Goal: Task Accomplishment & Management: Manage account settings

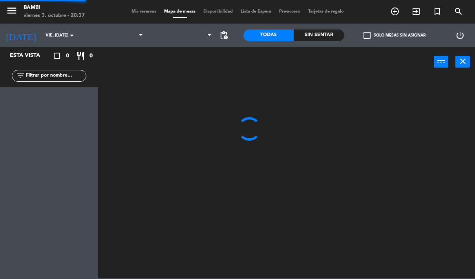
select select "es"
select select "dinner"
select select
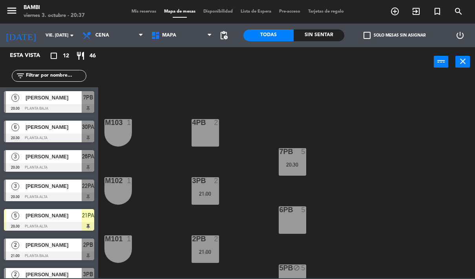
click at [58, 94] on span "[PERSON_NAME]" at bounding box center [54, 97] width 56 height 8
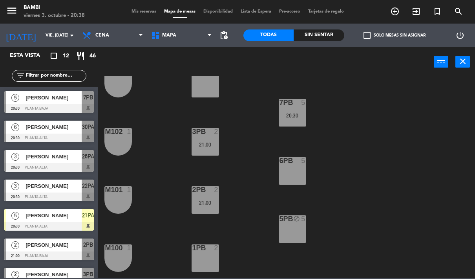
scroll to position [62, 0]
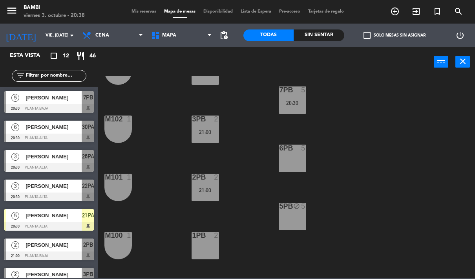
click at [66, 106] on div at bounding box center [49, 108] width 90 height 9
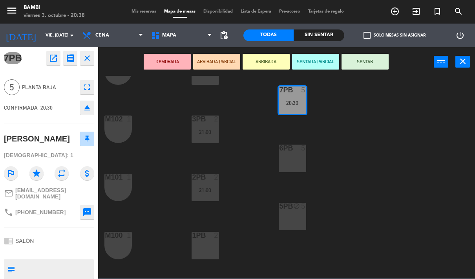
click at [88, 53] on button "close" at bounding box center [87, 58] width 14 height 14
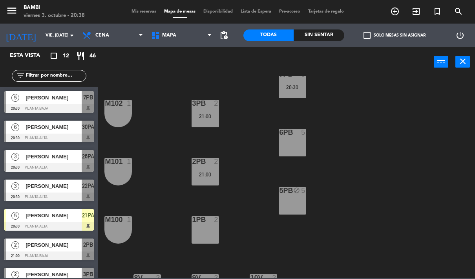
scroll to position [83, 0]
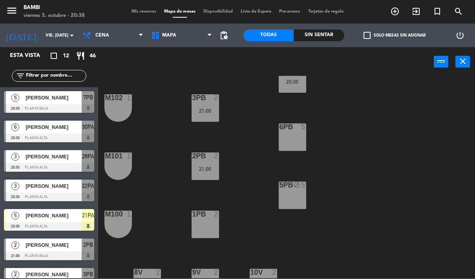
click at [295, 135] on div "6PB 5" at bounding box center [292, 136] width 27 height 27
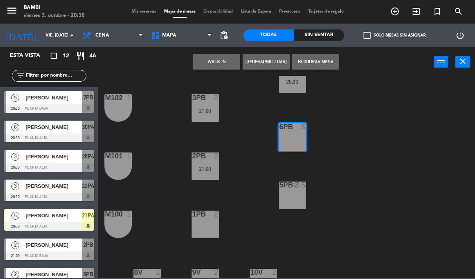
click at [316, 60] on button "Bloquear Mesa" at bounding box center [315, 62] width 47 height 16
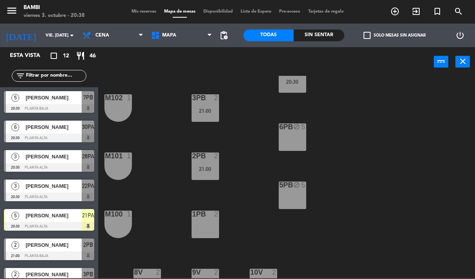
scroll to position [0, 0]
click at [365, 143] on div "4PB 2 M103 1 7PB 5 20:30 3PB 2 21:00 M102 1 6PB block 5 2PB 2 21:00 M101 1 5PB …" at bounding box center [289, 177] width 372 height 202
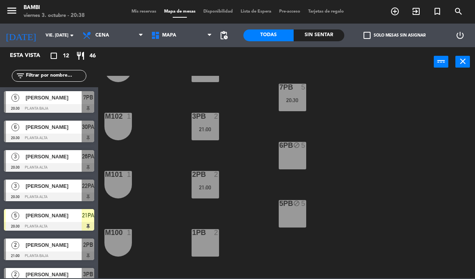
scroll to position [62, 0]
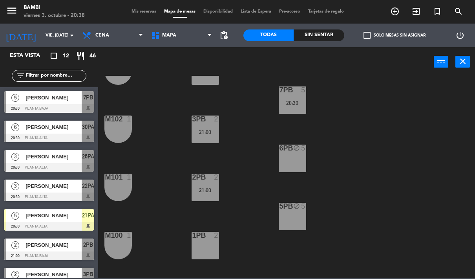
click at [297, 100] on div "20:30" at bounding box center [292, 102] width 27 height 5
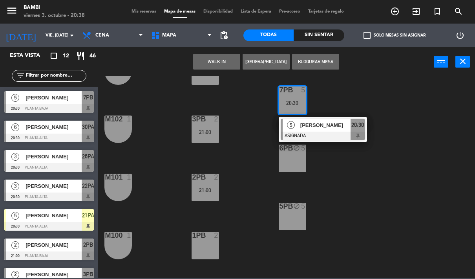
click at [373, 88] on div "4PB 2 M103 1 7PB 5 20:30 5 [PERSON_NAME] ASIGNADA 20:30 3PB 2 21:00 M102 1 6PB …" at bounding box center [289, 177] width 372 height 202
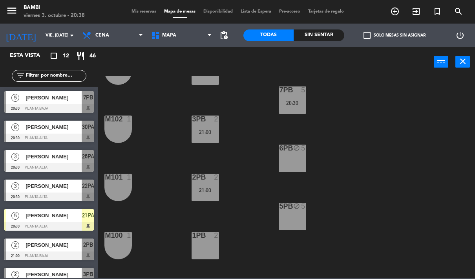
click at [300, 97] on div "7PB 5 20:30" at bounding box center [292, 99] width 27 height 27
click at [386, 98] on div "4PB 2 M103 1 7PB 5 20:30 3PB 2 21:00 M102 1 6PB block 5 2PB 2 21:00 M101 1 5PB …" at bounding box center [289, 177] width 372 height 202
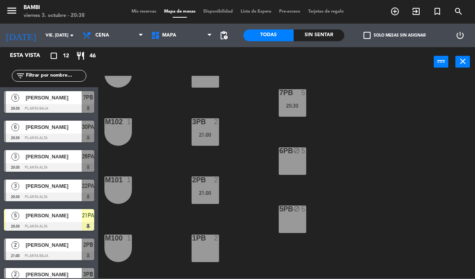
scroll to position [50, 0]
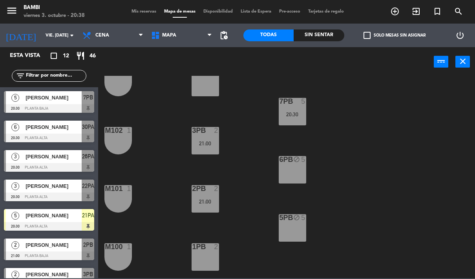
click at [291, 108] on div "7PB 5 20:30" at bounding box center [292, 111] width 27 height 27
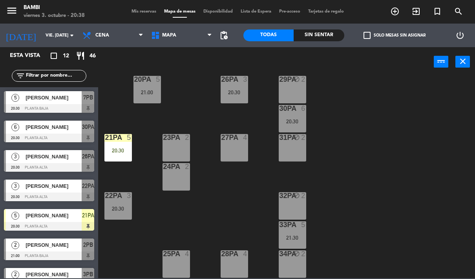
scroll to position [339, 0]
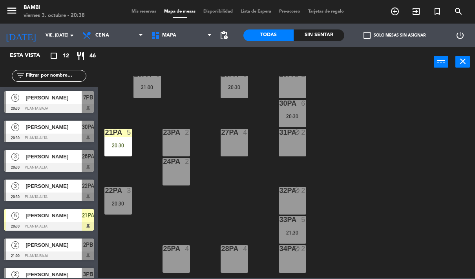
click at [292, 109] on div "30PA 6 20:30" at bounding box center [292, 113] width 27 height 27
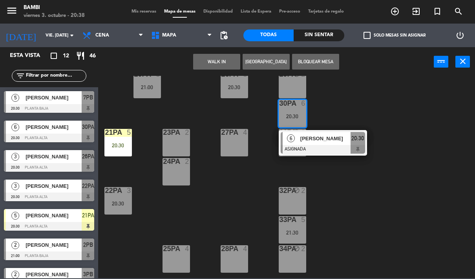
click at [352, 199] on div "4PB 2 M103 1 7PB 5 20:30 3PB 2 21:00 M102 1 6PB block 5 2PB 2 21:00 M101 1 5PB …" at bounding box center [289, 177] width 372 height 202
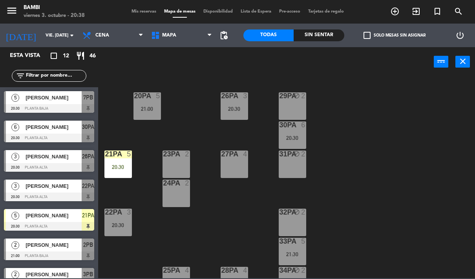
scroll to position [317, 0]
click at [294, 134] on div "30PA 6 20:30" at bounding box center [292, 135] width 27 height 27
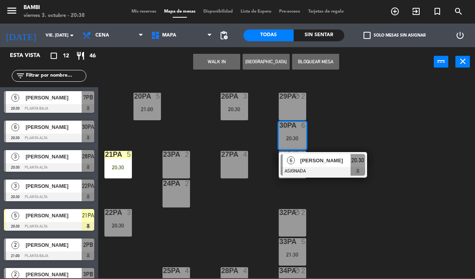
click at [375, 119] on div "4PB 2 M103 1 7PB 5 20:30 3PB 2 21:00 M102 1 6PB block 5 2PB 2 21:00 M101 1 5PB …" at bounding box center [289, 177] width 372 height 202
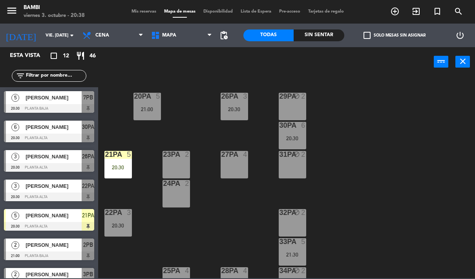
click at [61, 104] on div at bounding box center [49, 108] width 90 height 9
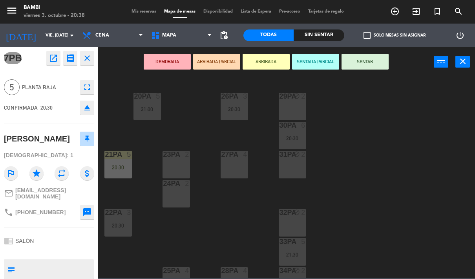
click at [295, 136] on div "20:30" at bounding box center [292, 138] width 27 height 5
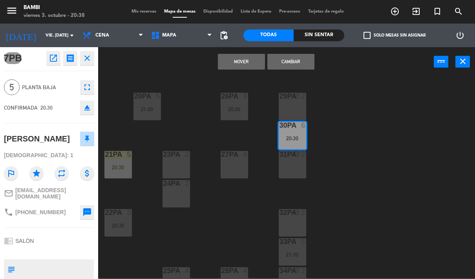
click at [249, 61] on button "Mover" at bounding box center [241, 62] width 47 height 16
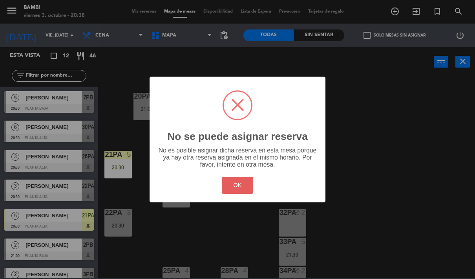
click at [238, 185] on button "OK" at bounding box center [238, 185] width 32 height 17
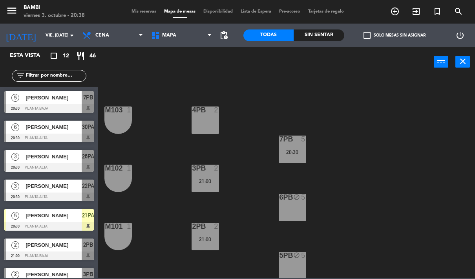
scroll to position [13, 0]
click at [59, 136] on div at bounding box center [49, 138] width 90 height 9
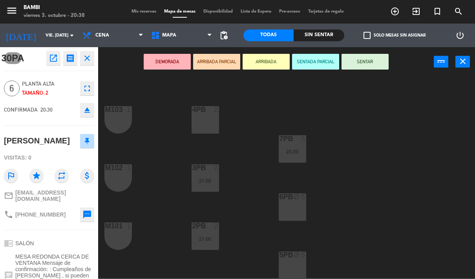
click at [293, 150] on div "20:30" at bounding box center [292, 151] width 27 height 5
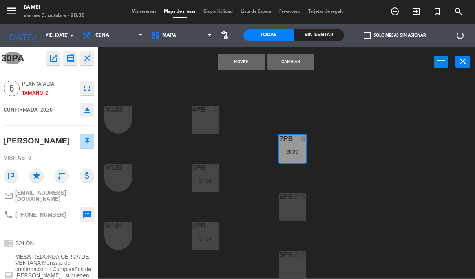
click at [244, 61] on button "Mover" at bounding box center [241, 62] width 47 height 16
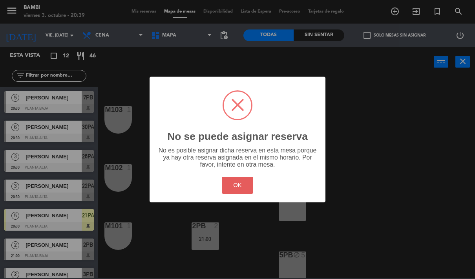
click at [238, 188] on button "OK" at bounding box center [238, 185] width 32 height 17
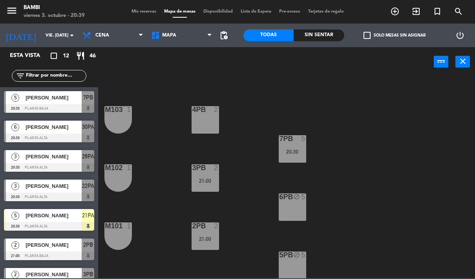
click at [295, 150] on div "20:30" at bounding box center [292, 151] width 27 height 5
click at [378, 127] on div "4PB 2 M103 1 7PB 5 20:30 3PB 2 21:00 M102 1 6PB block 5 2PB 2 21:00 M101 1 5PB …" at bounding box center [289, 177] width 372 height 202
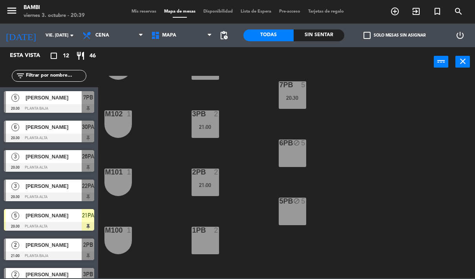
scroll to position [70, 0]
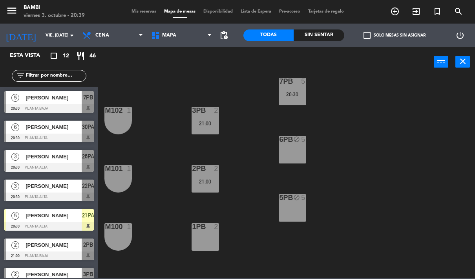
click at [296, 89] on div "7PB 5 20:30" at bounding box center [292, 91] width 27 height 27
click at [366, 191] on div "4PB 2 M103 1 7PB 5 20:30 3PB 2 21:00 M102 1 6PB block 5 2PB 2 21:00 M101 1 5PB …" at bounding box center [289, 177] width 372 height 202
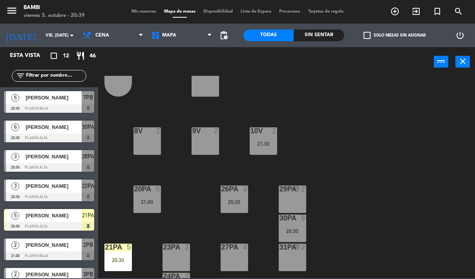
scroll to position [242, 0]
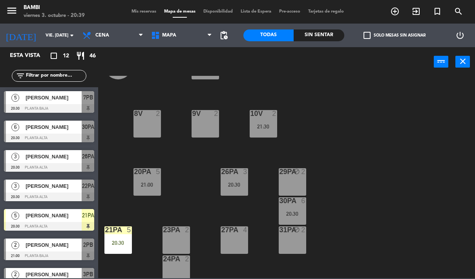
click at [290, 210] on div "30PA 6 20:30" at bounding box center [292, 210] width 27 height 27
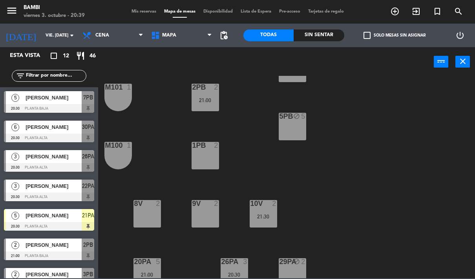
scroll to position [15, 0]
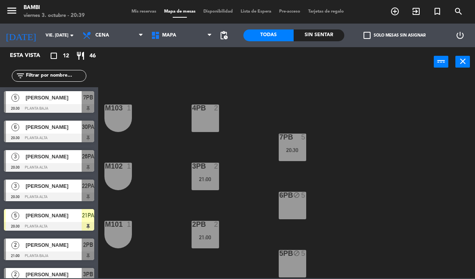
click at [294, 143] on div "7PB 5 20:30" at bounding box center [292, 147] width 27 height 27
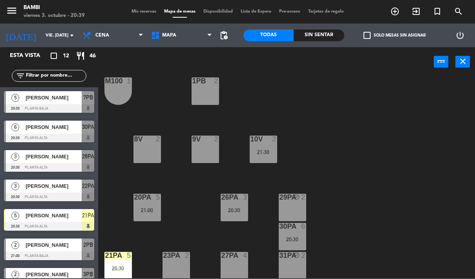
scroll to position [227, 0]
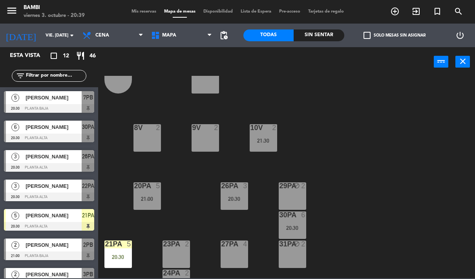
click at [294, 225] on div "20:30" at bounding box center [292, 227] width 27 height 5
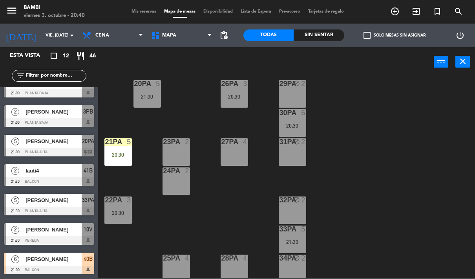
scroll to position [329, 0]
click at [247, 152] on div "27PA 4" at bounding box center [234, 152] width 27 height 27
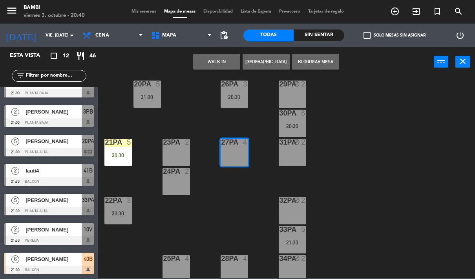
click at [234, 156] on div "27PA 4" at bounding box center [234, 152] width 27 height 27
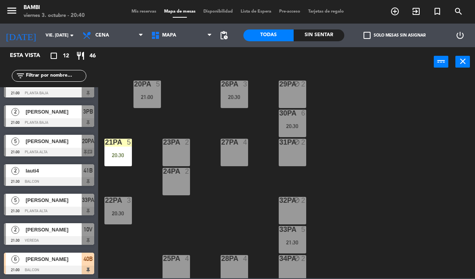
click at [234, 159] on div "27PA 4" at bounding box center [234, 152] width 27 height 27
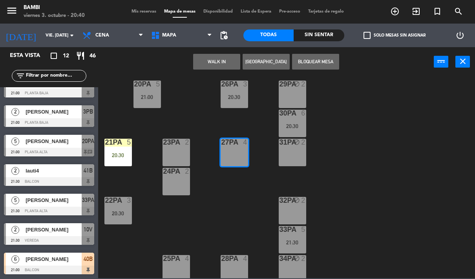
click at [320, 63] on button "Bloquear Mesa" at bounding box center [315, 62] width 47 height 16
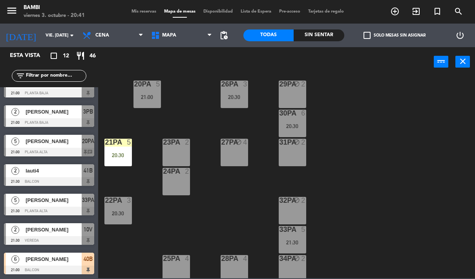
click at [239, 158] on div "27PA block 4" at bounding box center [234, 152] width 27 height 27
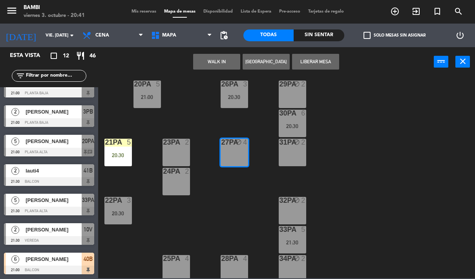
click at [220, 61] on button "WALK IN" at bounding box center [216, 62] width 47 height 16
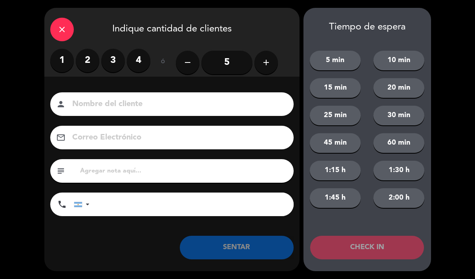
click at [131, 61] on label "4" at bounding box center [139, 61] width 24 height 24
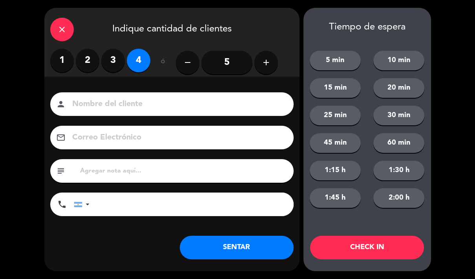
click at [255, 242] on button "SENTAR" at bounding box center [237, 248] width 114 height 24
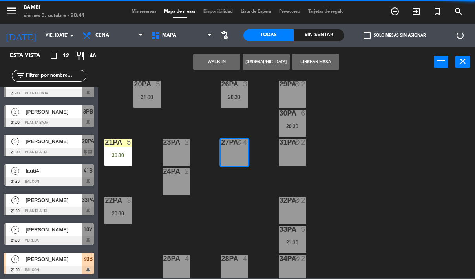
scroll to position [0, 0]
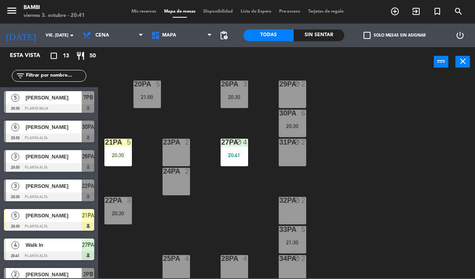
click at [292, 129] on div "20:30" at bounding box center [292, 125] width 27 height 5
click at [423, 188] on div "4PB 2 M103 1 7PB 5 20:30 3PB 2 21:00 M102 1 6PB block 5 2PB 2 21:00 M101 1 5PB …" at bounding box center [289, 177] width 372 height 202
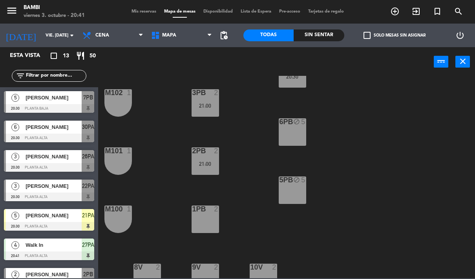
scroll to position [26, 0]
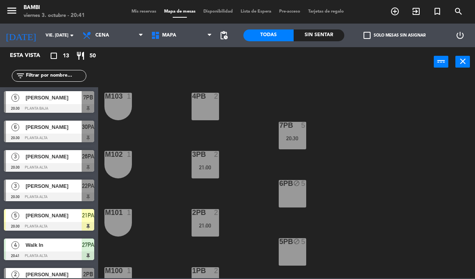
click at [300, 136] on div "20:30" at bounding box center [292, 138] width 27 height 5
click at [399, 119] on div "4PB 2 M103 1 7PB 5 20:30 3PB 2 21:00 M102 1 6PB block 5 2PB 2 21:00 M101 1 5PB …" at bounding box center [289, 177] width 372 height 202
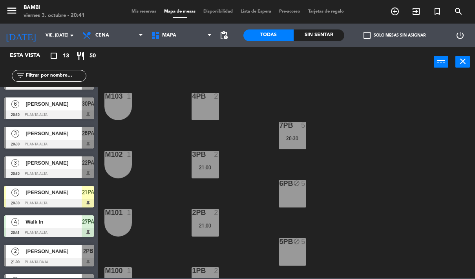
scroll to position [35, 0]
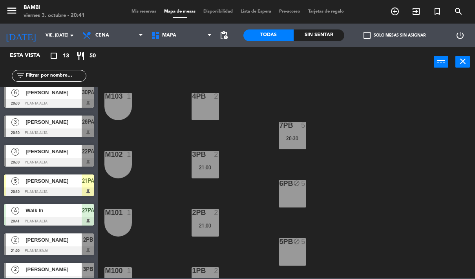
click at [62, 161] on div at bounding box center [49, 162] width 90 height 9
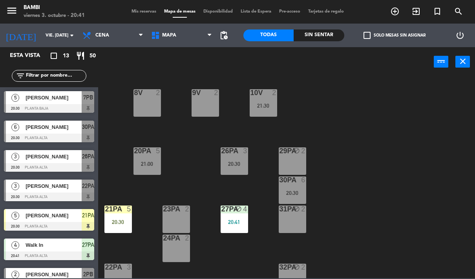
scroll to position [265, 0]
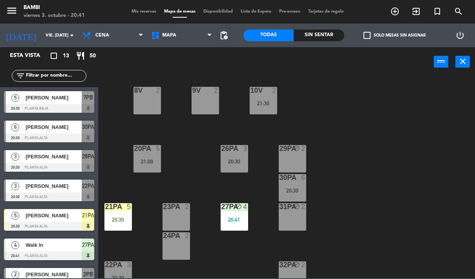
click at [69, 193] on div at bounding box center [49, 196] width 90 height 9
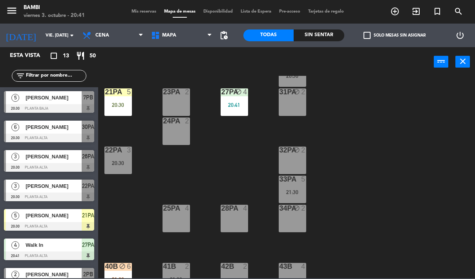
scroll to position [384, 0]
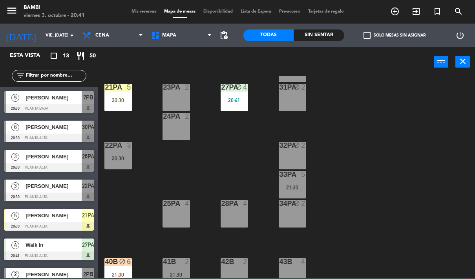
click at [119, 158] on div "20:30" at bounding box center [117, 158] width 27 height 5
click at [232, 159] on div "4PB 2 M103 1 7PB 5 20:30 3PB 2 21:00 M102 1 6PB block 5 2PB 2 21:00 M101 1 5PB …" at bounding box center [289, 177] width 372 height 202
click at [54, 190] on span "[PERSON_NAME]" at bounding box center [54, 186] width 56 height 8
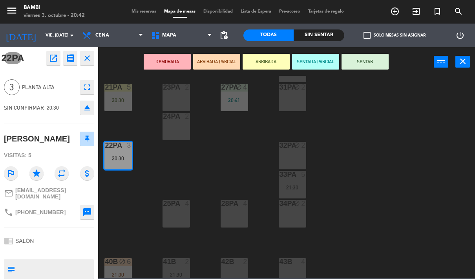
click at [222, 64] on button "ARRIBADA PARCIAL" at bounding box center [216, 62] width 47 height 16
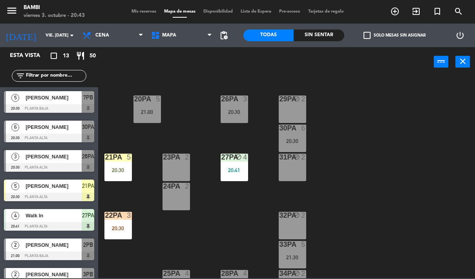
scroll to position [343, 0]
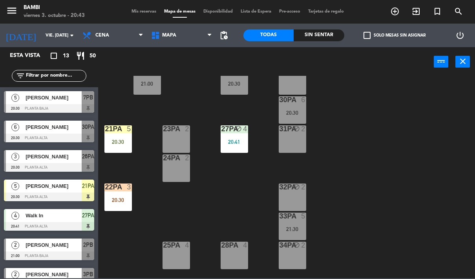
click at [295, 119] on div "30PA 6 20:30" at bounding box center [292, 109] width 27 height 27
click at [418, 149] on div "4PB 2 M103 1 7PB 5 20:30 3PB 2 21:00 M102 1 6PB block 5 2PB 2 21:00 M101 1 5PB …" at bounding box center [289, 177] width 372 height 202
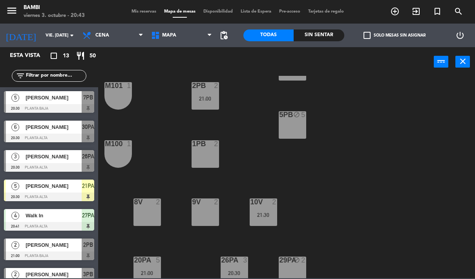
scroll to position [74, 0]
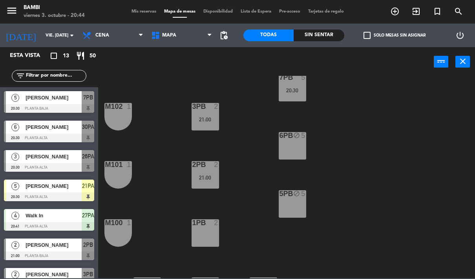
click at [462, 257] on div "4PB 2 M103 1 7PB 5 20:30 3PB 2 21:00 M102 1 6PB block 5 2PB 2 21:00 M101 1 5PB …" at bounding box center [289, 177] width 372 height 202
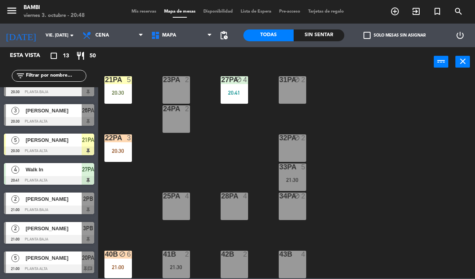
scroll to position [59, 0]
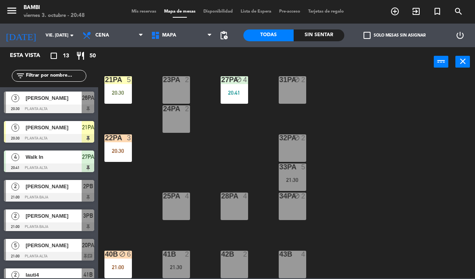
click at [54, 133] on div "[PERSON_NAME]" at bounding box center [53, 127] width 57 height 13
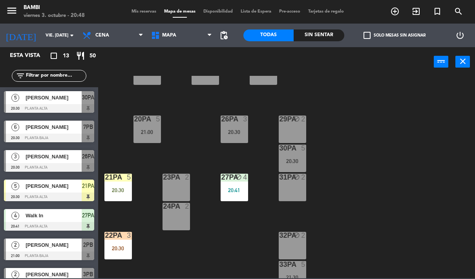
scroll to position [294, 0]
click at [292, 159] on div "20:30" at bounding box center [292, 160] width 27 height 5
click at [405, 137] on div "4PB 2 M103 1 7PB 6 20:30 3PB 2 21:00 M102 1 6PB block 5 2PB 2 21:00 M101 1 5PB …" at bounding box center [289, 177] width 372 height 202
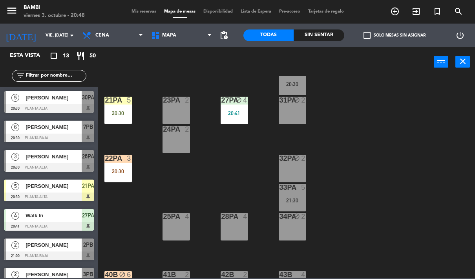
scroll to position [368, 0]
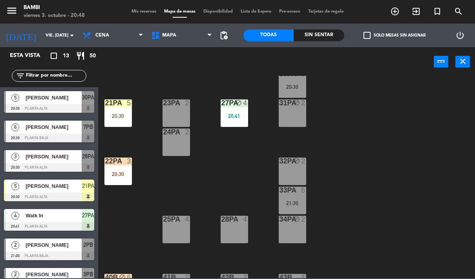
click at [299, 198] on div "33PA 5 21:30" at bounding box center [292, 200] width 27 height 27
click at [434, 190] on div "4PB 2 M103 1 7PB 6 20:30 3PB 2 21:00 M102 1 6PB block 5 2PB 2 21:00 M101 1 5PB …" at bounding box center [289, 177] width 372 height 202
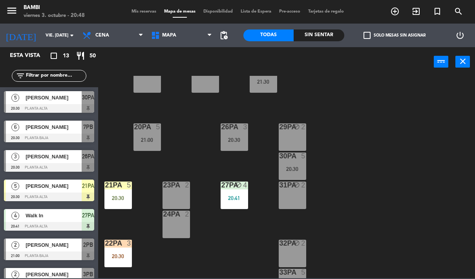
scroll to position [284, 0]
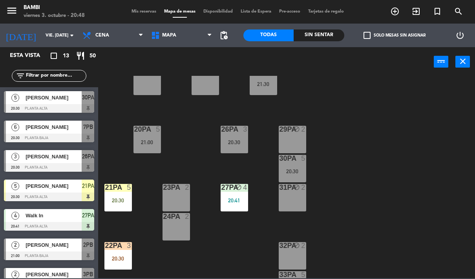
click at [61, 191] on div "[PERSON_NAME]" at bounding box center [53, 186] width 57 height 13
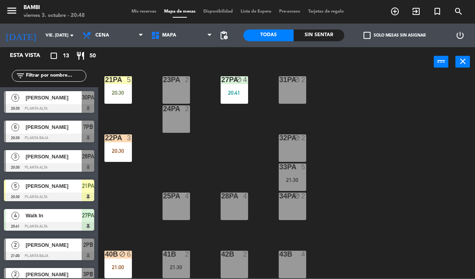
scroll to position [392, 0]
click at [62, 192] on div "[PERSON_NAME]" at bounding box center [53, 186] width 57 height 13
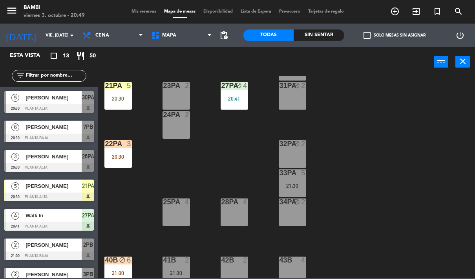
scroll to position [387, 0]
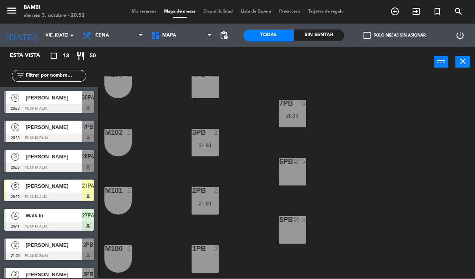
click at [356, 137] on div "4PB 2 M103 1 7PB 6 20:30 3PB 2 21:00 M102 1 6PB block 5 2PB 2 21:00 M101 1 5PB …" at bounding box center [289, 177] width 372 height 202
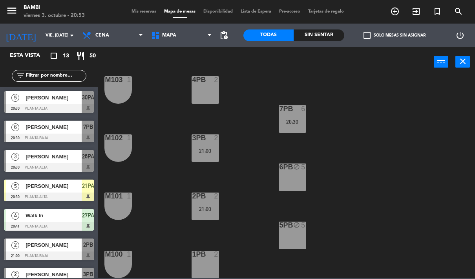
scroll to position [66, 0]
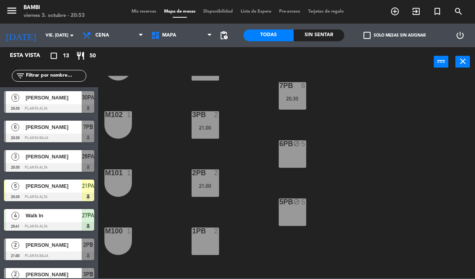
click at [206, 240] on div "1PB 2" at bounding box center [205, 240] width 27 height 27
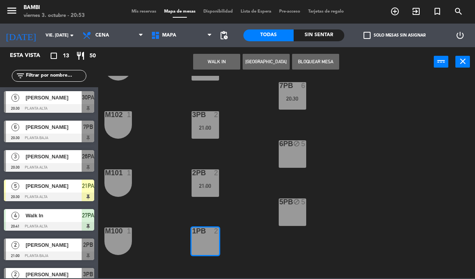
click at [321, 60] on button "Bloquear Mesa" at bounding box center [315, 62] width 47 height 16
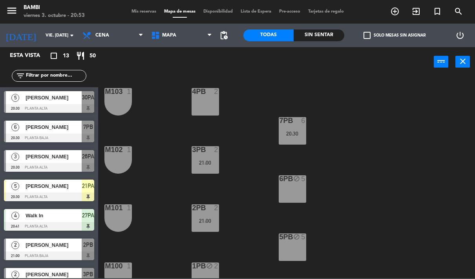
scroll to position [27, 0]
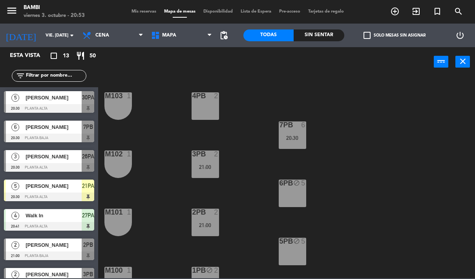
click at [207, 103] on div "4PB 2" at bounding box center [205, 105] width 27 height 27
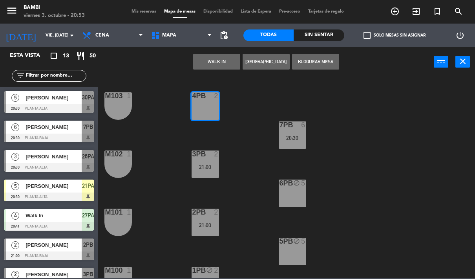
click at [321, 62] on button "Bloquear Mesa" at bounding box center [315, 62] width 47 height 16
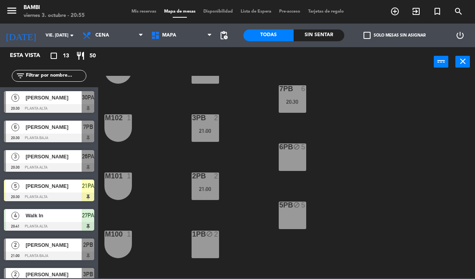
scroll to position [50, 0]
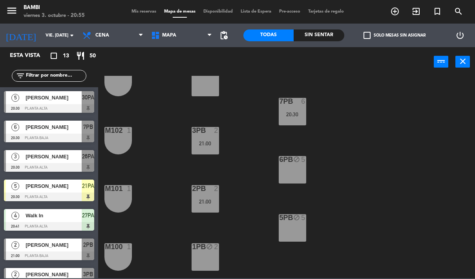
click at [291, 169] on div "6PB block 5" at bounding box center [292, 169] width 27 height 27
click at [349, 143] on div "4PB block 2 M103 1 7PB 6 20:30 3PB 2 21:00 M102 1 6PB block 5 2PB 2 21:00 M101 …" at bounding box center [289, 177] width 372 height 202
click at [293, 114] on div "20:30" at bounding box center [292, 114] width 27 height 5
click at [401, 113] on div "4PB block 2 M103 1 7PB 6 20:30 3PB 2 21:00 M102 1 6PB block 5 2PB 2 21:00 M101 …" at bounding box center [289, 177] width 372 height 202
click at [294, 174] on div "6PB block 5" at bounding box center [292, 169] width 27 height 27
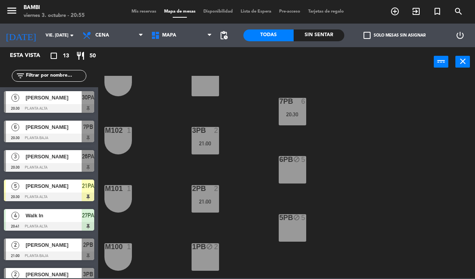
click at [370, 178] on div "4PB block 2 M103 1 7PB 6 20:30 3PB 2 21:00 M102 1 6PB block 5 2PB 2 21:00 M101 …" at bounding box center [289, 177] width 372 height 202
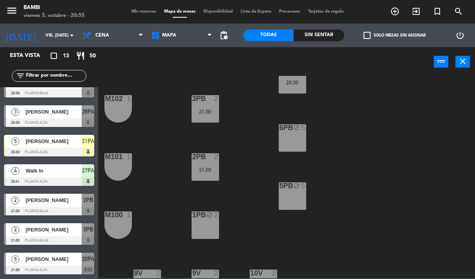
scroll to position [46, 0]
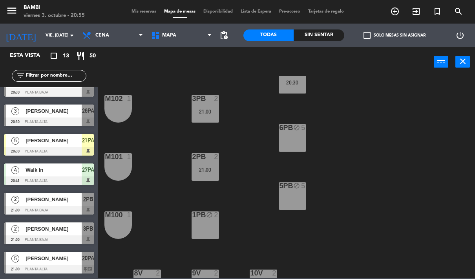
click at [58, 208] on div at bounding box center [49, 210] width 90 height 9
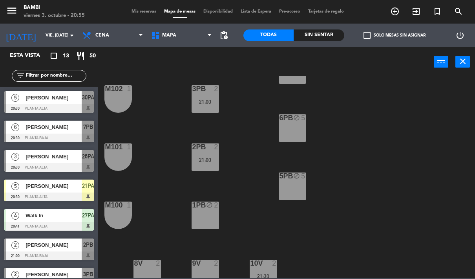
scroll to position [92, 0]
click at [68, 244] on span "[PERSON_NAME]" at bounding box center [54, 245] width 56 height 8
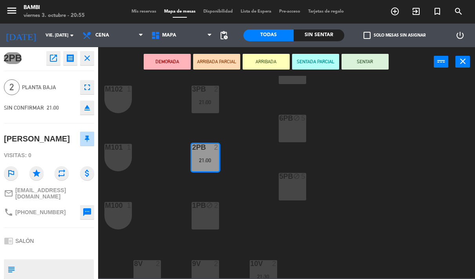
click at [225, 60] on button "ARRIBADA PARCIAL" at bounding box center [216, 62] width 47 height 16
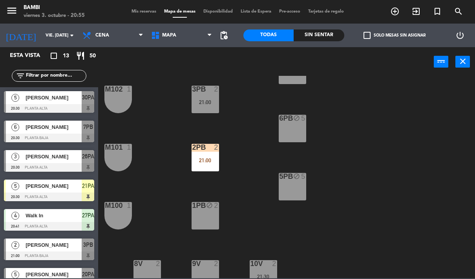
scroll to position [0, 0]
click at [65, 158] on span "[PERSON_NAME]" at bounding box center [54, 156] width 56 height 8
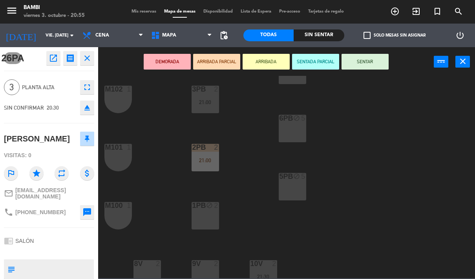
click at [90, 55] on icon "close" at bounding box center [86, 57] width 9 height 9
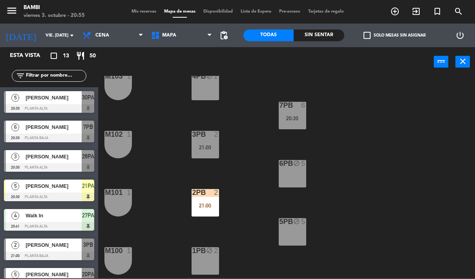
scroll to position [77, 0]
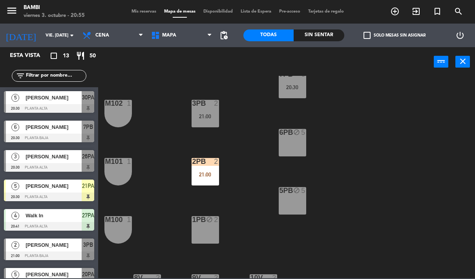
click at [58, 163] on div at bounding box center [49, 167] width 90 height 9
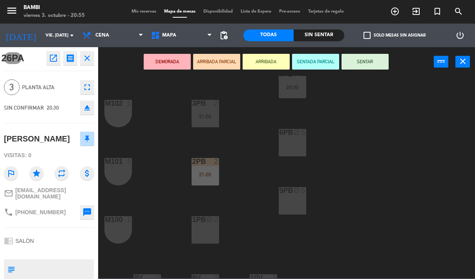
click at [90, 59] on icon "close" at bounding box center [86, 57] width 9 height 9
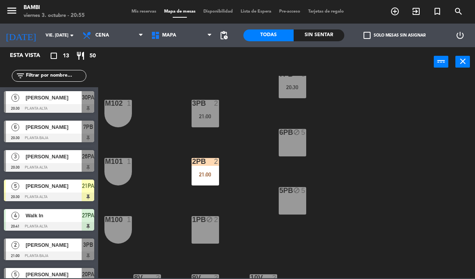
click at [59, 155] on span "[PERSON_NAME]" at bounding box center [54, 156] width 56 height 8
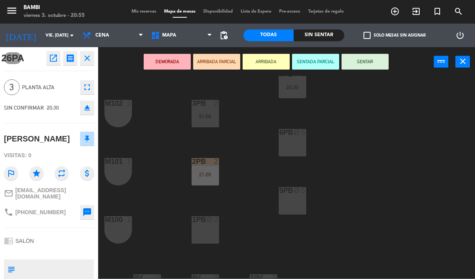
click at [292, 141] on div "6PB block 5" at bounding box center [292, 142] width 27 height 27
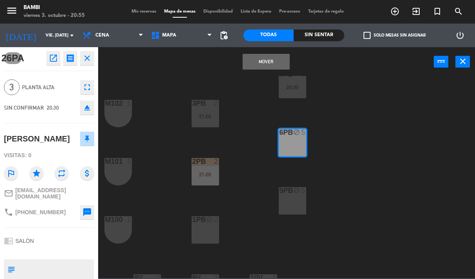
click at [273, 59] on button "Mover" at bounding box center [266, 62] width 47 height 16
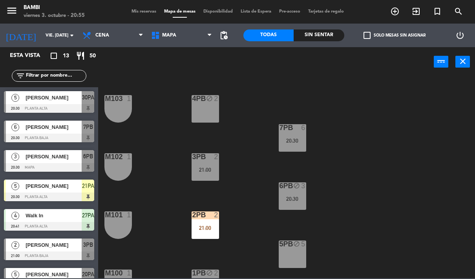
scroll to position [25, 0]
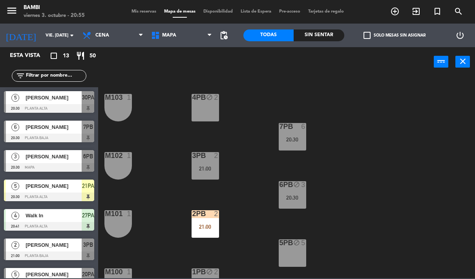
click at [292, 198] on div "20:30" at bounding box center [292, 197] width 27 height 5
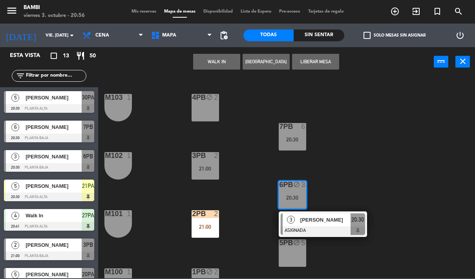
click at [55, 162] on div "[PERSON_NAME]" at bounding box center [53, 156] width 57 height 13
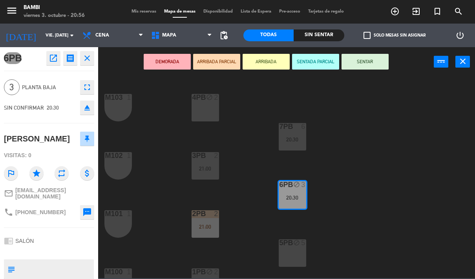
click at [268, 61] on button "ARRIBADA" at bounding box center [266, 62] width 47 height 16
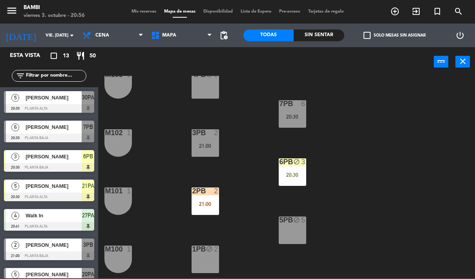
scroll to position [49, 0]
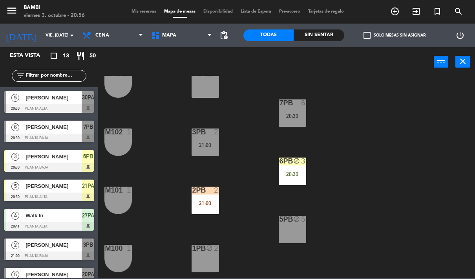
click at [301, 111] on div "7PB 6 20:30" at bounding box center [292, 112] width 27 height 27
click at [352, 95] on div "4PB block 2 M103 1 7PB 6 20:30 3PB 2 21:00 M102 1 6PB block 3 20:30 2PB 2 21:00…" at bounding box center [289, 177] width 372 height 202
click at [58, 130] on span "[PERSON_NAME]" at bounding box center [54, 127] width 56 height 8
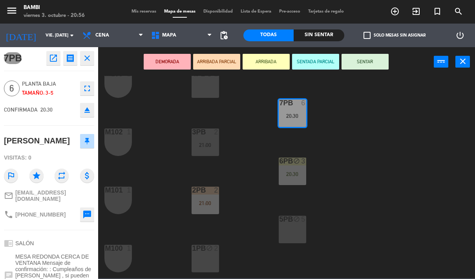
click at [260, 61] on button "ARRIBADA" at bounding box center [266, 62] width 47 height 16
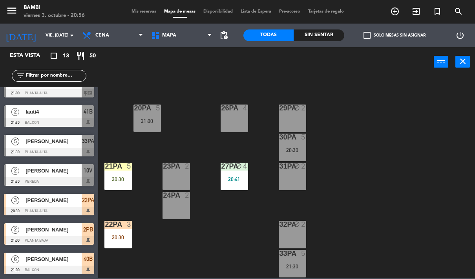
scroll to position [312, 0]
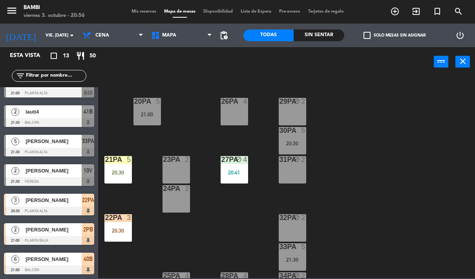
click at [237, 169] on div "27PA block 4 20:41" at bounding box center [234, 169] width 27 height 27
click at [355, 149] on div "4PB block 2 M103 1 7PB 6 20:30 3PB 2 21:00 M102 1 6PB block 3 20:30 2PB 2 21:00…" at bounding box center [289, 177] width 372 height 202
click at [235, 167] on div "27PA block 4 20:41" at bounding box center [234, 169] width 27 height 27
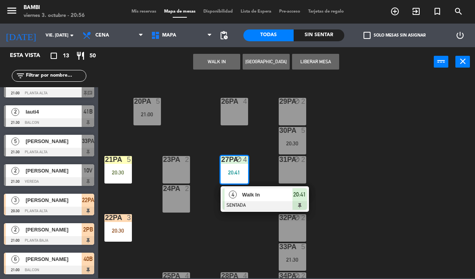
click at [348, 141] on div "4PB block 2 M103 1 7PB 6 20:30 3PB 2 21:00 M102 1 6PB block 3 20:30 2PB 2 21:00…" at bounding box center [289, 177] width 372 height 202
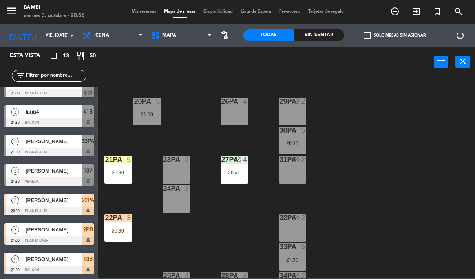
click at [54, 233] on span "[PERSON_NAME]" at bounding box center [54, 229] width 56 height 8
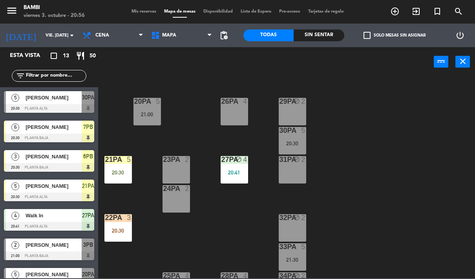
scroll to position [79, 0]
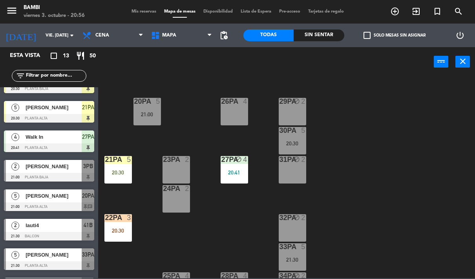
click at [60, 177] on div at bounding box center [49, 177] width 90 height 9
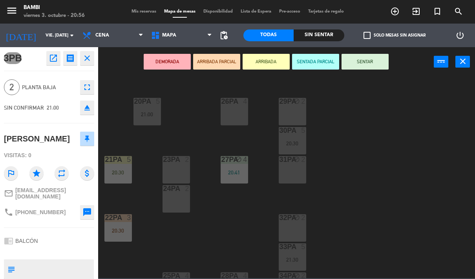
click at [90, 57] on icon "close" at bounding box center [86, 57] width 9 height 9
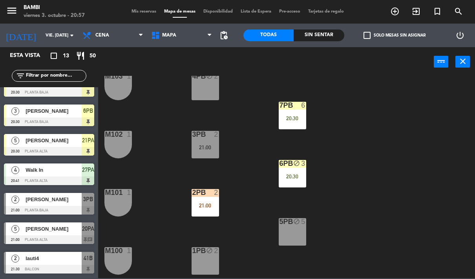
scroll to position [71, 0]
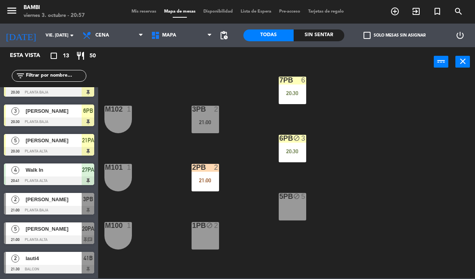
click at [196, 119] on div "21:00" at bounding box center [205, 122] width 27 height 6
click at [361, 149] on div "4PB block 2 M103 1 7PB 6 20:30 3PB 2 21:00 M102 1 6PB block 3 20:30 2PB 2 21:00…" at bounding box center [289, 177] width 372 height 202
click at [207, 174] on div "2PB 2 21:00" at bounding box center [205, 177] width 27 height 27
click at [354, 148] on div "4PB block 2 M103 1 7PB 6 20:30 3PB 2 21:00 M102 1 6PB block 3 20:30 2PB 2 21:00…" at bounding box center [289, 177] width 372 height 202
click at [207, 236] on div "1PB block 2" at bounding box center [205, 235] width 27 height 27
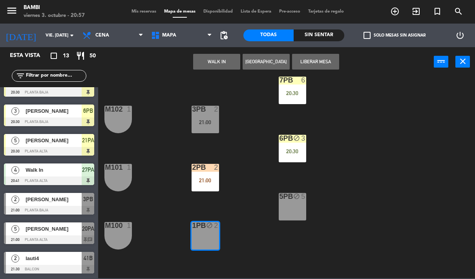
click at [224, 58] on button "WALK IN" at bounding box center [216, 62] width 47 height 16
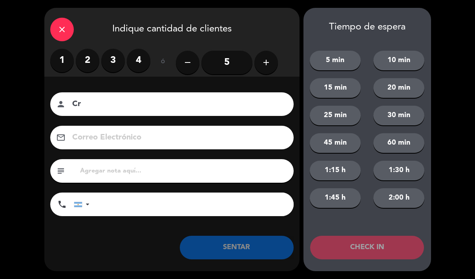
type input "Cr"
click at [86, 60] on label "2" at bounding box center [88, 61] width 24 height 24
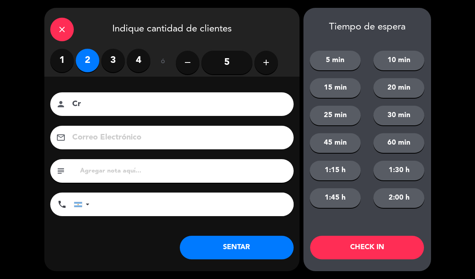
click at [361, 244] on button "CHECK IN" at bounding box center [367, 248] width 114 height 24
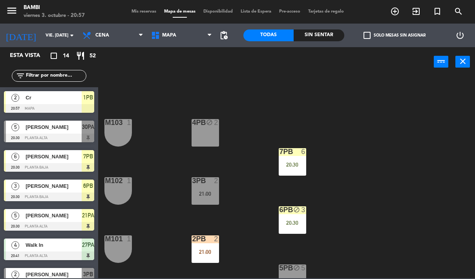
scroll to position [0, 0]
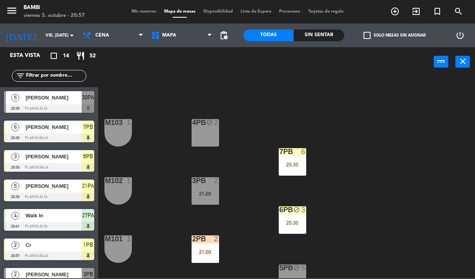
click at [205, 136] on div "4PB block 2" at bounding box center [205, 132] width 27 height 27
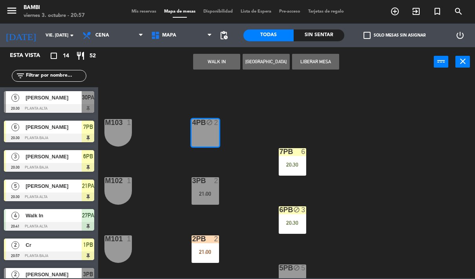
click at [221, 60] on button "WALK IN" at bounding box center [216, 62] width 47 height 16
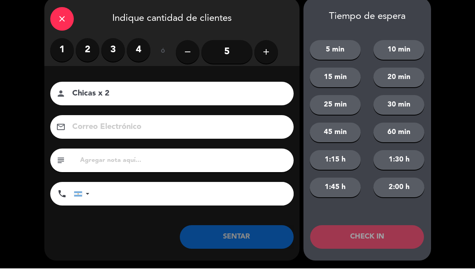
type input "Chicas x 2"
click at [87, 49] on label "2" at bounding box center [88, 61] width 24 height 24
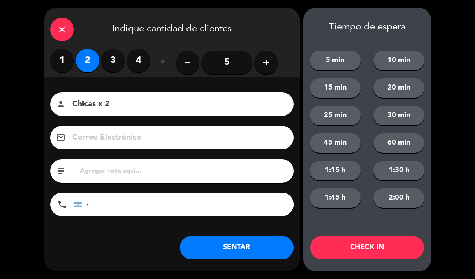
click at [365, 238] on button "CHECK IN" at bounding box center [367, 248] width 114 height 24
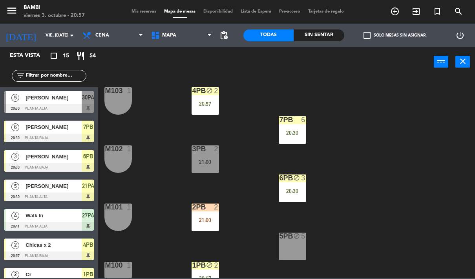
scroll to position [33, 0]
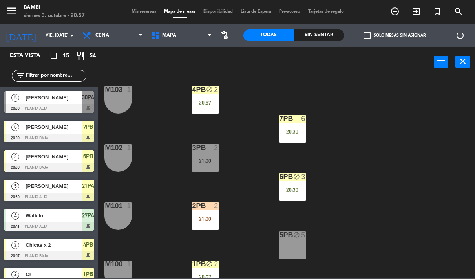
click at [289, 235] on div "block" at bounding box center [292, 234] width 13 height 7
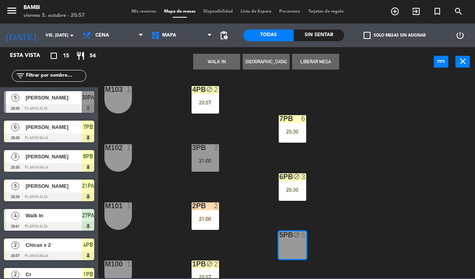
click at [222, 62] on button "WALK IN" at bounding box center [216, 62] width 47 height 16
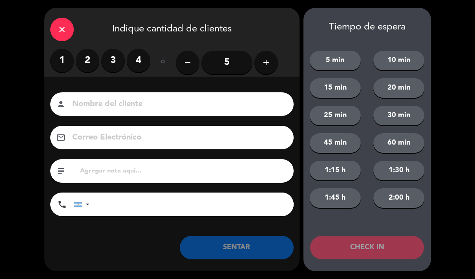
click at [113, 64] on label "3" at bounding box center [113, 61] width 24 height 24
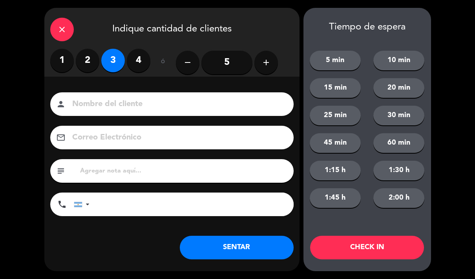
click at [160, 105] on input at bounding box center [177, 104] width 212 height 14
type input "Merienda y papas"
click at [271, 244] on button "SENTAR" at bounding box center [237, 248] width 114 height 24
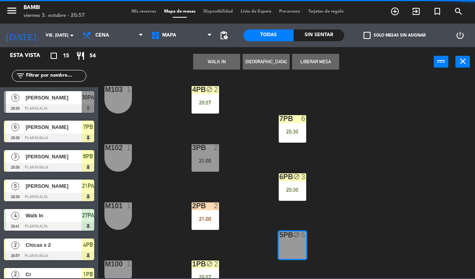
click at [371, 252] on div "4PB block 2 20:57 M103 1 7PB 6 20:30 3PB 2 21:00 M102 1 6PB block 3 20:30 2PB 2…" at bounding box center [289, 177] width 372 height 202
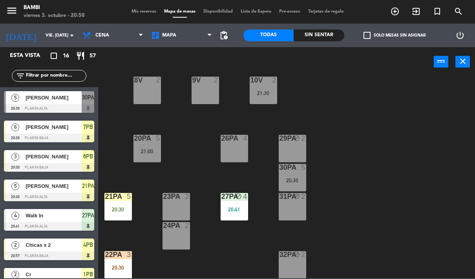
scroll to position [276, 0]
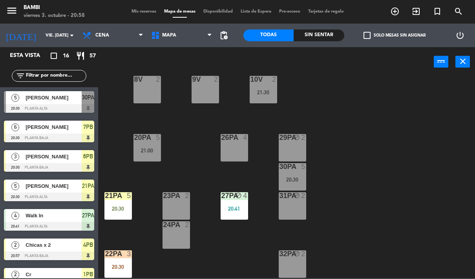
click at [149, 148] on div "21:00" at bounding box center [147, 150] width 27 height 5
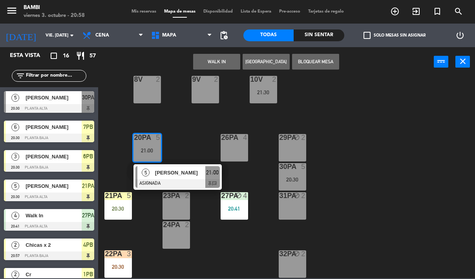
click at [209, 118] on div "4PB block 2 20:57 M103 1 7PB 6 20:30 3PB 2 21:00 M102 1 6PB block 3 20:30 2PB 2…" at bounding box center [289, 177] width 372 height 202
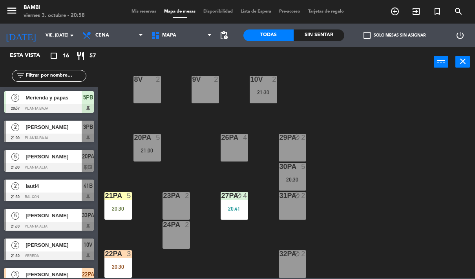
scroll to position [209, 0]
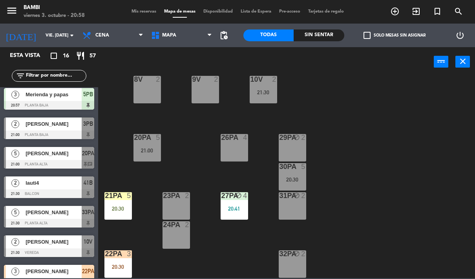
click at [58, 165] on div at bounding box center [49, 164] width 90 height 9
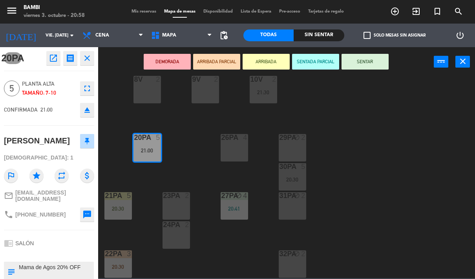
click at [218, 60] on button "ARRIBADA PARCIAL" at bounding box center [216, 62] width 47 height 16
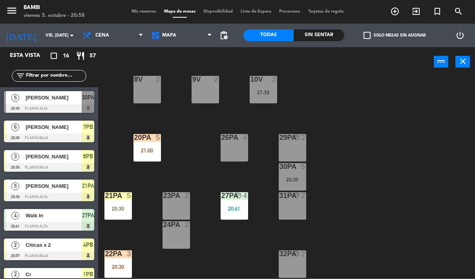
scroll to position [0, 0]
click at [291, 171] on div "30PA 5 20:30" at bounding box center [292, 176] width 27 height 27
click at [374, 144] on div "4PB block 2 20:57 M103 1 7PB 6 20:30 3PB 2 21:00 M102 1 6PB block 3 20:30 2PB 2…" at bounding box center [289, 177] width 372 height 202
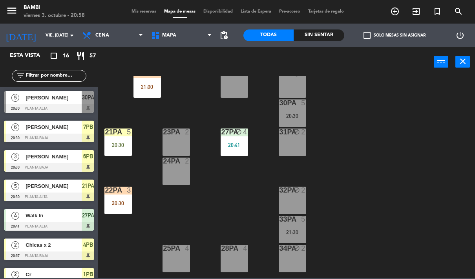
scroll to position [350, 0]
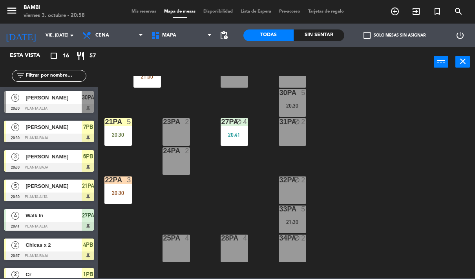
click at [293, 106] on div "20:30" at bounding box center [292, 105] width 27 height 5
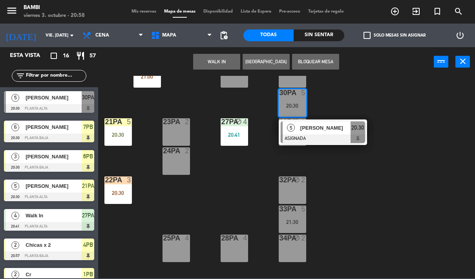
click at [320, 193] on div "4PB block 2 20:57 M103 1 7PB 6 20:30 3PB 2 21:00 M102 1 6PB block 3 20:30 2PB 2…" at bounding box center [289, 177] width 372 height 202
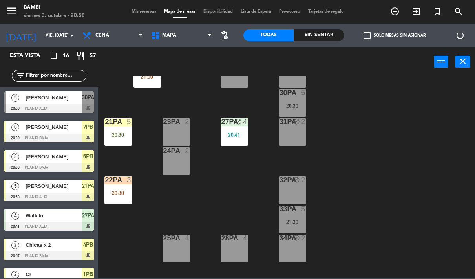
click at [290, 223] on div "21:30" at bounding box center [292, 221] width 27 height 5
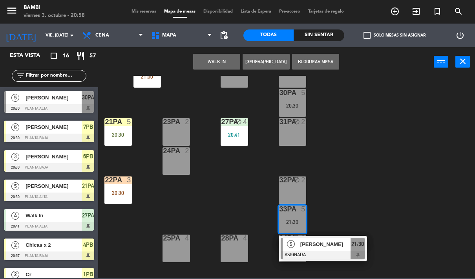
click at [368, 170] on div "4PB block 2 20:57 M103 1 7PB 6 20:30 3PB 2 21:00 M102 1 6PB block 3 20:30 2PB 2…" at bounding box center [289, 177] width 372 height 202
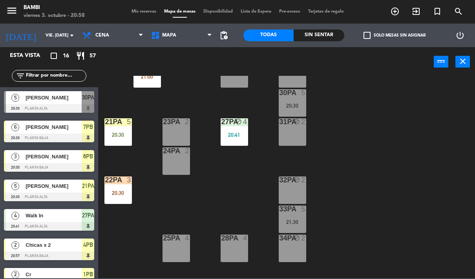
click at [118, 184] on div "22PA 3 20:30" at bounding box center [117, 189] width 27 height 27
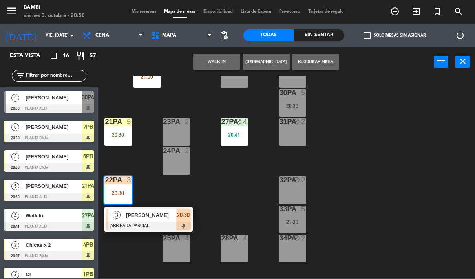
click at [234, 183] on div "4PB block 2 20:57 M103 1 7PB 6 20:30 3PB 2 21:00 M102 1 6PB block 3 20:30 2PB 2…" at bounding box center [289, 177] width 372 height 202
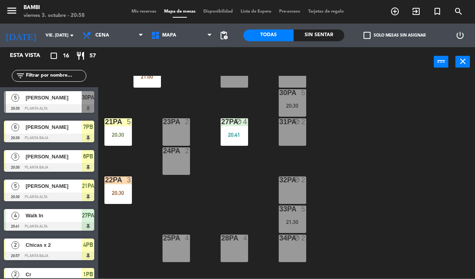
click at [115, 193] on div "20:30" at bounding box center [117, 192] width 27 height 5
click at [239, 180] on div "4PB block 2 20:57 M103 1 7PB 6 20:30 3PB 2 21:00 M102 1 6PB block 3 20:30 2PB 2…" at bounding box center [289, 177] width 372 height 202
click at [294, 221] on div "21:30" at bounding box center [292, 221] width 27 height 5
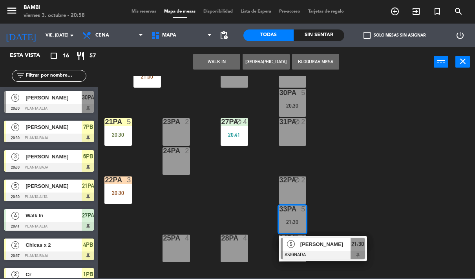
click at [373, 170] on div "4PB block 2 20:57 M103 1 7PB 6 20:30 3PB 2 21:00 M102 1 6PB block 3 20:30 2PB 2…" at bounding box center [289, 177] width 372 height 202
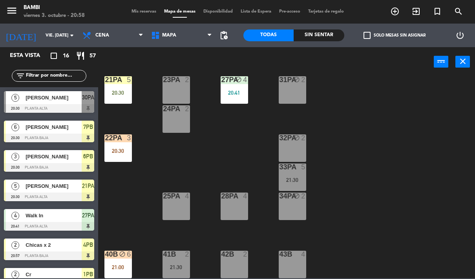
scroll to position [392, 0]
click at [174, 259] on div "41B 2 21:30" at bounding box center [176, 264] width 27 height 27
click at [332, 189] on div "4PB block 2 20:57 M103 1 7PB 6 20:30 3PB 2 21:00 M102 1 6PB block 3 20:30 2PB 2…" at bounding box center [289, 177] width 372 height 202
click at [115, 263] on div "40B block 6 21:00" at bounding box center [117, 264] width 27 height 27
click at [357, 176] on div "4PB block 2 20:57 M103 1 7PB 6 20:30 3PB 2 21:00 M102 1 6PB block 3 20:30 2PB 2…" at bounding box center [289, 177] width 372 height 202
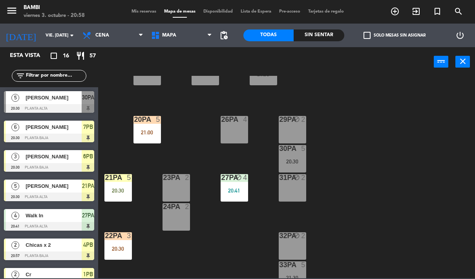
scroll to position [294, 0]
click at [174, 178] on div at bounding box center [176, 177] width 13 height 7
click at [346, 168] on div "4PB block 2 20:57 M103 1 7PB 6 20:30 3PB 2 21:00 M102 1 6PB block 3 20:30 2PB 2…" at bounding box center [289, 177] width 372 height 202
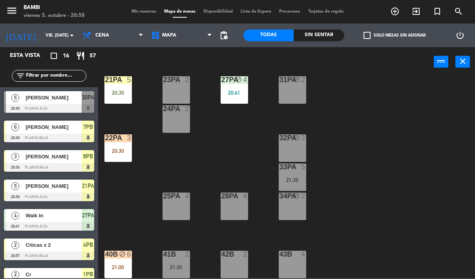
scroll to position [392, 0]
click at [178, 258] on div "41B 2 21:30" at bounding box center [176, 264] width 27 height 27
click at [235, 161] on div "4PB block 2 20:57 M103 1 7PB 6 20:30 3PB 2 21:00 M102 1 6PB block 3 20:30 2PB 2…" at bounding box center [289, 177] width 372 height 202
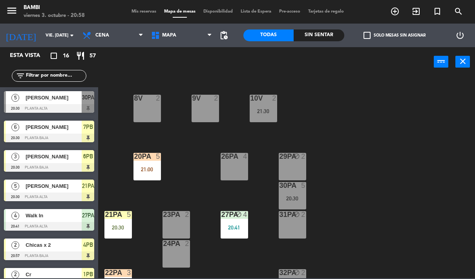
scroll to position [262, 0]
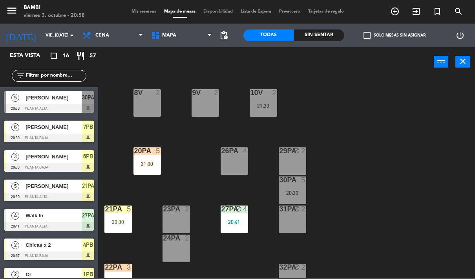
click at [288, 191] on div "20:30" at bounding box center [292, 192] width 27 height 5
click at [366, 155] on div "4PB block 2 20:57 M103 1 7PB 6 20:30 3PB 2 21:00 M102 1 6PB block 3 20:30 2PB 2…" at bounding box center [289, 177] width 372 height 202
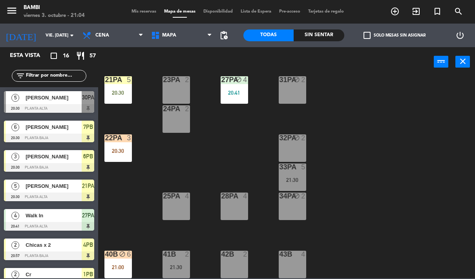
scroll to position [392, 0]
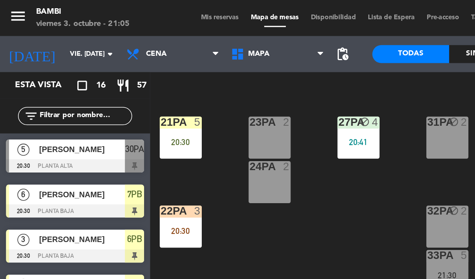
click at [303, 180] on div "21:30" at bounding box center [292, 179] width 27 height 5
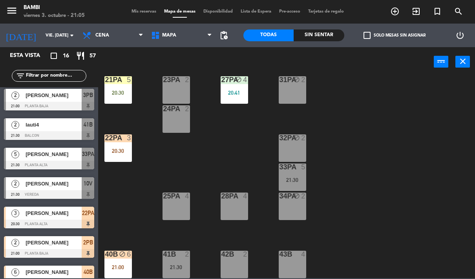
scroll to position [234, 0]
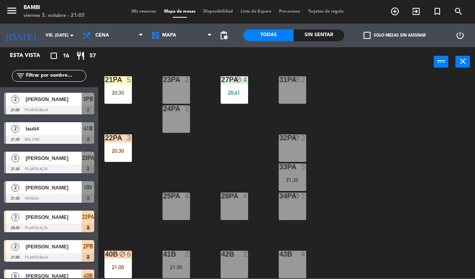
click at [59, 105] on div "[PERSON_NAME]" at bounding box center [53, 99] width 57 height 13
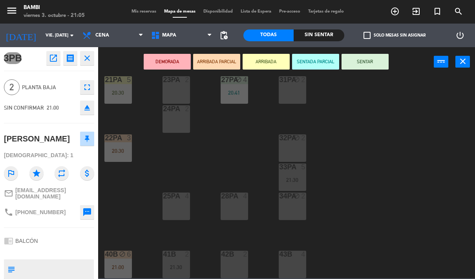
click at [90, 59] on icon "close" at bounding box center [86, 57] width 9 height 9
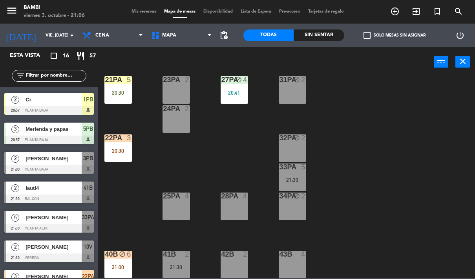
scroll to position [176, 0]
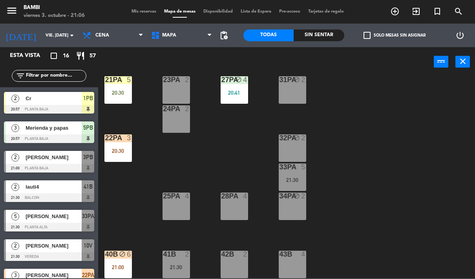
click at [63, 158] on span "[PERSON_NAME]" at bounding box center [54, 157] width 56 height 8
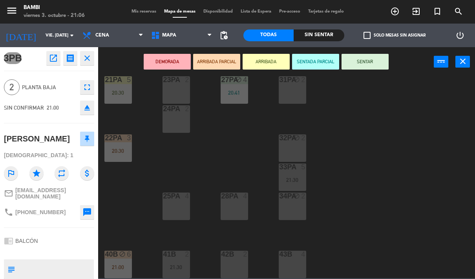
click at [88, 57] on icon "close" at bounding box center [86, 57] width 9 height 9
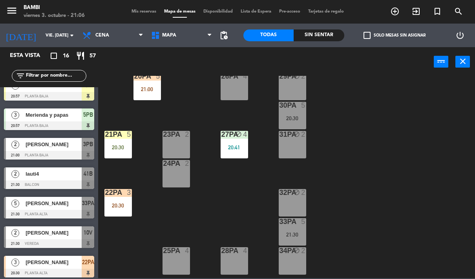
scroll to position [328, 0]
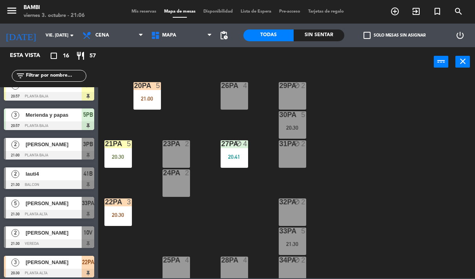
click at [59, 148] on div "[PERSON_NAME]" at bounding box center [53, 144] width 57 height 13
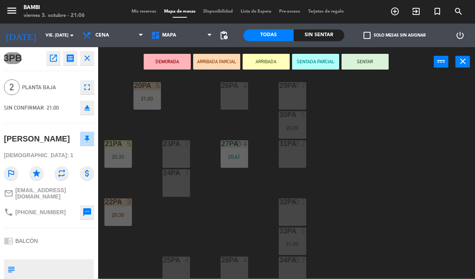
click at [233, 93] on div "26PA 4" at bounding box center [234, 95] width 27 height 27
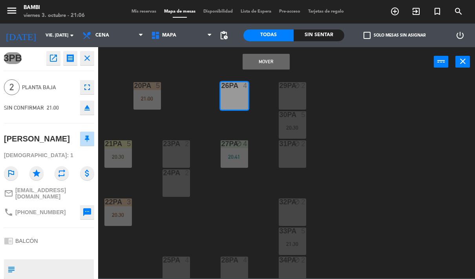
click at [271, 66] on button "Mover" at bounding box center [266, 62] width 47 height 16
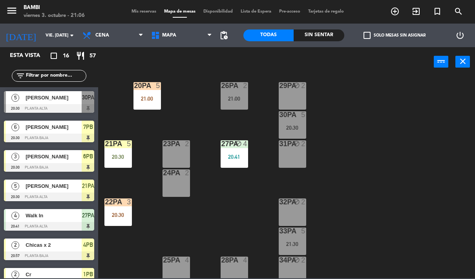
scroll to position [330, 0]
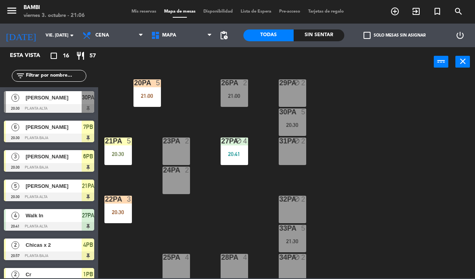
click at [237, 87] on div "26PA 2 21:00" at bounding box center [234, 92] width 27 height 27
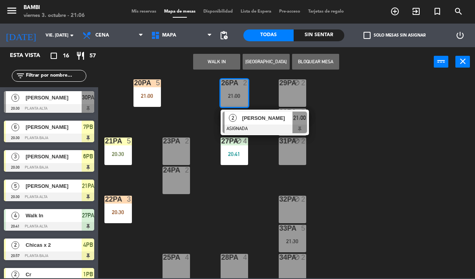
click at [177, 178] on div "24PA 2" at bounding box center [176, 180] width 27 height 27
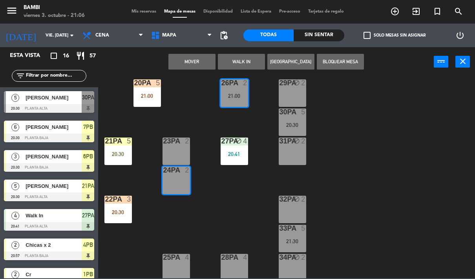
click at [195, 60] on button "Mover" at bounding box center [192, 62] width 47 height 16
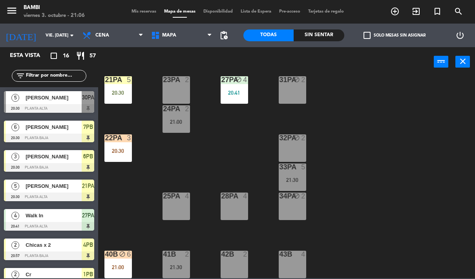
scroll to position [392, 0]
click at [178, 252] on div at bounding box center [176, 254] width 13 height 7
click at [377, 171] on div "4PB block 2 20:57 M103 1 7PB 6 20:30 3PB 2 M102 1 6PB block 3 20:30 2PB 2 21:00…" at bounding box center [289, 177] width 372 height 202
click at [165, 268] on div "21:30" at bounding box center [176, 266] width 27 height 5
click at [357, 193] on div "4PB block 2 20:57 M103 1 7PB 6 20:30 3PB 2 M102 1 6PB block 3 20:30 2PB 2 21:00…" at bounding box center [289, 177] width 372 height 202
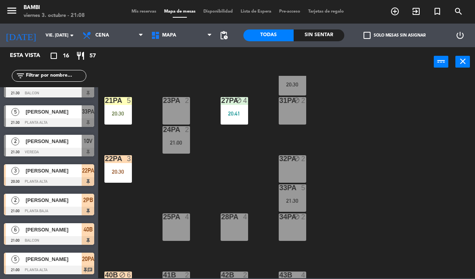
scroll to position [373, 0]
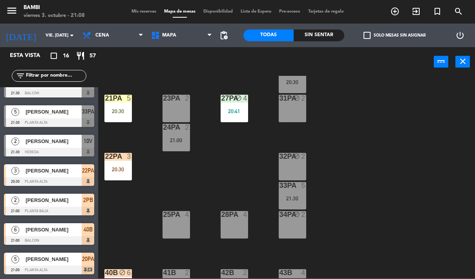
click at [296, 192] on div "33PA 5 21:30" at bounding box center [292, 195] width 27 height 27
click at [387, 159] on div "4PB block 2 20:57 M103 1 7PB 6 20:30 3PB 2 M102 1 6PB block 3 20:30 2PB 2 21:00…" at bounding box center [289, 177] width 372 height 202
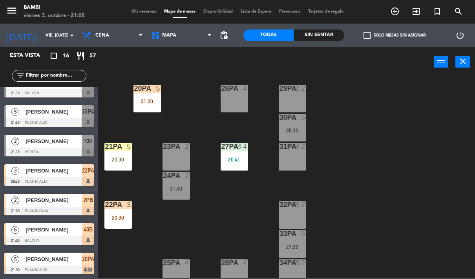
scroll to position [317, 0]
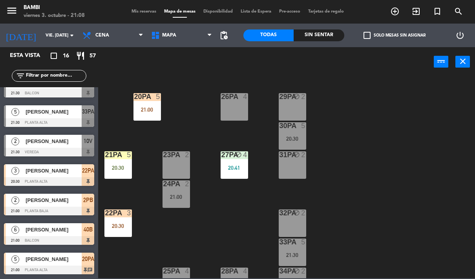
click at [306, 134] on div "30PA 5 20:30" at bounding box center [292, 135] width 27 height 27
click at [392, 130] on div "4PB block 2 20:57 M103 1 7PB 6 20:30 3PB 2 M102 1 6PB block 3 20:30 2PB 2 21:00…" at bounding box center [289, 177] width 372 height 202
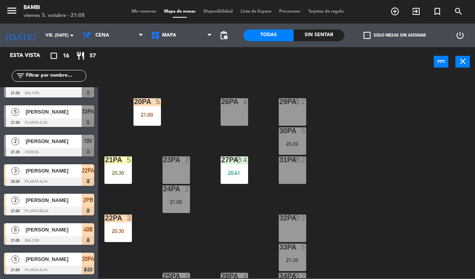
scroll to position [307, 0]
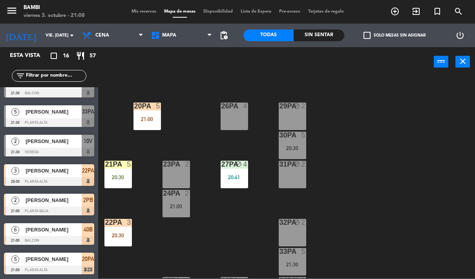
click at [293, 137] on div at bounding box center [292, 135] width 13 height 7
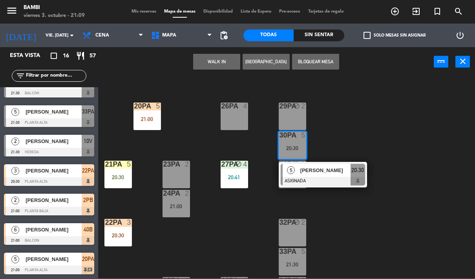
click at [363, 123] on div "4PB block 2 20:57 M103 1 7PB 6 20:30 3PB 2 M102 1 6PB block 3 20:30 2PB 2 21:00…" at bounding box center [289, 177] width 372 height 202
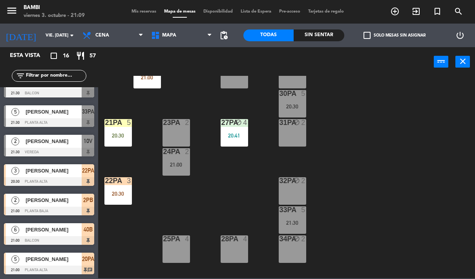
scroll to position [350, 0]
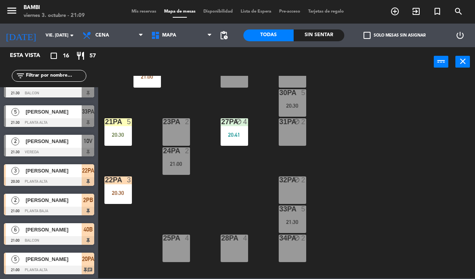
click at [296, 222] on div "21:30" at bounding box center [292, 221] width 27 height 5
click at [364, 156] on div "4PB block 2 20:57 M103 1 7PB 6 20:30 3PB 2 M102 1 6PB block 3 20:30 2PB 2 21:00…" at bounding box center [289, 177] width 372 height 202
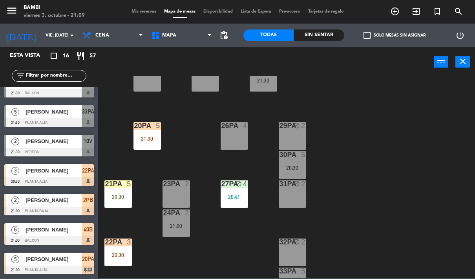
scroll to position [285, 0]
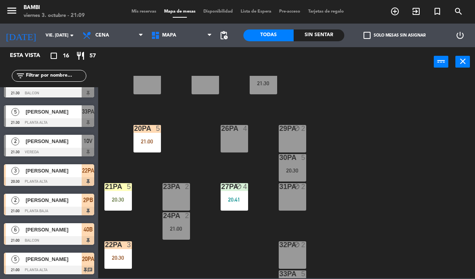
click at [237, 194] on div "27PA block 4 20:41" at bounding box center [234, 196] width 27 height 27
click at [405, 193] on div "4PB block 2 20:57 M103 1 7PB 6 20:30 3PB 2 M102 1 6PB block 3 20:30 2PB 2 21:00…" at bounding box center [289, 177] width 372 height 202
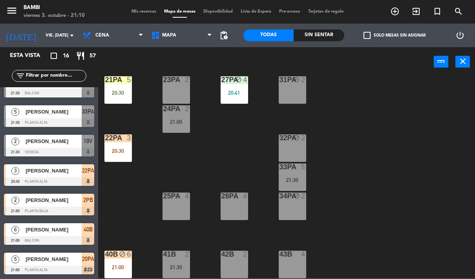
scroll to position [392, 0]
click at [302, 176] on div "33PA 5 21:30" at bounding box center [292, 176] width 27 height 27
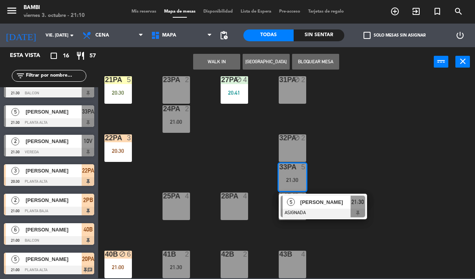
click at [384, 131] on div "4PB block 2 20:57 M103 1 7PB 6 20:30 3PB 2 M102 1 6PB block 3 20:30 2PB 2 21:00…" at bounding box center [289, 177] width 372 height 202
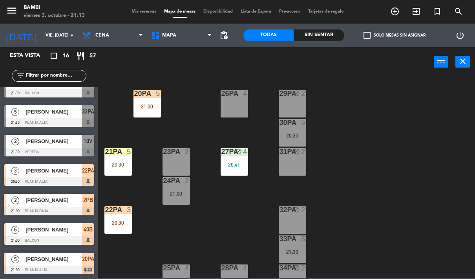
scroll to position [317, 0]
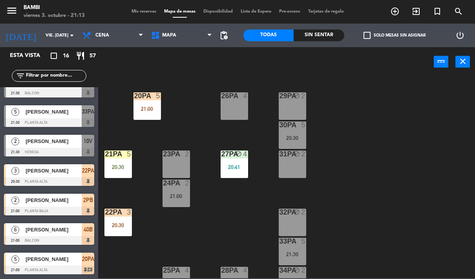
click at [289, 132] on div "30PA 5 20:30" at bounding box center [292, 134] width 27 height 27
click at [354, 126] on div "4PB block 2 20:57 M103 1 7PB 6 20:30 3PB 2 M102 1 6PB block 3 20:30 2PB 2 21:00…" at bounding box center [289, 177] width 372 height 202
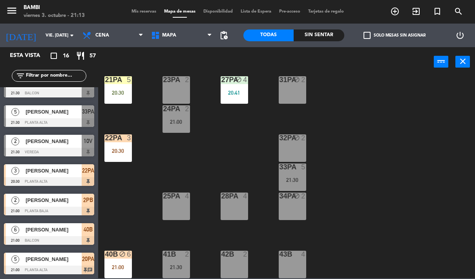
scroll to position [392, 0]
click at [292, 269] on div "43B 4" at bounding box center [292, 264] width 27 height 27
click at [350, 185] on div "4PB block 2 20:57 M103 1 7PB 6 20:30 3PB 2 M102 1 6PB block 3 20:30 2PB 2 21:00…" at bounding box center [289, 177] width 372 height 202
click at [294, 175] on div "33PA 5 21:30" at bounding box center [292, 176] width 27 height 27
click at [362, 156] on div "4PB block 2 20:57 M103 1 7PB 6 20:30 3PB 2 M102 1 6PB block 3 20:30 2PB 2 21:00…" at bounding box center [289, 177] width 372 height 202
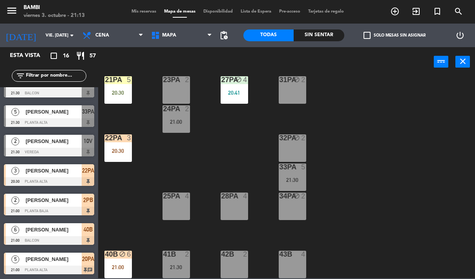
click at [299, 174] on div "33PA 5 21:30" at bounding box center [292, 176] width 27 height 27
click at [364, 138] on div "4PB block 2 20:57 M103 1 7PB 6 20:30 3PB 2 M102 1 6PB block 3 20:30 2PB 2 21:00…" at bounding box center [289, 177] width 372 height 202
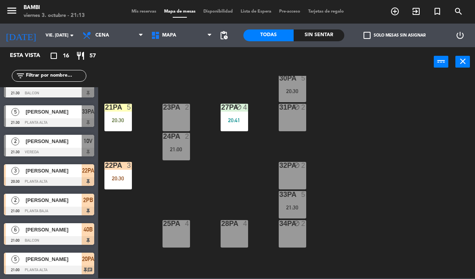
click at [297, 90] on div "20:30" at bounding box center [292, 90] width 27 height 5
click at [372, 180] on div "4PB block 2 20:57 M103 1 7PB 6 20:30 3PB 2 M102 1 6PB block 3 20:30 2PB 2 21:00…" at bounding box center [289, 177] width 372 height 202
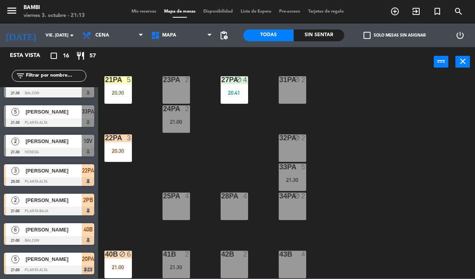
scroll to position [392, 0]
click at [175, 266] on div "21:30" at bounding box center [176, 266] width 27 height 5
click at [213, 156] on div "4PB block 2 20:57 M103 1 7PB 6 20:30 3PB 2 M102 1 6PB block 3 20:30 2PB 2 21:00…" at bounding box center [289, 177] width 372 height 202
click at [172, 259] on div "41B 2 21:30" at bounding box center [176, 264] width 27 height 27
click at [247, 148] on div "4PB block 2 20:57 M103 1 7PB 6 20:30 3PB 2 M102 1 6PB block 3 20:30 2PB 2 21:00…" at bounding box center [289, 177] width 372 height 202
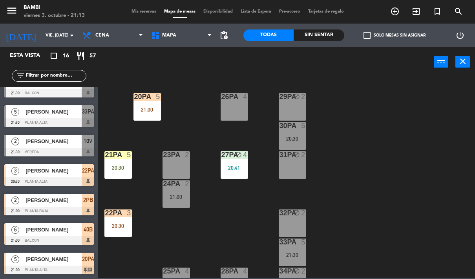
scroll to position [317, 0]
click at [176, 196] on div "21:00" at bounding box center [176, 196] width 27 height 5
click at [375, 206] on div "4PB block 2 20:57 M103 1 7PB 6 20:30 3PB 2 M102 1 6PB block 3 20:30 2PB 2 21:00…" at bounding box center [289, 177] width 372 height 202
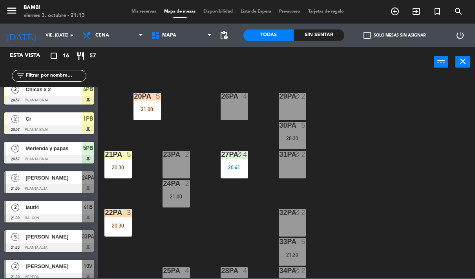
scroll to position [156, 0]
click at [60, 178] on span "[PERSON_NAME]" at bounding box center [54, 178] width 56 height 8
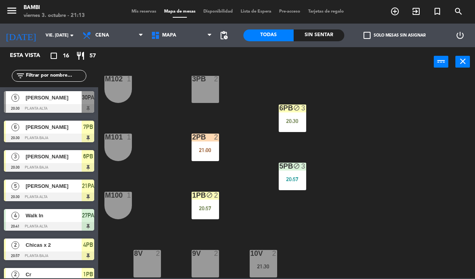
scroll to position [87, 0]
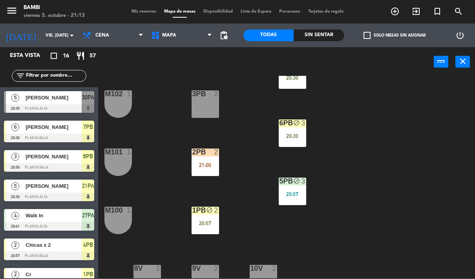
click at [200, 95] on div at bounding box center [205, 93] width 13 height 7
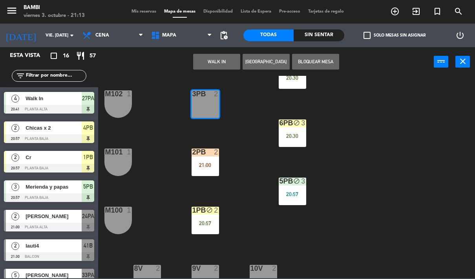
scroll to position [117, 0]
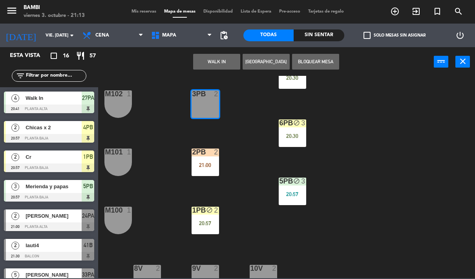
click at [67, 222] on div "[PERSON_NAME]" at bounding box center [53, 215] width 57 height 13
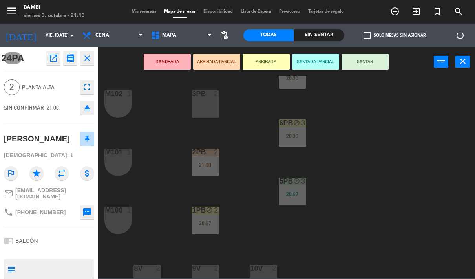
click at [202, 96] on div at bounding box center [205, 93] width 13 height 7
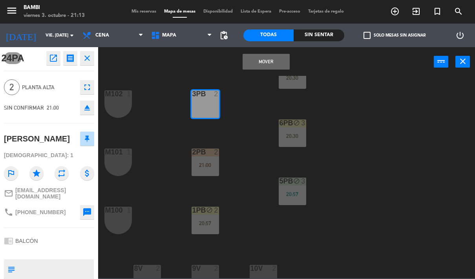
click at [266, 59] on button "Mover" at bounding box center [266, 62] width 47 height 16
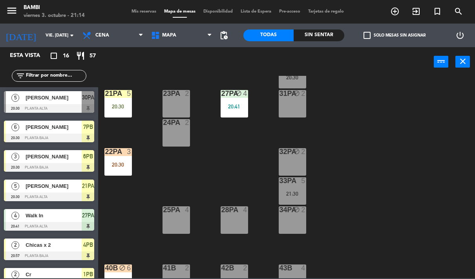
scroll to position [377, 0]
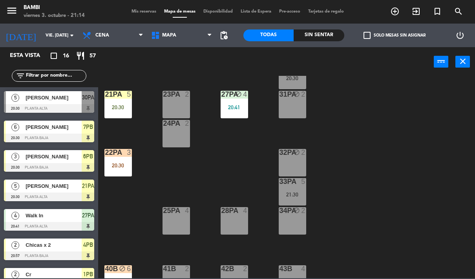
click at [173, 217] on div "25PA 4" at bounding box center [176, 220] width 27 height 27
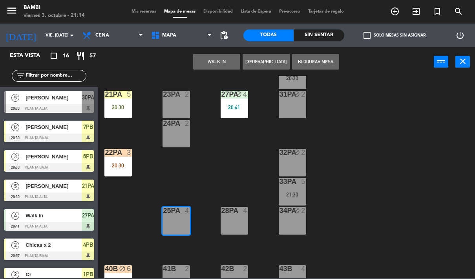
click at [220, 62] on button "WALK IN" at bounding box center [216, 62] width 47 height 16
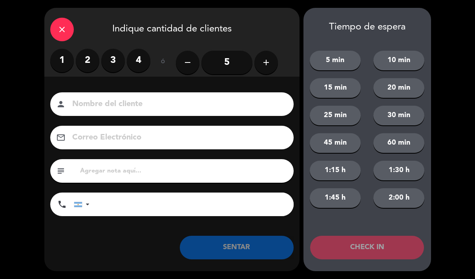
click at [264, 60] on icon "add" at bounding box center [266, 62] width 9 height 9
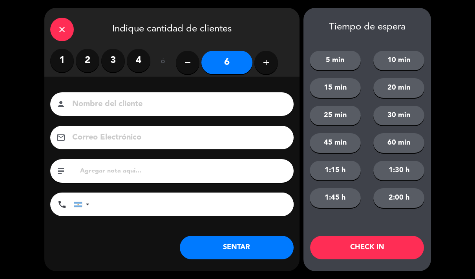
click at [214, 111] on input at bounding box center [177, 104] width 212 height 14
type input "Walkin"
click at [268, 240] on button "SENTAR" at bounding box center [237, 248] width 114 height 24
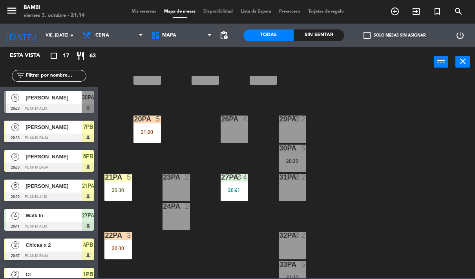
scroll to position [295, 0]
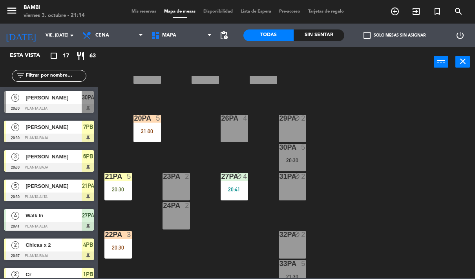
click at [239, 187] on div "20:41" at bounding box center [234, 189] width 27 height 5
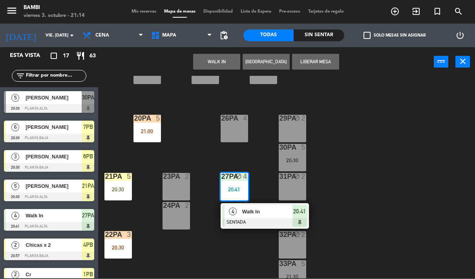
click at [171, 214] on div "24PA 2" at bounding box center [176, 215] width 27 height 27
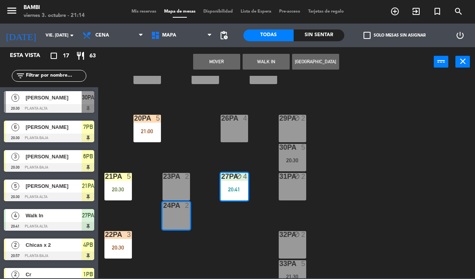
click at [221, 60] on button "Mover" at bounding box center [216, 62] width 47 height 16
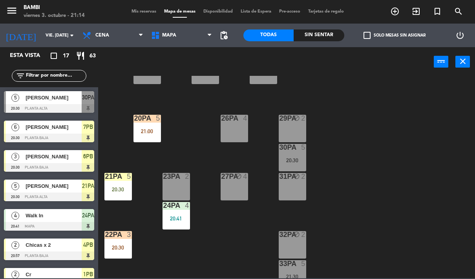
click at [182, 178] on div at bounding box center [176, 176] width 13 height 7
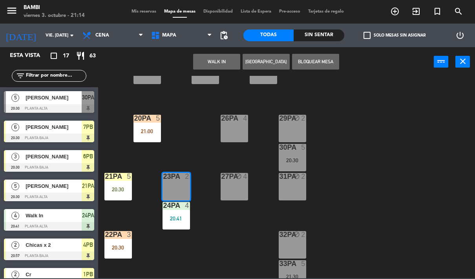
click at [320, 63] on button "Bloquear Mesa" at bounding box center [315, 62] width 47 height 16
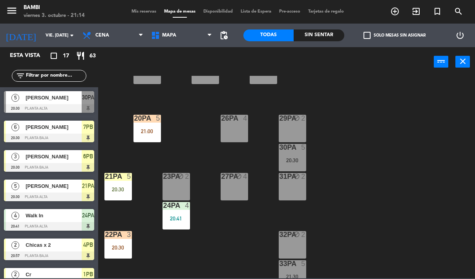
click at [296, 159] on div "20:30" at bounding box center [292, 160] width 27 height 5
click at [372, 129] on div "4PB block 2 20:57 M103 1 7PB 6 20:30 3PB 2 21:00 M102 1 6PB block 3 20:30 2PB 2…" at bounding box center [289, 177] width 372 height 202
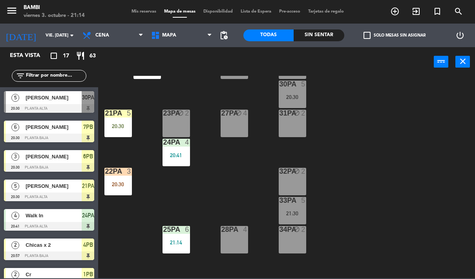
scroll to position [359, 0]
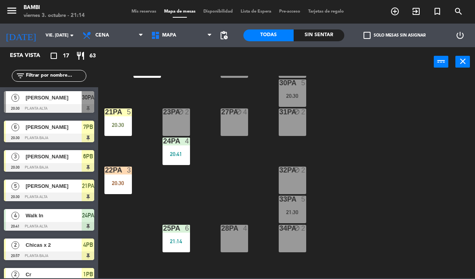
click at [293, 211] on div "21:30" at bounding box center [292, 211] width 27 height 5
click at [381, 158] on div "4PB block 2 20:57 M103 1 7PB 6 20:30 3PB 2 21:00 M102 1 6PB block 3 20:30 2PB 2…" at bounding box center [289, 177] width 372 height 202
click at [297, 209] on div "21:30" at bounding box center [292, 211] width 27 height 5
click at [390, 159] on div "4PB block 2 20:57 M103 1 7PB 6 20:30 3PB 2 21:00 M102 1 6PB block 3 20:30 2PB 2…" at bounding box center [289, 177] width 372 height 202
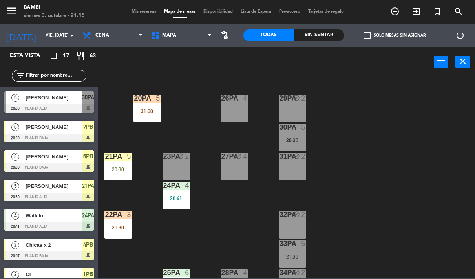
scroll to position [311, 0]
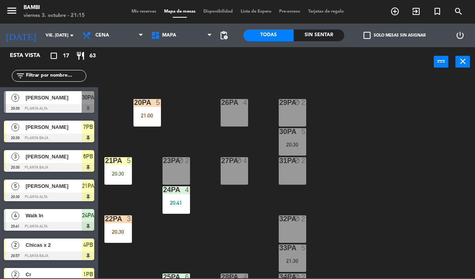
click at [297, 141] on div "30PA 5 20:30" at bounding box center [292, 141] width 27 height 27
click at [380, 120] on div "4PB block 2 20:57 M103 1 7PB 6 20:30 3PB 2 21:00 M102 1 6PB block 3 20:30 2PB 2…" at bounding box center [289, 177] width 372 height 202
click at [288, 144] on div "20:30" at bounding box center [292, 144] width 27 height 5
click at [365, 222] on div "4PB block 2 20:57 M103 1 7PB 6 20:30 3PB 2 21:00 M102 1 6PB block 3 20:30 2PB 2…" at bounding box center [289, 177] width 372 height 202
click at [292, 259] on div "21:30" at bounding box center [292, 260] width 27 height 5
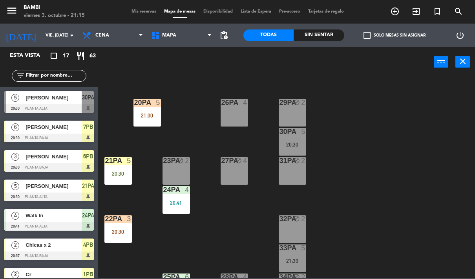
click at [357, 174] on div "4PB block 2 20:57 M103 1 7PB 6 20:30 3PB 2 21:00 M102 1 6PB block 3 20:30 2PB 2…" at bounding box center [289, 177] width 372 height 202
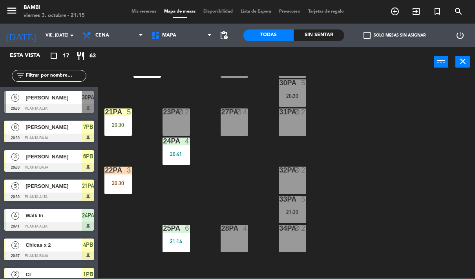
scroll to position [360, 0]
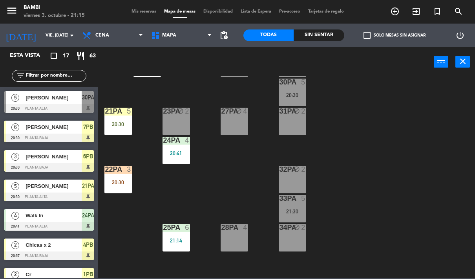
click at [125, 118] on div "21PA 5 20:30" at bounding box center [117, 121] width 27 height 27
click at [360, 134] on div "4PB block 2 20:57 M103 1 7PB 6 20:30 3PB 2 21:00 M102 1 6PB block 3 20:30 2PB 2…" at bounding box center [289, 177] width 372 height 202
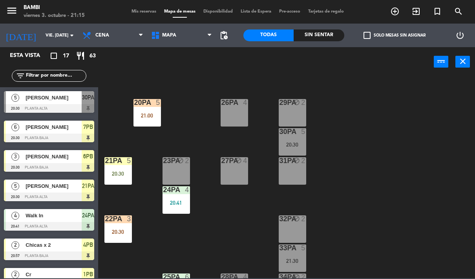
scroll to position [307, 0]
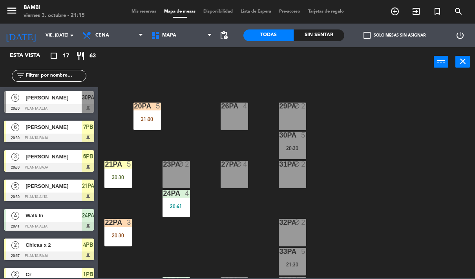
click at [291, 141] on div "30PA 5 20:30" at bounding box center [292, 145] width 27 height 27
click at [376, 123] on div "4PB block 2 20:57 M103 1 7PB 6 20:30 3PB 2 21:00 M102 1 6PB block 3 20:30 2PB 2…" at bounding box center [289, 177] width 372 height 202
click at [294, 146] on div "20:30" at bounding box center [292, 147] width 27 height 5
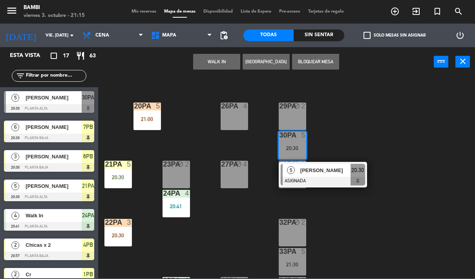
click at [318, 177] on div at bounding box center [323, 181] width 84 height 9
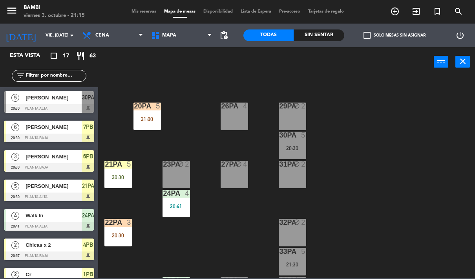
click at [61, 99] on span "[PERSON_NAME]" at bounding box center [54, 97] width 56 height 8
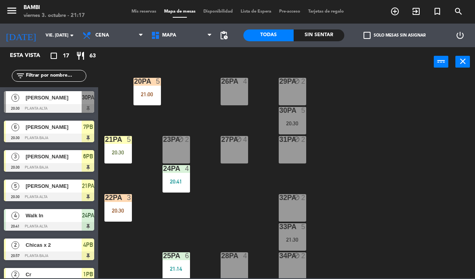
scroll to position [338, 0]
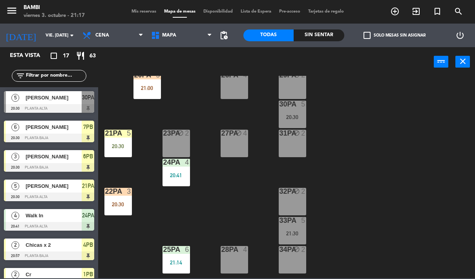
click at [53, 102] on div "[PERSON_NAME]" at bounding box center [53, 97] width 57 height 13
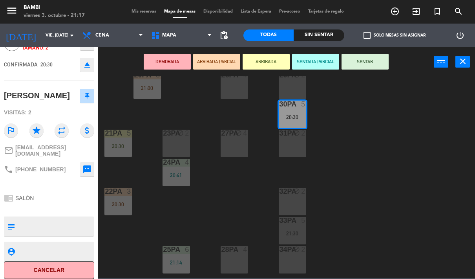
scroll to position [45, 0]
click at [69, 266] on button "Cancelar" at bounding box center [49, 271] width 90 height 18
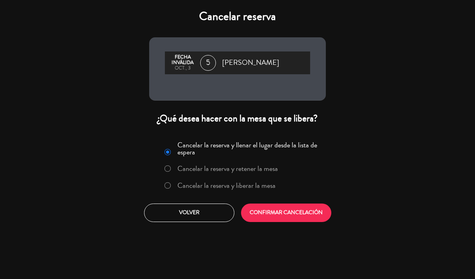
click at [238, 179] on label "Cancelar la reserva y liberar la mesa" at bounding box center [219, 186] width 119 height 14
click at [279, 210] on button "CONFIRMAR CANCELACIÓN" at bounding box center [286, 212] width 90 height 18
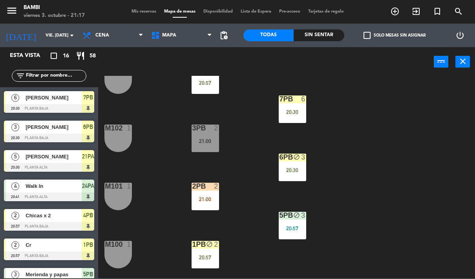
scroll to position [53, 0]
click at [292, 224] on div "5PB block 3 20:57" at bounding box center [292, 225] width 27 height 27
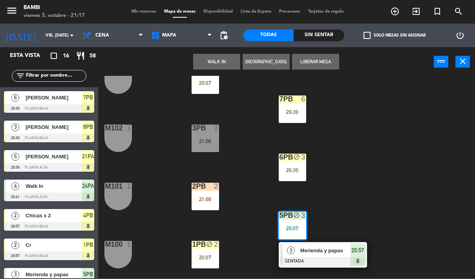
click at [315, 62] on button "Liberar Mesa" at bounding box center [315, 62] width 47 height 16
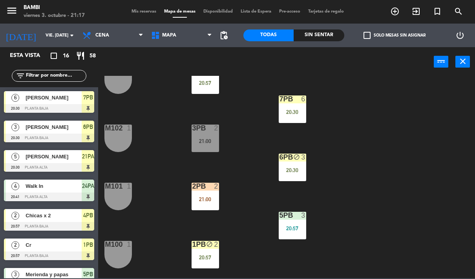
click at [291, 229] on div "20:57" at bounding box center [292, 227] width 27 height 5
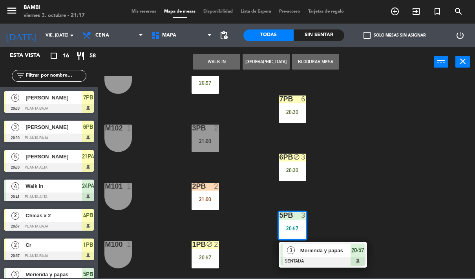
click at [374, 153] on div "4PB block 2 20:57 M103 1 7PB 6 20:30 3PB 2 21:00 M102 1 6PB block 3 20:30 2PB 2…" at bounding box center [289, 177] width 372 height 202
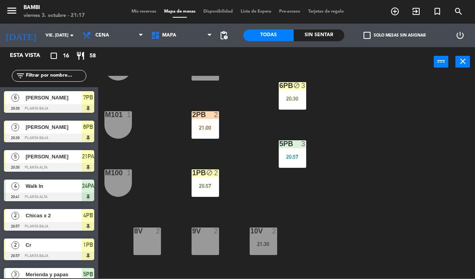
scroll to position [125, 0]
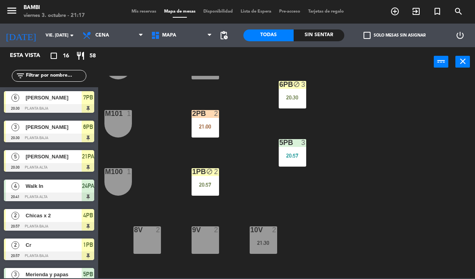
click at [288, 151] on div "5PB 3 20:57" at bounding box center [292, 152] width 27 height 27
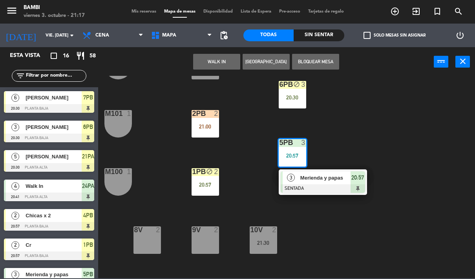
click at [307, 181] on span "Merienda y papas" at bounding box center [325, 178] width 50 height 8
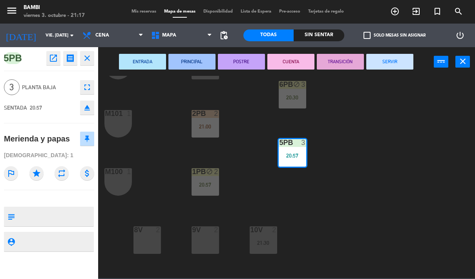
click at [291, 66] on button "CUENTA" at bounding box center [291, 62] width 47 height 16
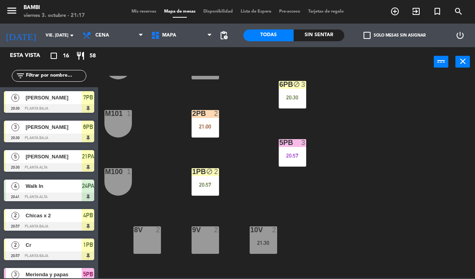
click at [291, 153] on div "20:57" at bounding box center [292, 155] width 27 height 5
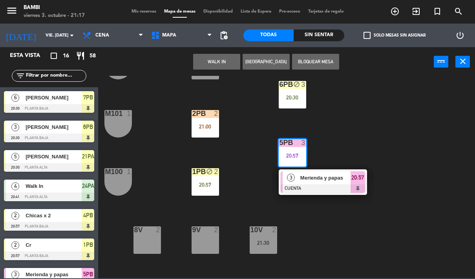
click at [371, 110] on div "4PB block 2 20:57 M103 1 7PB 6 20:30 3PB 2 21:00 M102 1 6PB block 3 20:30 2PB 2…" at bounding box center [289, 177] width 372 height 202
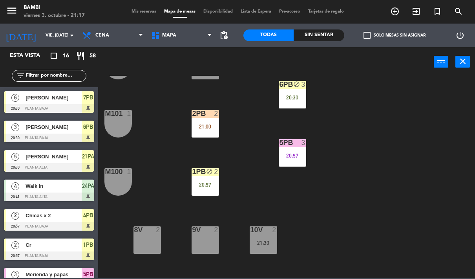
click at [288, 148] on div "5PB 3 20:57" at bounding box center [292, 152] width 27 height 27
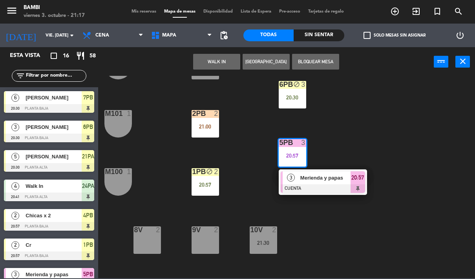
click at [322, 176] on span "Merienda y papas" at bounding box center [325, 178] width 50 height 8
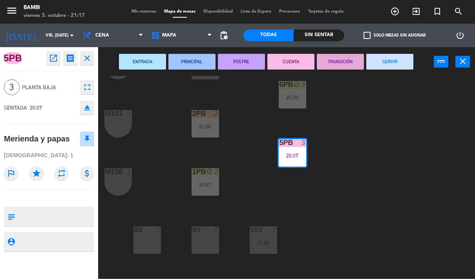
click at [87, 60] on icon "close" at bounding box center [86, 57] width 9 height 9
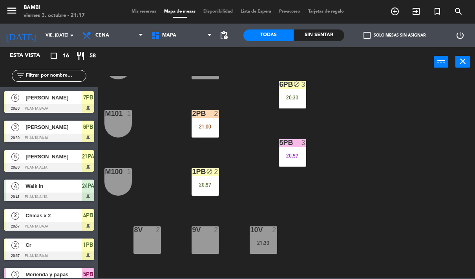
click at [366, 160] on div "4PB block 2 20:57 M103 1 7PB 6 20:30 3PB 2 21:00 M102 1 6PB block 3 20:30 2PB 2…" at bounding box center [289, 177] width 372 height 202
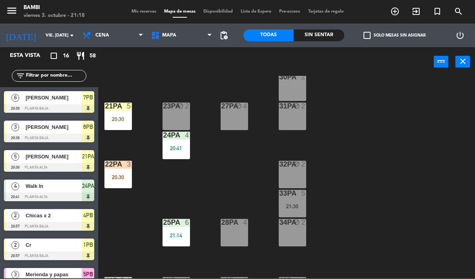
scroll to position [366, 0]
click at [289, 198] on div "33PA 5 21:30" at bounding box center [292, 202] width 27 height 27
click at [356, 169] on div "4PB block 2 20:57 M103 1 7PB 6 20:30 3PB 2 21:00 M102 1 6PB block 3 20:30 2PB 2…" at bounding box center [289, 177] width 372 height 202
click at [172, 233] on div "21:14" at bounding box center [176, 234] width 27 height 5
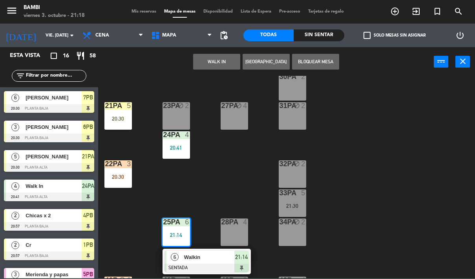
click at [297, 205] on div "21:30" at bounding box center [292, 205] width 27 height 5
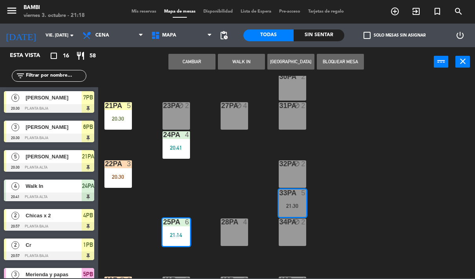
click at [192, 63] on button "Cambiar" at bounding box center [192, 62] width 47 height 16
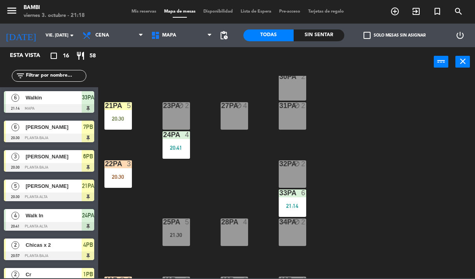
click at [368, 200] on div "4PB block 2 20:57 M103 1 7PB 6 20:30 3PB 2 21:00 M102 1 6PB block 3 20:30 2PB 2…" at bounding box center [289, 177] width 372 height 202
click at [293, 201] on div "33PA 6 21:14" at bounding box center [292, 202] width 27 height 27
click at [362, 155] on div "4PB block 2 20:57 M103 1 7PB 6 20:30 3PB 2 21:00 M102 1 6PB block 3 20:30 2PB 2…" at bounding box center [289, 177] width 372 height 202
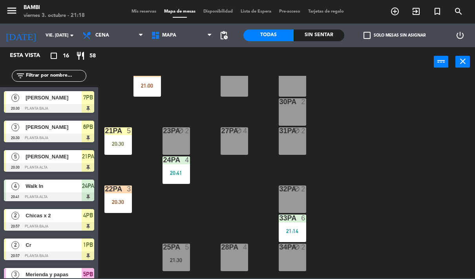
scroll to position [343, 0]
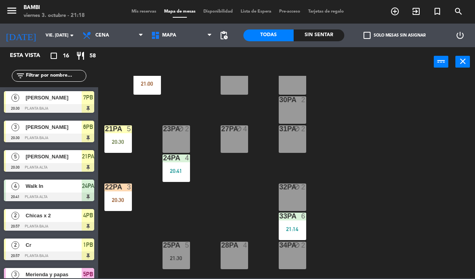
click at [295, 224] on div "33PA 6 21:14" at bounding box center [292, 226] width 27 height 27
click at [383, 207] on div "4PB block 2 20:57 M103 1 7PB 6 20:30 3PB 2 21:00 M102 1 6PB block 3 20:30 2PB 2…" at bounding box center [289, 177] width 372 height 202
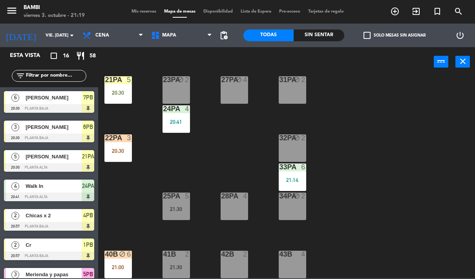
scroll to position [392, 0]
click at [234, 203] on div "28PA 4" at bounding box center [234, 205] width 27 height 27
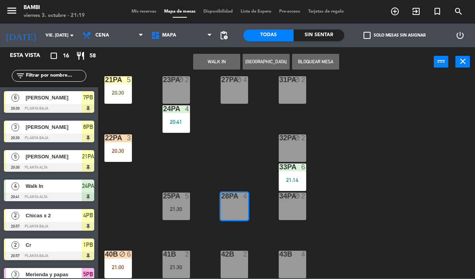
click at [228, 69] on button "WALK IN" at bounding box center [216, 62] width 47 height 16
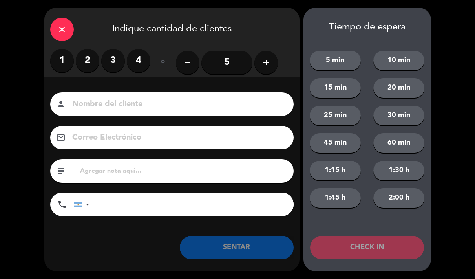
click at [82, 56] on label "2" at bounding box center [88, 61] width 24 height 24
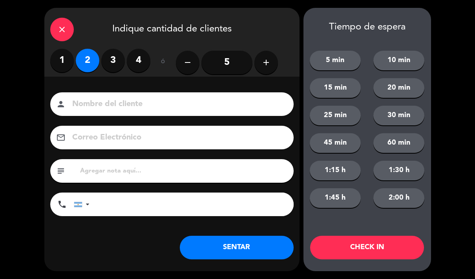
click at [266, 108] on input at bounding box center [177, 104] width 212 height 14
type input "2 chicas"
click at [278, 237] on button "SENTAR" at bounding box center [237, 248] width 114 height 24
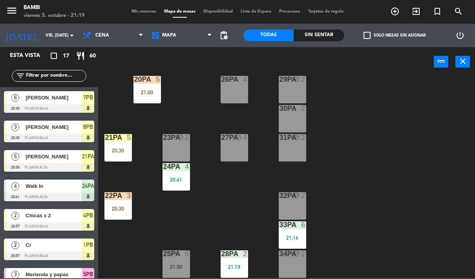
scroll to position [343, 0]
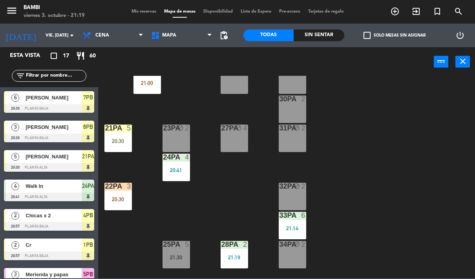
click at [297, 224] on div "33PA 6 21:14" at bounding box center [292, 225] width 27 height 27
click at [363, 145] on div "4PB block 2 20:57 M103 1 7PB 6 20:30 3PB 2 21:00 M102 1 6PB block 3 20:30 2PB 2…" at bounding box center [289, 177] width 372 height 202
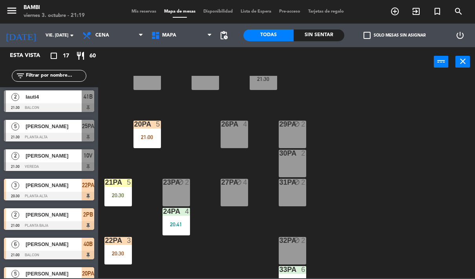
scroll to position [304, 0]
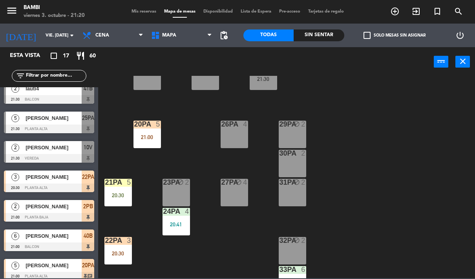
click at [63, 118] on span "[PERSON_NAME]" at bounding box center [54, 118] width 56 height 8
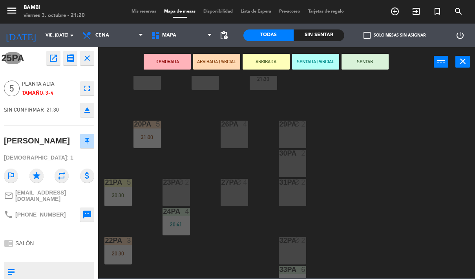
click at [85, 61] on icon "close" at bounding box center [86, 57] width 9 height 9
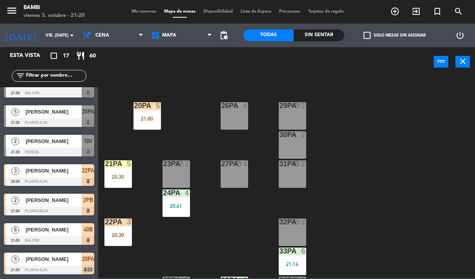
scroll to position [289, 0]
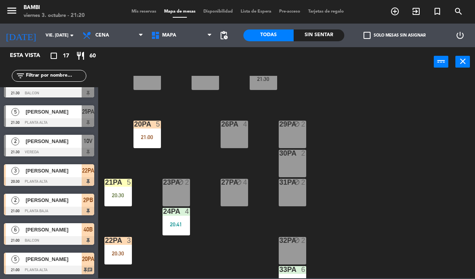
click at [118, 195] on div "20:30" at bounding box center [117, 194] width 27 height 5
click at [351, 172] on div "4PB block 2 20:57 M103 1 7PB 6 20:30 3PB 2 21:00 M102 1 6PB block 3 20:30 2PB 2…" at bounding box center [289, 177] width 372 height 202
click at [119, 247] on div "22PA 3 20:30" at bounding box center [117, 250] width 27 height 27
click at [357, 188] on div "4PB block 2 20:57 M103 1 7PB 6 20:30 3PB 2 21:00 M102 1 6PB block 3 20:30 2PB 2…" at bounding box center [289, 177] width 372 height 202
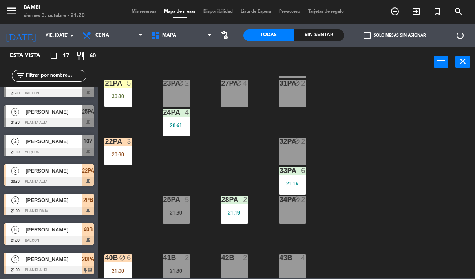
scroll to position [388, 0]
click at [175, 217] on div "25PA 5 21:30" at bounding box center [176, 209] width 27 height 27
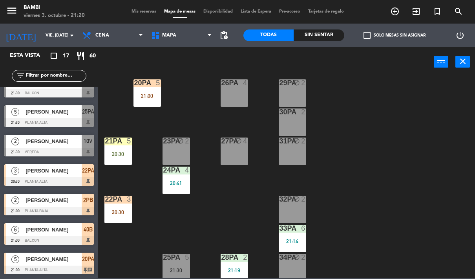
scroll to position [330, 0]
click at [164, 261] on div "25PA" at bounding box center [163, 257] width 0 height 7
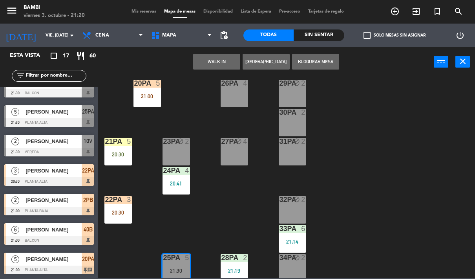
click at [296, 119] on div "30PA 2" at bounding box center [292, 122] width 27 height 27
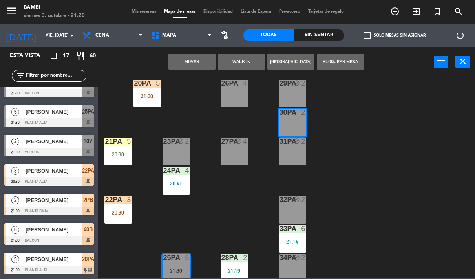
click at [198, 60] on button "Mover" at bounding box center [192, 62] width 47 height 16
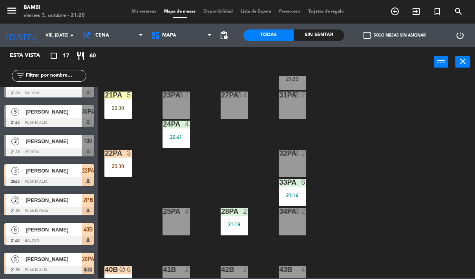
scroll to position [377, 0]
click at [176, 141] on div "24PA 4 20:41" at bounding box center [176, 133] width 27 height 27
click at [350, 152] on div "4PB block 2 20:57 M103 1 7PB 6 20:30 3PB 2 21:00 M102 1 6PB block 3 20:30 2PB 2…" at bounding box center [289, 177] width 372 height 202
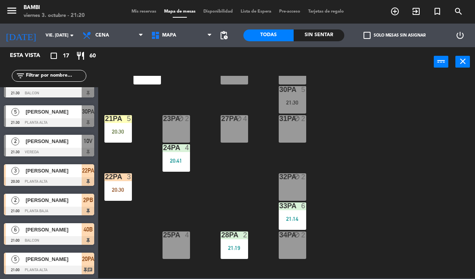
scroll to position [352, 0]
click at [178, 156] on div "24PA 4 20:41" at bounding box center [176, 158] width 27 height 27
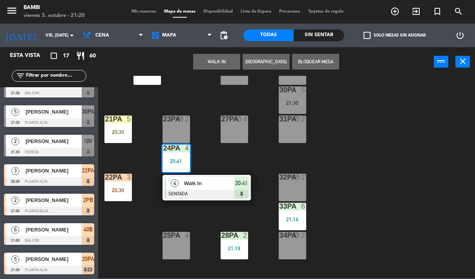
click at [172, 251] on div "25PA 4" at bounding box center [176, 245] width 27 height 27
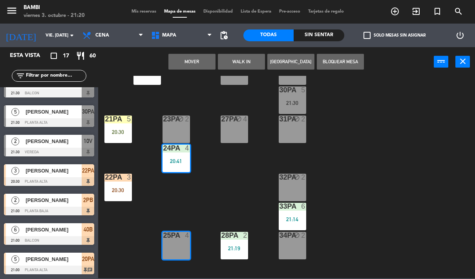
click at [196, 64] on button "Mover" at bounding box center [192, 62] width 47 height 16
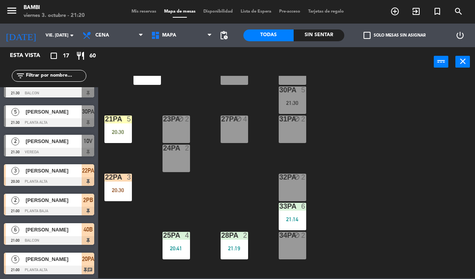
click at [175, 125] on div "23PA block 2" at bounding box center [176, 128] width 27 height 27
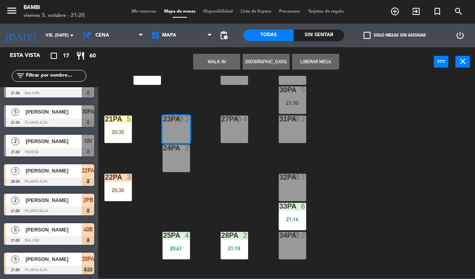
click at [175, 247] on div "20:41" at bounding box center [176, 248] width 27 height 5
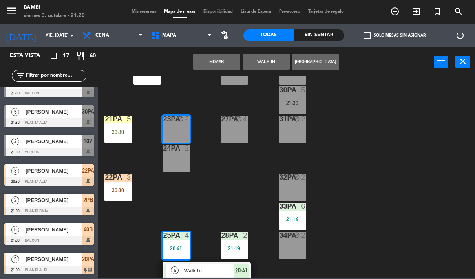
click at [177, 124] on div "23PA block 2" at bounding box center [176, 128] width 27 height 27
click at [222, 60] on button "WALK IN" at bounding box center [216, 62] width 47 height 16
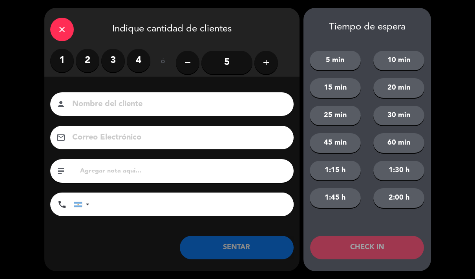
click at [61, 27] on icon "close" at bounding box center [61, 29] width 9 height 9
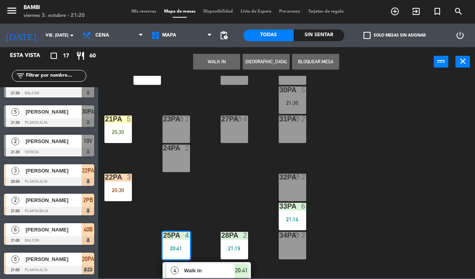
click at [356, 139] on div "4PB block 2 20:57 M103 1 7PB 6 20:30 3PB 2 21:00 M102 1 6PB block 3 20:30 2PB 2…" at bounding box center [289, 177] width 372 height 202
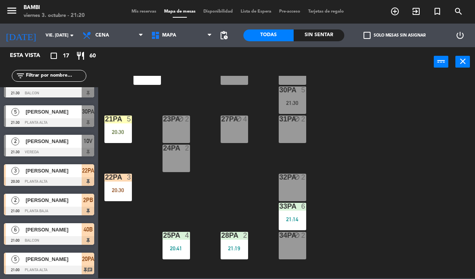
click at [180, 236] on div at bounding box center [176, 235] width 13 height 7
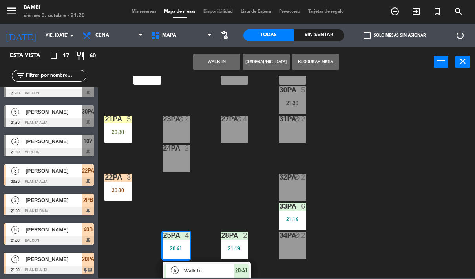
click at [176, 128] on div "23PA block 2" at bounding box center [176, 128] width 27 height 27
click at [226, 60] on button "Mover" at bounding box center [216, 62] width 47 height 16
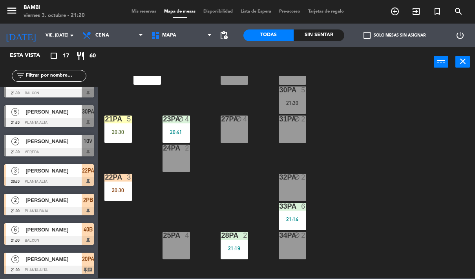
click at [384, 157] on div "4PB block 2 20:57 M103 1 7PB 6 20:30 3PB 2 21:00 M102 1 6PB block 3 20:30 2PB 2…" at bounding box center [289, 177] width 372 height 202
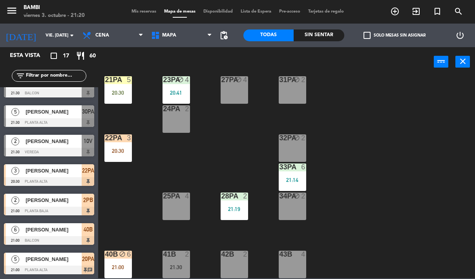
scroll to position [392, 0]
click at [114, 264] on div "21:00" at bounding box center [117, 266] width 27 height 5
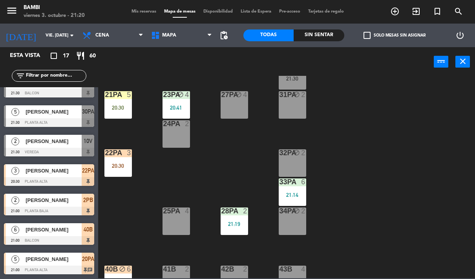
scroll to position [365, 0]
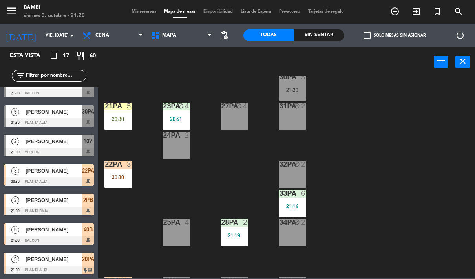
click at [293, 87] on div "21:30" at bounding box center [292, 89] width 27 height 5
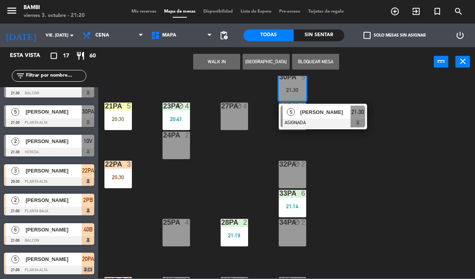
click at [174, 234] on div "25PA 4" at bounding box center [176, 232] width 27 height 27
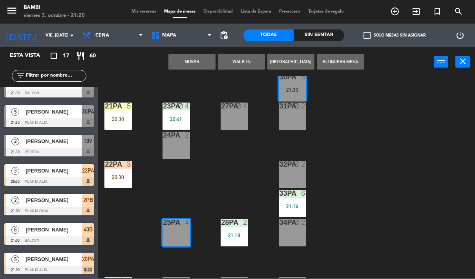
click at [196, 62] on button "Mover" at bounding box center [192, 62] width 47 height 16
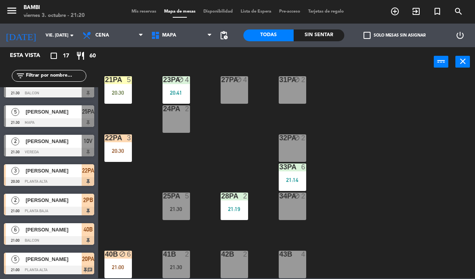
scroll to position [392, 0]
click at [115, 262] on div "40B block 6 21:00" at bounding box center [117, 264] width 27 height 27
click at [293, 89] on div "31PA block 2" at bounding box center [292, 89] width 27 height 27
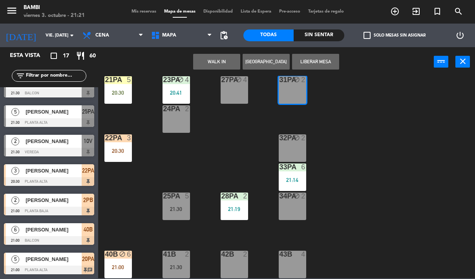
click at [126, 255] on div "6" at bounding box center [131, 254] width 13 height 7
click at [116, 259] on div "40B block 6 21:00" at bounding box center [117, 264] width 27 height 27
click at [114, 272] on div "40B block 6 21:00" at bounding box center [117, 264] width 27 height 27
click at [122, 259] on div "40B block 6 21:00" at bounding box center [117, 264] width 27 height 27
click at [117, 259] on div "40B block 6 21:00" at bounding box center [117, 264] width 27 height 27
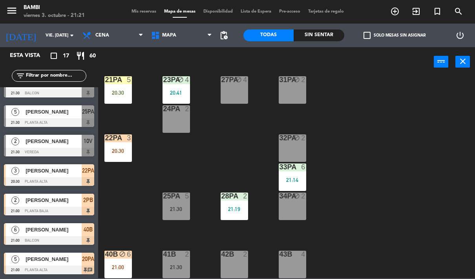
click at [135, 247] on div "4PB block 2 20:57 M103 1 7PB 6 20:30 3PB 2 21:00 M102 1 6PB block 3 20:30 2PB 2…" at bounding box center [289, 177] width 372 height 202
click at [119, 265] on div "21:00" at bounding box center [117, 266] width 27 height 5
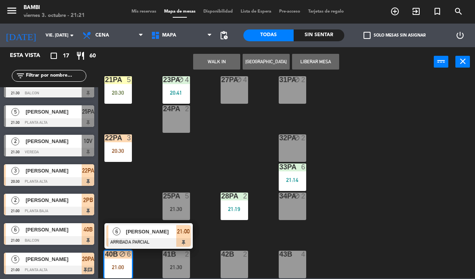
click at [295, 86] on div "31PA block 2" at bounding box center [292, 89] width 27 height 27
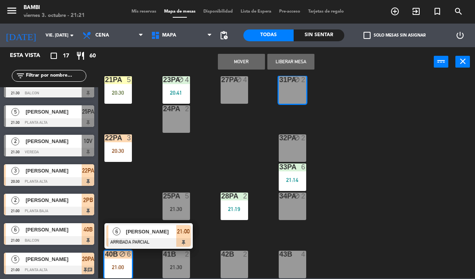
click at [246, 61] on button "Mover" at bounding box center [241, 62] width 47 height 16
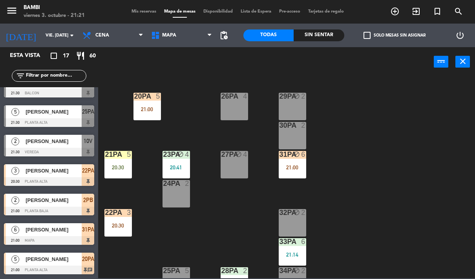
scroll to position [316, 0]
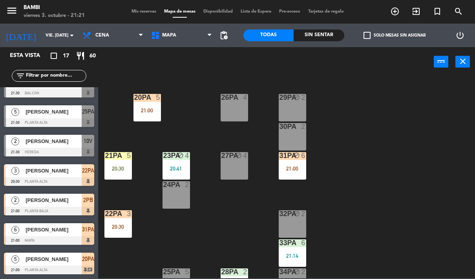
click at [294, 162] on div "31PA block 6 21:00" at bounding box center [292, 165] width 27 height 27
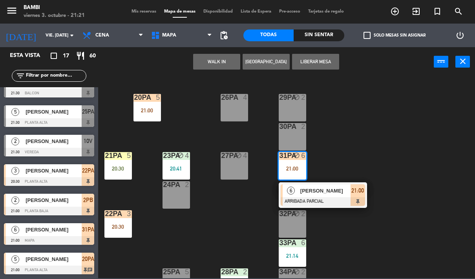
click at [297, 134] on div "30PA 2" at bounding box center [292, 136] width 27 height 27
click at [229, 60] on button "Mover" at bounding box center [216, 62] width 47 height 16
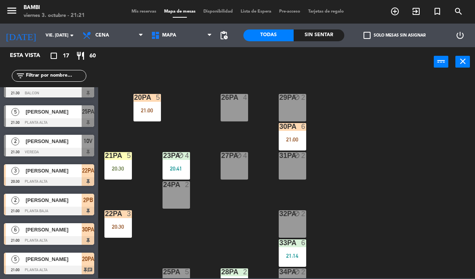
click at [296, 154] on icon "block" at bounding box center [296, 155] width 7 height 7
click at [344, 134] on div "4PB block 2 20:57 M103 1 7PB 6 20:30 3PB 2 21:00 M102 1 6PB block 3 20:30 2PB 2…" at bounding box center [289, 177] width 372 height 202
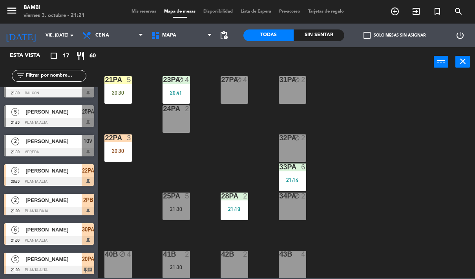
scroll to position [392, 0]
click at [179, 199] on div at bounding box center [176, 195] width 13 height 7
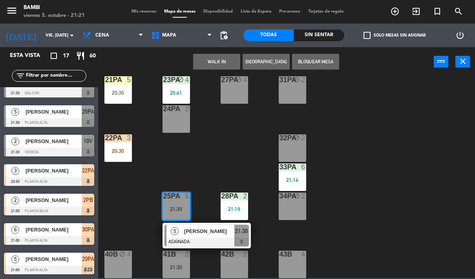
click at [372, 150] on div "4PB block 2 20:57 M103 1 7PB 6 20:30 3PB 2 21:00 M102 1 6PB block 3 20:30 2PB 2…" at bounding box center [289, 177] width 372 height 202
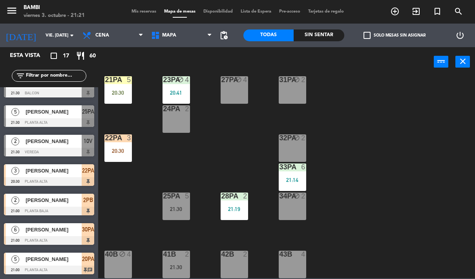
scroll to position [388, 0]
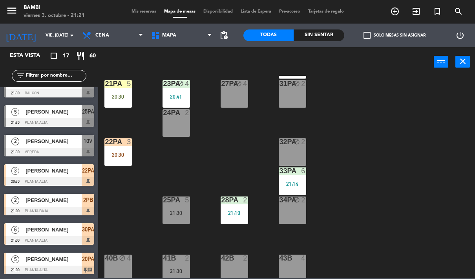
click at [176, 120] on div "24PA 2" at bounding box center [176, 122] width 27 height 27
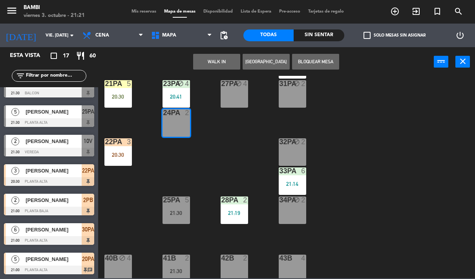
click at [318, 60] on button "Bloquear Mesa" at bounding box center [315, 62] width 47 height 16
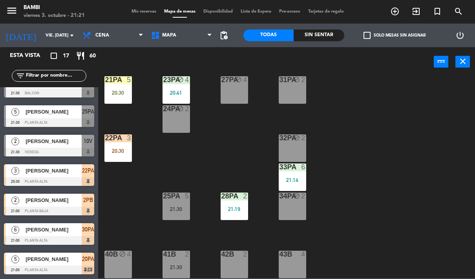
click at [360, 173] on div "4PB block 2 20:57 M103 1 7PB 6 20:30 3PB 2 21:00 M102 1 6PB block 3 20:30 2PB 2…" at bounding box center [289, 177] width 372 height 202
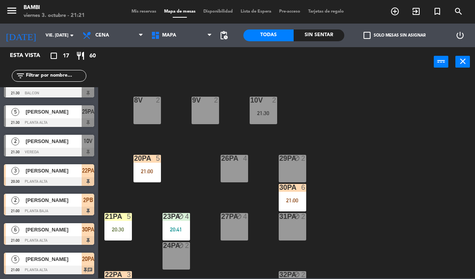
scroll to position [255, 0]
click at [236, 218] on icon "block" at bounding box center [238, 216] width 7 height 7
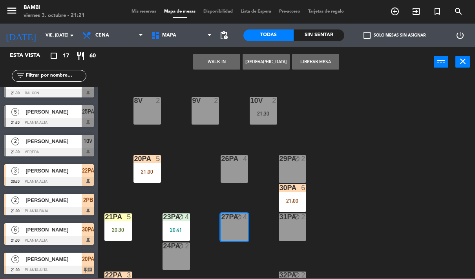
click at [324, 60] on button "Liberar Mesa" at bounding box center [315, 62] width 47 height 16
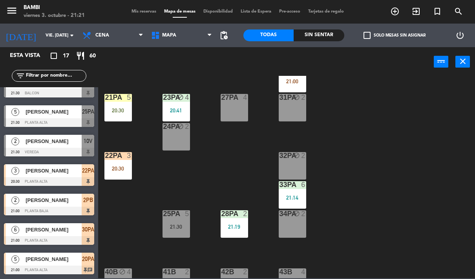
scroll to position [374, 0]
click at [228, 233] on div "28PA 2 21:19" at bounding box center [234, 224] width 27 height 27
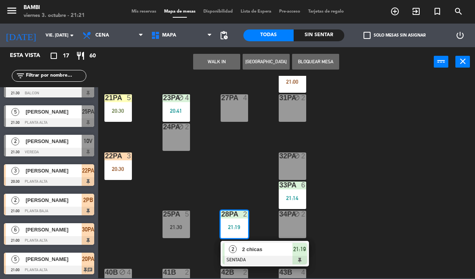
click at [233, 108] on div "27PA 4" at bounding box center [234, 107] width 27 height 27
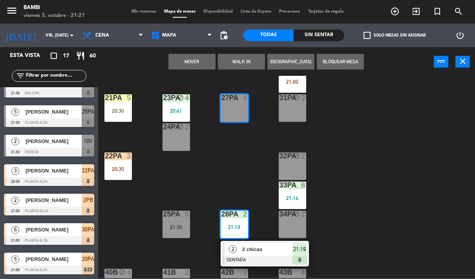
click at [201, 59] on button "Mover" at bounding box center [192, 62] width 47 height 16
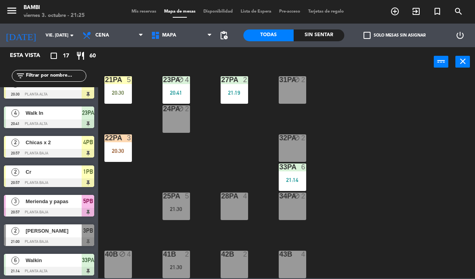
scroll to position [73, 0]
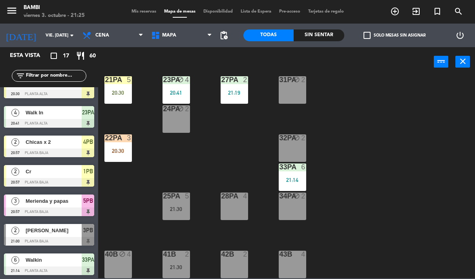
click at [62, 229] on span "[PERSON_NAME]" at bounding box center [54, 230] width 56 height 8
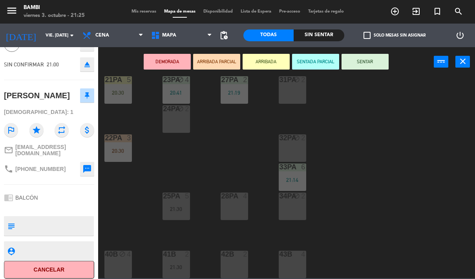
scroll to position [43, 0]
click at [35, 270] on button "Cancelar" at bounding box center [49, 270] width 90 height 18
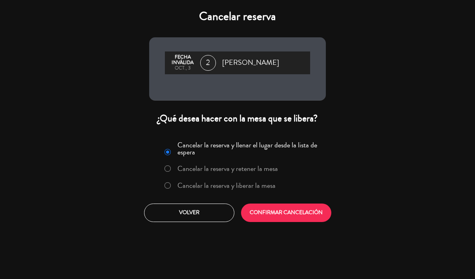
click at [165, 185] on input "Cancelar la reserva y liberar la mesa" at bounding box center [167, 184] width 5 height 5
radio input "true"
click at [264, 213] on button "CONFIRMAR CANCELACIÓN" at bounding box center [286, 212] width 90 height 18
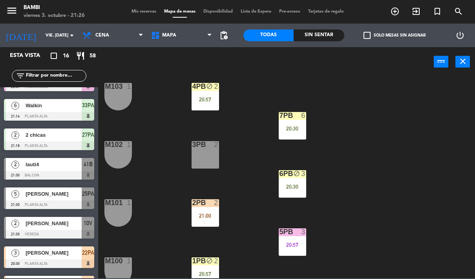
scroll to position [31, 0]
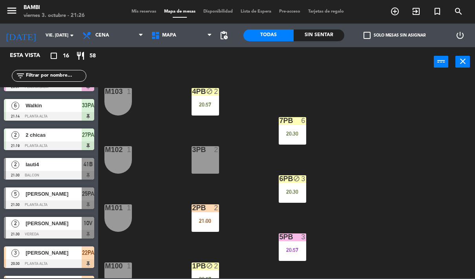
click at [207, 158] on div "3PB 2" at bounding box center [205, 159] width 27 height 27
click at [365, 174] on div "4PB block 2 20:57 M103 1 7PB 6 20:30 3PB 2 M102 1 6PB block 3 20:30 2PB 2 21:00…" at bounding box center [289, 177] width 372 height 202
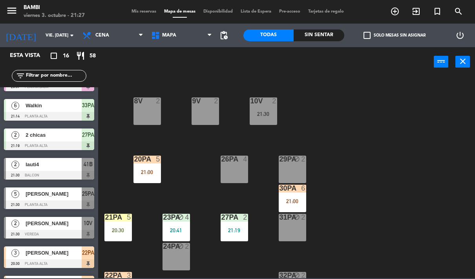
scroll to position [253, 0]
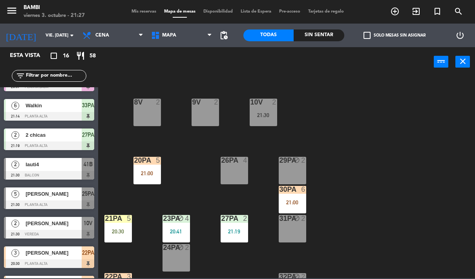
click at [262, 108] on div "10V 2 21:30" at bounding box center [263, 112] width 27 height 27
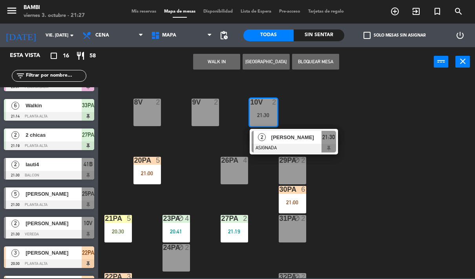
click at [374, 109] on div "4PB block 2 20:57 M103 1 7PB 6 20:30 3PB 2 M102 1 6PB block 3 20:30 2PB 2 21:00…" at bounding box center [289, 177] width 372 height 202
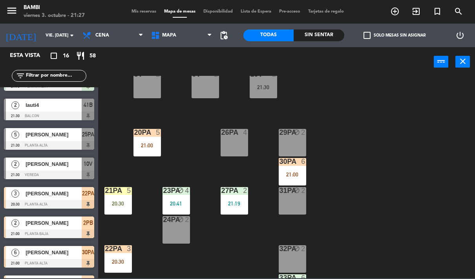
scroll to position [261, 0]
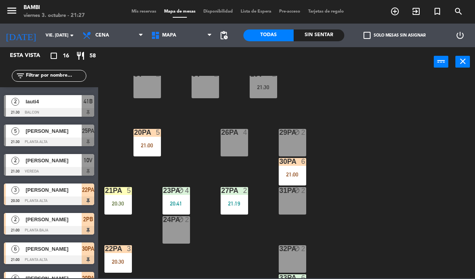
click at [58, 164] on span "[PERSON_NAME]" at bounding box center [54, 160] width 56 height 8
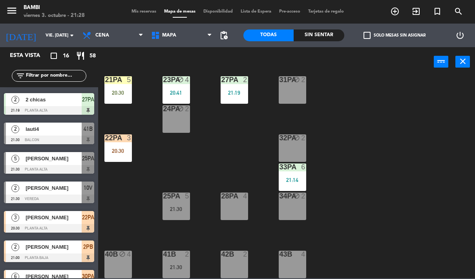
scroll to position [233, 0]
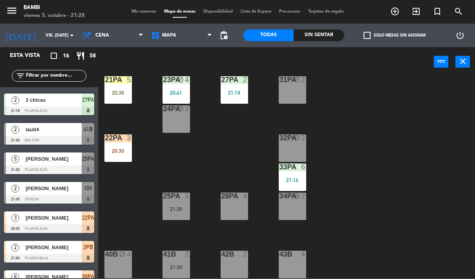
click at [49, 197] on div at bounding box center [49, 199] width 90 height 9
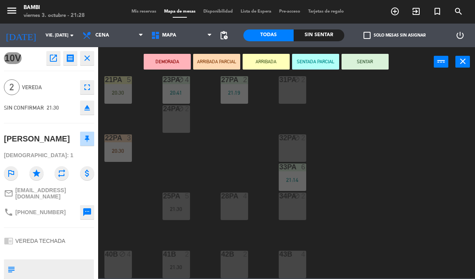
click at [370, 60] on button "SENTAR" at bounding box center [365, 62] width 47 height 16
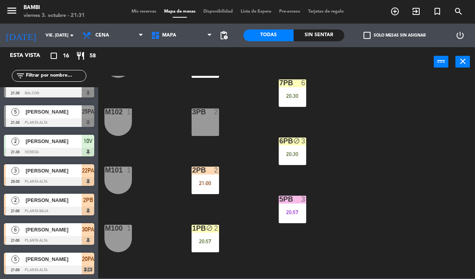
scroll to position [70, 0]
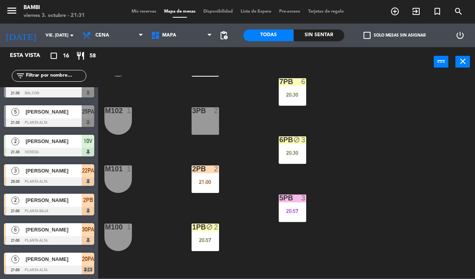
click at [296, 209] on div "20:57" at bounding box center [292, 210] width 27 height 5
click at [378, 172] on div "4PB block 2 20:57 M103 1 7PB 6 20:30 3PB 2 M102 1 6PB block 3 20:30 2PB 2 21:00…" at bounding box center [289, 177] width 372 height 202
click at [299, 205] on div "5PB 3 20:57" at bounding box center [292, 207] width 27 height 27
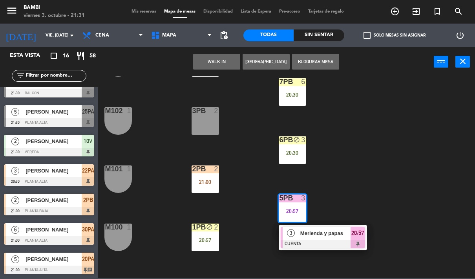
click at [222, 60] on button "WALK IN" at bounding box center [216, 62] width 47 height 16
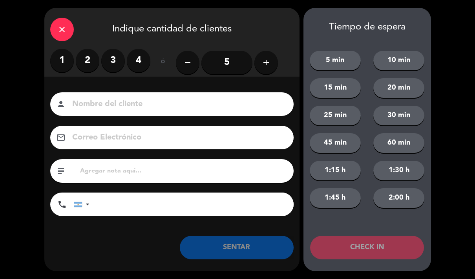
click at [80, 55] on label "2" at bounding box center [88, 61] width 24 height 24
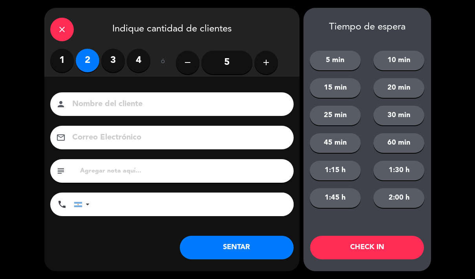
click at [228, 108] on input at bounding box center [177, 104] width 212 height 14
type input "W"
type input "Pareja señores"
click at [370, 242] on button "CHECK IN" at bounding box center [367, 248] width 114 height 24
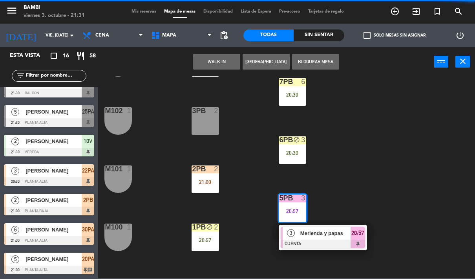
scroll to position [0, 0]
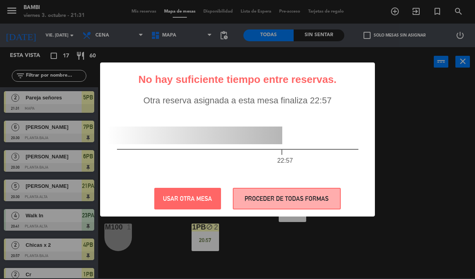
click at [306, 202] on button "PROCEDER DE TODAS FORMAS" at bounding box center [287, 199] width 108 height 22
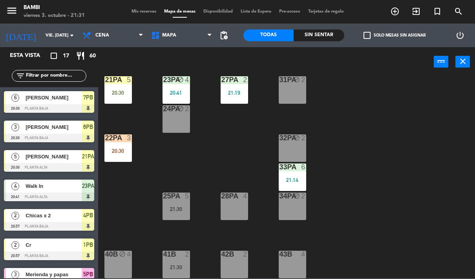
scroll to position [392, 0]
click at [177, 260] on div "41B 2 21:30" at bounding box center [176, 264] width 27 height 27
click at [350, 198] on div "4PB block 2 20:57 M103 1 7PB 6 20:30 3PB 2 M102 1 6PB block 3 20:30 2PB 2 21:00…" at bounding box center [289, 177] width 372 height 202
click at [238, 260] on div "42B 2" at bounding box center [234, 264] width 27 height 27
click at [259, 227] on div "4PB block 2 20:57 M103 1 7PB 6 20:30 3PB 2 M102 1 6PB block 3 20:30 2PB 2 21:00…" at bounding box center [289, 177] width 372 height 202
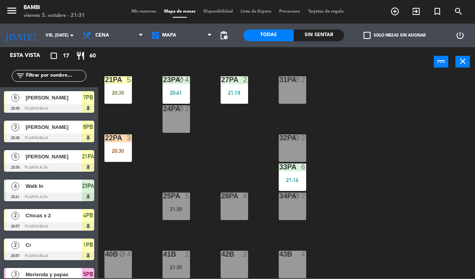
click at [113, 261] on div "40B block 4" at bounding box center [117, 264] width 27 height 27
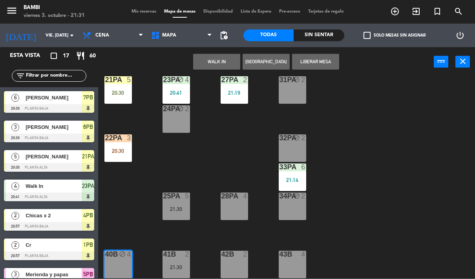
click at [323, 60] on button "Liberar Mesa" at bounding box center [315, 62] width 47 height 16
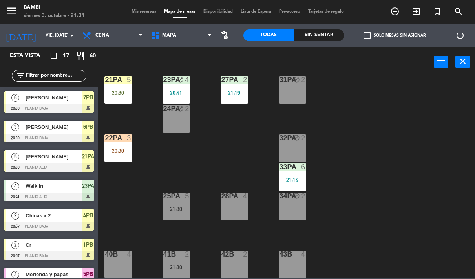
click at [232, 260] on div "42B 2" at bounding box center [234, 264] width 27 height 27
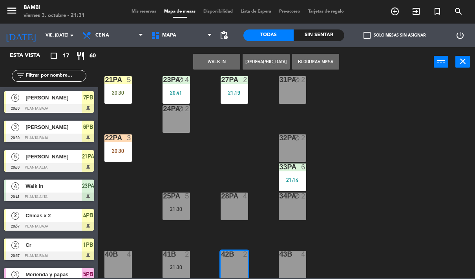
click at [226, 60] on button "WALK IN" at bounding box center [216, 62] width 47 height 16
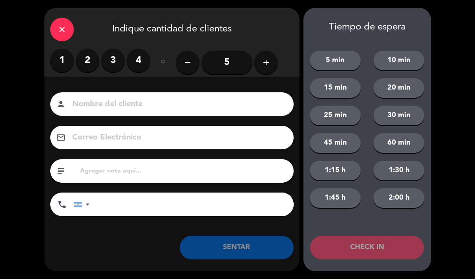
click at [86, 58] on label "2" at bounding box center [88, 61] width 24 height 24
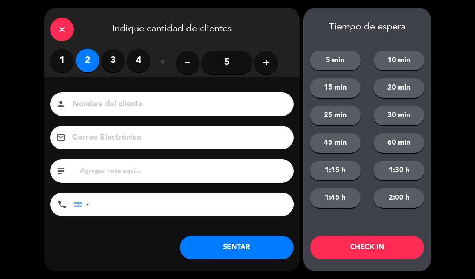
click at [155, 104] on input at bounding box center [177, 104] width 212 height 14
type input "Madre e hija"
click at [375, 238] on button "CHECK IN" at bounding box center [367, 248] width 114 height 24
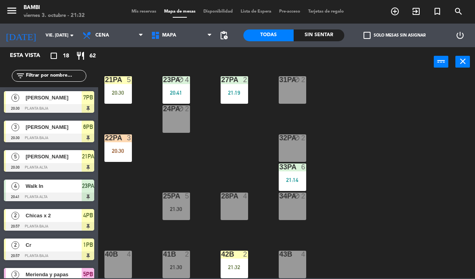
click at [348, 186] on div "4PB block 2 20:57 M103 1 7PB 6 20:30 3PB 2 M102 1 6PB block 3 20:30 2PB 2 21:00…" at bounding box center [289, 177] width 372 height 202
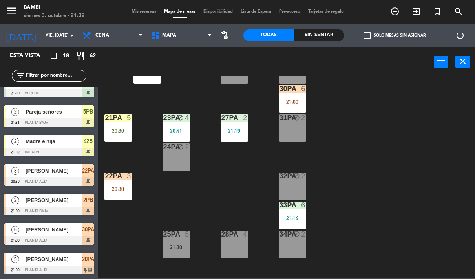
scroll to position [354, 0]
click at [288, 104] on div "21:00" at bounding box center [292, 101] width 27 height 5
click at [392, 97] on div "4PB block 2 20:57 M103 1 7PB 6 20:30 3PB 2 M102 1 6PB block 3 20:30 2PB 2 21:00…" at bounding box center [289, 177] width 372 height 202
click at [299, 215] on div "21:14" at bounding box center [292, 217] width 27 height 5
click at [372, 164] on div "4PB block 2 20:57 M103 1 7PB 6 20:30 3PB 2 M102 1 6PB block 3 20:30 2PB 2 21:00…" at bounding box center [289, 177] width 372 height 202
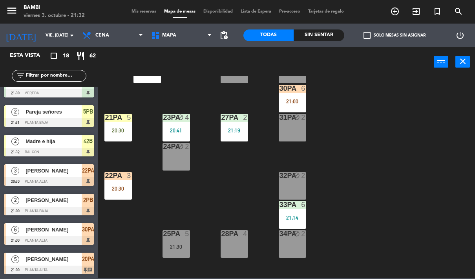
click at [176, 242] on div "25PA 5 21:30" at bounding box center [176, 243] width 27 height 27
click at [353, 165] on div "4PB block 2 20:57 M103 1 7PB 6 20:30 3PB 2 M102 1 6PB block 3 20:30 2PB 2 21:00…" at bounding box center [289, 177] width 372 height 202
click at [355, 140] on div "4PB block 2 20:57 M103 1 7PB 6 20:30 3PB 2 M102 1 6PB block 3 20:30 2PB 2 21:00…" at bounding box center [289, 177] width 372 height 202
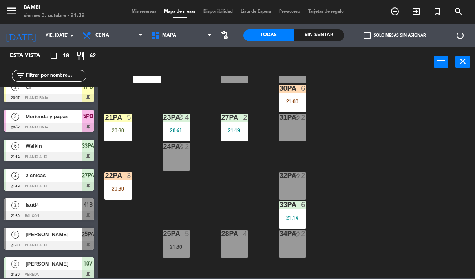
scroll to position [158, 0]
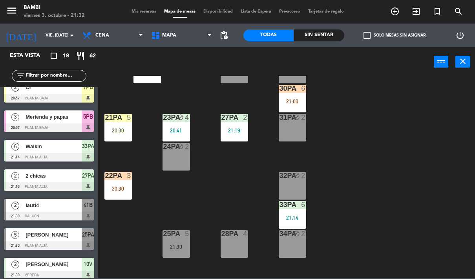
click at [62, 206] on span "lauti4" at bounding box center [54, 205] width 56 height 8
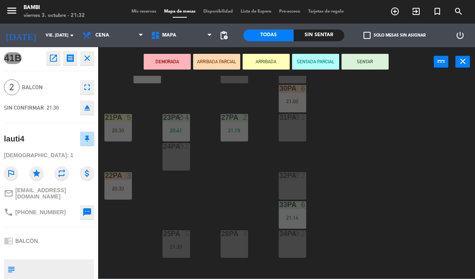
click at [272, 60] on button "ARRIBADA" at bounding box center [266, 62] width 47 height 16
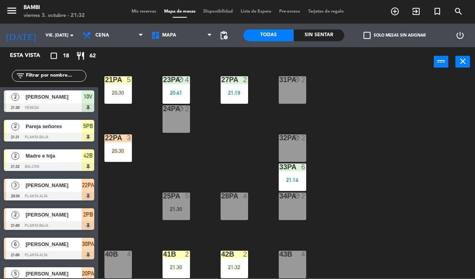
scroll to position [0, 0]
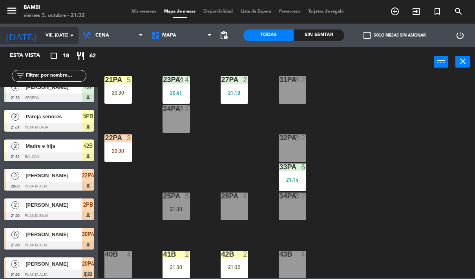
click at [60, 40] on input "vie. [DATE]" at bounding box center [71, 35] width 59 height 13
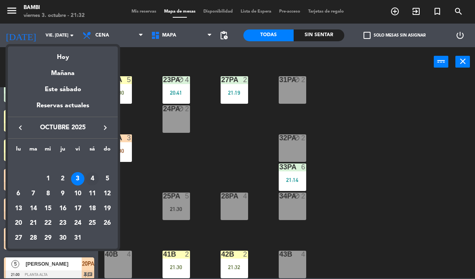
click at [95, 178] on div "4" at bounding box center [92, 178] width 13 height 13
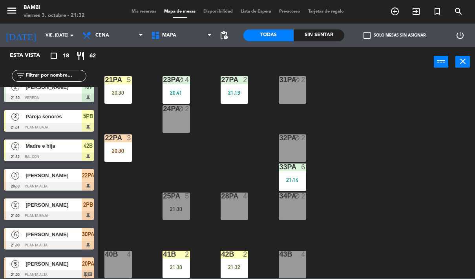
type input "sáb. [DATE]"
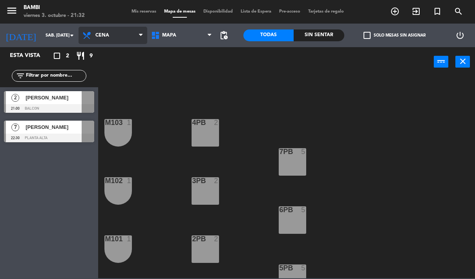
click at [113, 37] on select "Brunch Almuerzo Cena" at bounding box center [113, 35] width 69 height 17
select select "lunch"
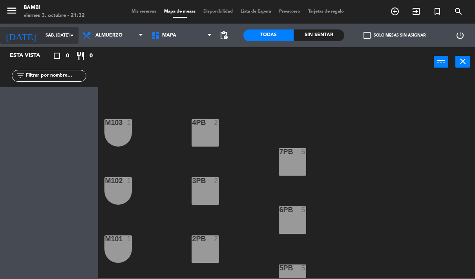
click at [60, 32] on input "sáb. [DATE]" at bounding box center [71, 35] width 59 height 13
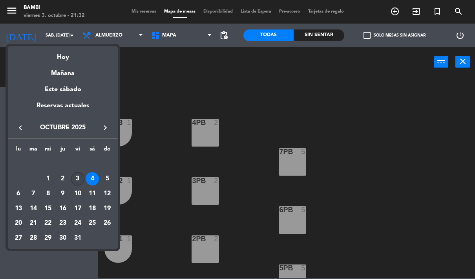
click at [81, 180] on div "3" at bounding box center [77, 178] width 13 height 13
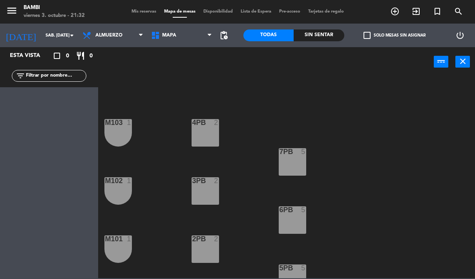
type input "vie. [DATE]"
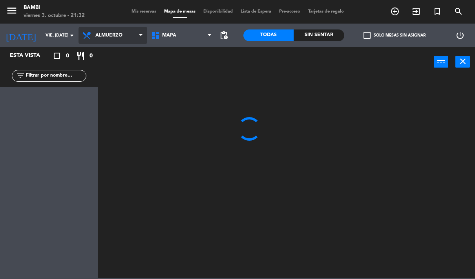
click at [130, 29] on select "Brunch Almuerzo Cena" at bounding box center [113, 35] width 69 height 17
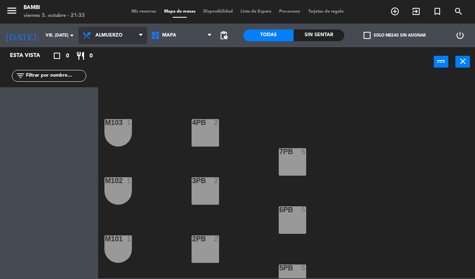
select select "dinner"
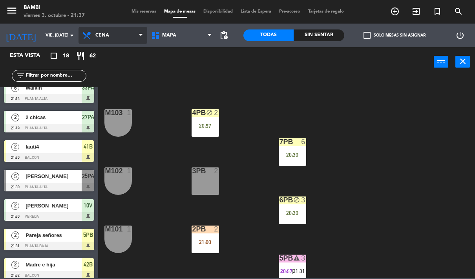
scroll to position [216, 0]
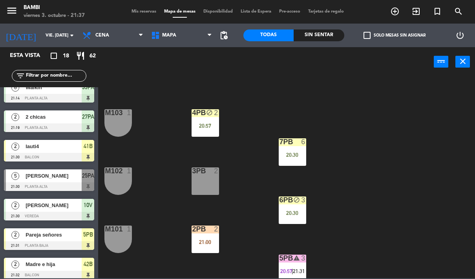
click at [60, 151] on div "lauti4" at bounding box center [53, 146] width 57 height 13
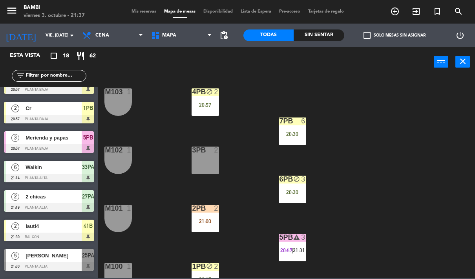
scroll to position [159, 0]
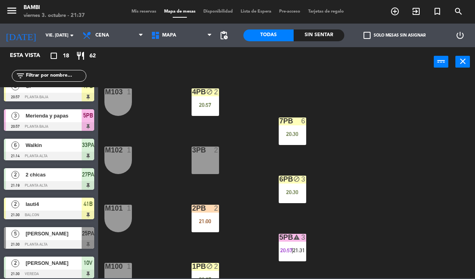
click at [60, 207] on span "lauti4" at bounding box center [54, 204] width 56 height 8
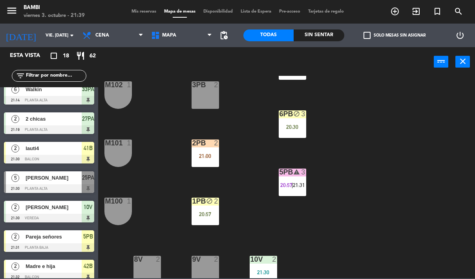
scroll to position [213, 0]
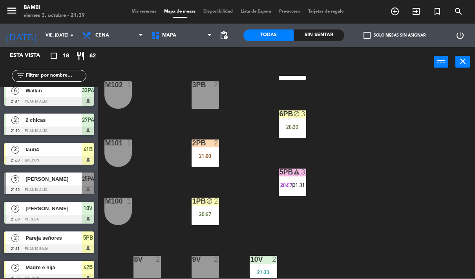
click at [67, 152] on span "lauti4" at bounding box center [54, 149] width 56 height 8
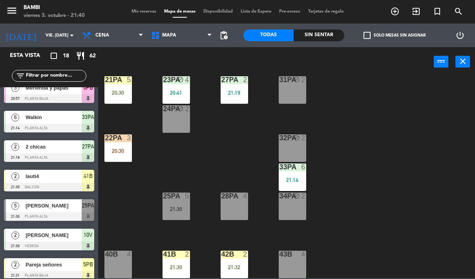
scroll to position [392, 0]
click at [174, 264] on div "21:30" at bounding box center [176, 266] width 27 height 5
click at [355, 207] on div "4PB block 2 20:57 M103 1 7PB 6 20:30 3PB 2 M102 1 6PB block 3 20:30 2PB 2 21:00…" at bounding box center [289, 177] width 372 height 202
click at [56, 240] on div "[PERSON_NAME]" at bounding box center [53, 235] width 57 height 13
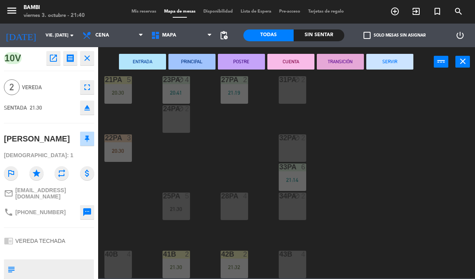
click at [124, 262] on div "40B 4" at bounding box center [117, 264] width 27 height 27
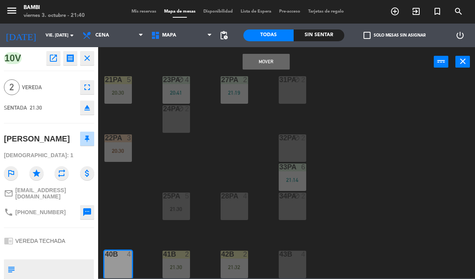
click at [267, 65] on button "Mover" at bounding box center [266, 62] width 47 height 16
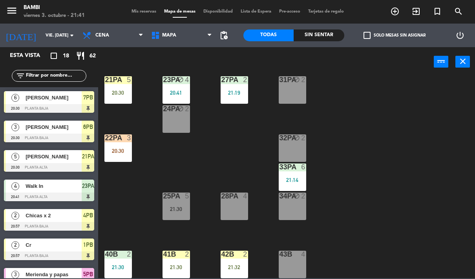
click at [292, 253] on div at bounding box center [292, 254] width 13 height 7
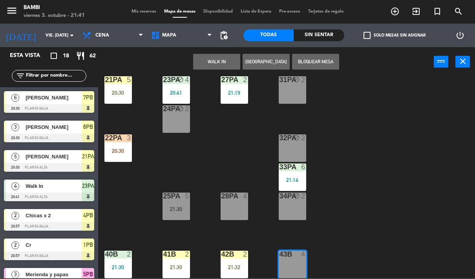
click at [214, 63] on button "WALK IN" at bounding box center [216, 62] width 47 height 16
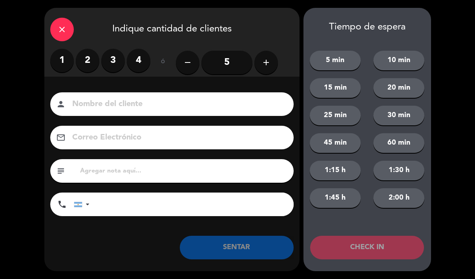
click at [110, 56] on label "3" at bounding box center [113, 61] width 24 height 24
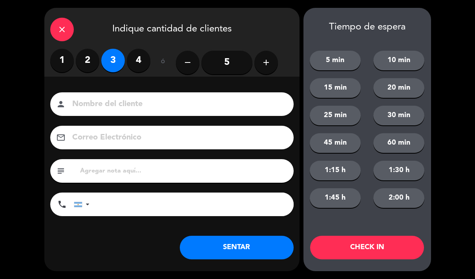
click at [131, 101] on input at bounding box center [177, 104] width 212 height 14
type input "Chicass"
click at [366, 238] on button "CHECK IN" at bounding box center [367, 248] width 114 height 24
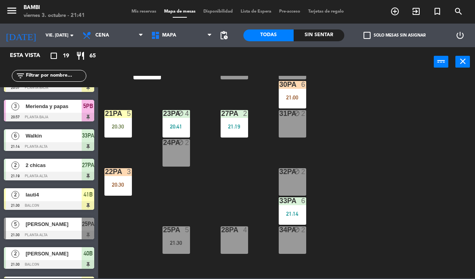
scroll to position [171, 0]
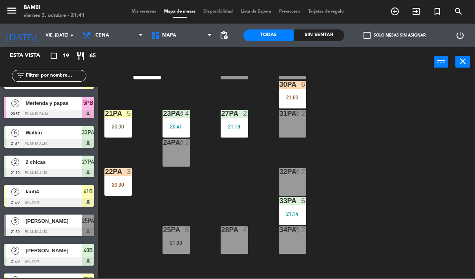
click at [60, 231] on div at bounding box center [49, 231] width 90 height 9
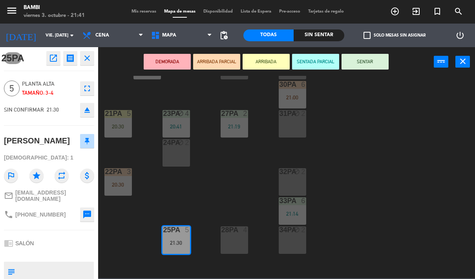
click at [370, 60] on button "SENTAR" at bounding box center [365, 62] width 47 height 16
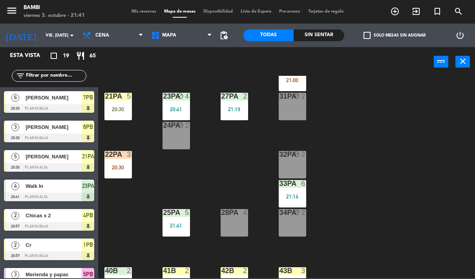
scroll to position [377, 0]
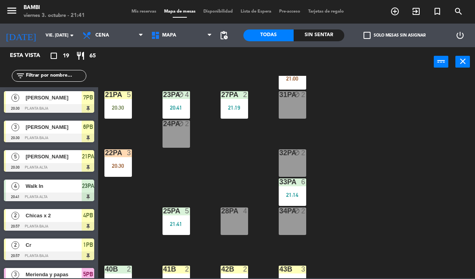
click at [297, 191] on div "33PA 6 21:14" at bounding box center [292, 191] width 27 height 27
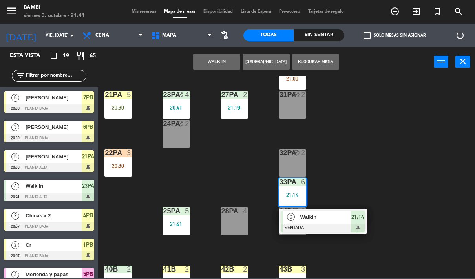
click at [234, 216] on div "28PA 4" at bounding box center [234, 220] width 27 height 27
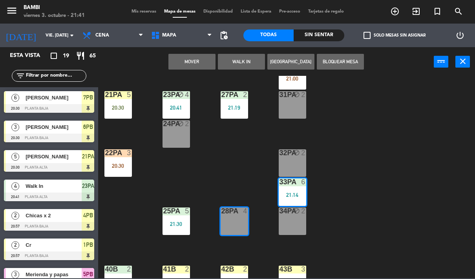
click at [205, 62] on button "Mover" at bounding box center [192, 62] width 47 height 16
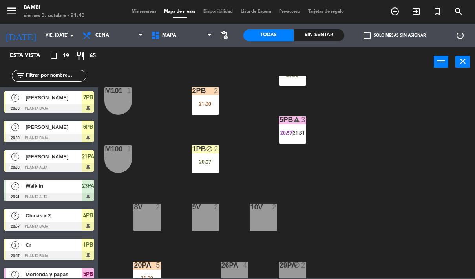
scroll to position [9, 0]
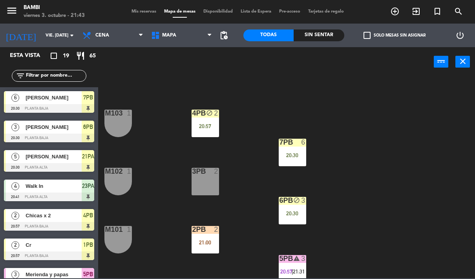
click at [205, 182] on div "3PB 2" at bounding box center [205, 181] width 27 height 27
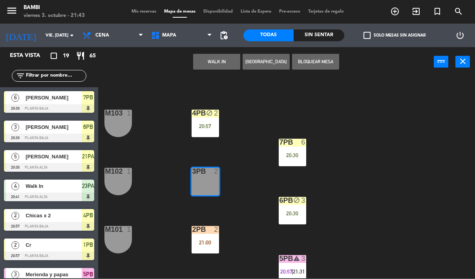
click at [231, 61] on button "WALK IN" at bounding box center [216, 62] width 47 height 16
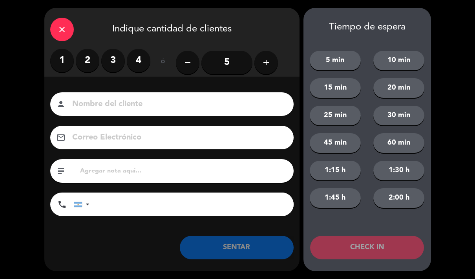
click at [94, 57] on label "2" at bounding box center [88, 61] width 24 height 24
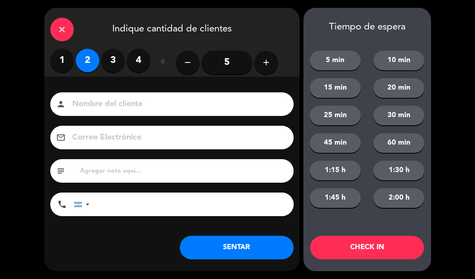
click at [150, 106] on input at bounding box center [177, 104] width 212 height 14
type input "Xicas x 2"
click at [383, 242] on button "CHECK IN" at bounding box center [367, 248] width 114 height 24
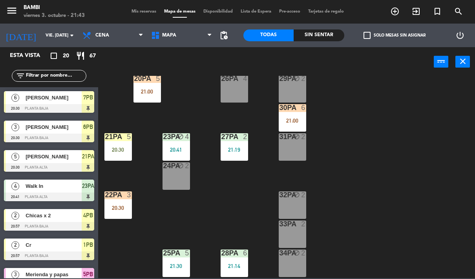
scroll to position [335, 0]
click at [290, 120] on div "21:00" at bounding box center [292, 119] width 27 height 5
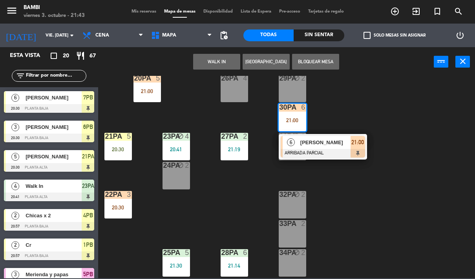
click at [398, 132] on div "4PB block 2 20:57 M103 1 7PB 6 20:30 3PB 2 21:43 M102 1 6PB block 3 20:30 2PB 2…" at bounding box center [289, 177] width 372 height 202
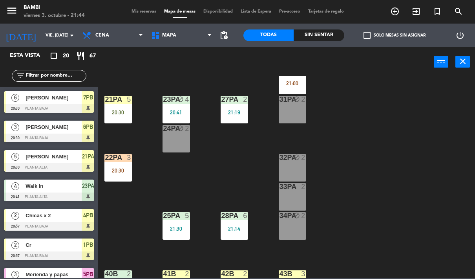
scroll to position [381, 0]
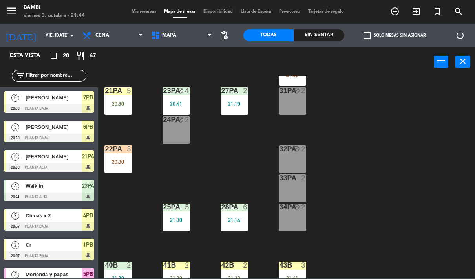
click at [297, 182] on div "33PA 2" at bounding box center [292, 187] width 27 height 27
click at [383, 152] on div "4PB block 2 20:57 M103 1 7PB 6 20:30 3PB 2 21:43 M102 1 6PB block 3 20:30 2PB 2…" at bounding box center [289, 177] width 372 height 202
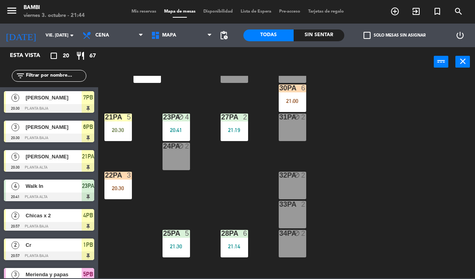
scroll to position [378, 0]
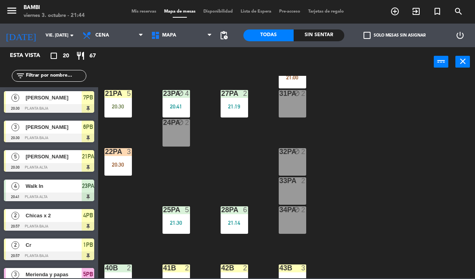
click at [474, 59] on div "power_input close" at bounding box center [286, 62] width 377 height 30
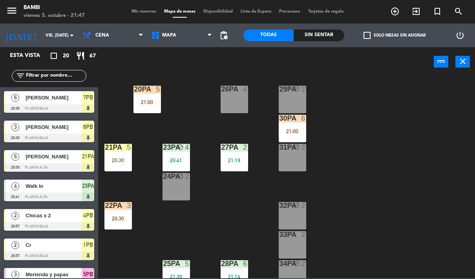
scroll to position [326, 0]
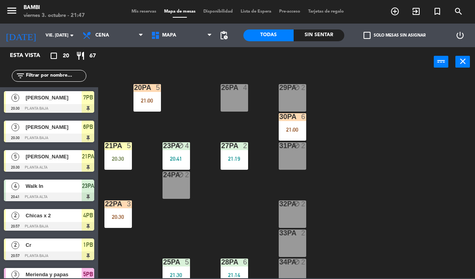
click at [303, 121] on div "30PA 6 21:00" at bounding box center [292, 126] width 27 height 27
click at [398, 110] on div "4PB block 2 20:57 M103 1 7PB 6 20:30 3PB 2 21:43 M102 1 6PB block 3 20:30 2PB 2…" at bounding box center [289, 177] width 372 height 202
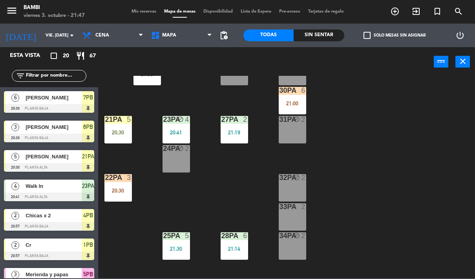
click at [288, 218] on div "33PA 2" at bounding box center [292, 216] width 27 height 27
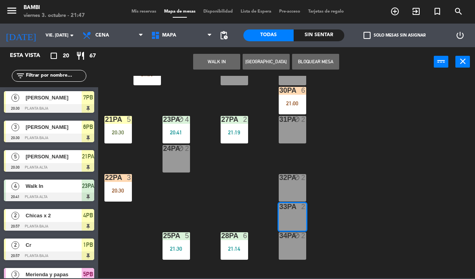
click at [320, 59] on button "Bloquear Mesa" at bounding box center [315, 62] width 47 height 16
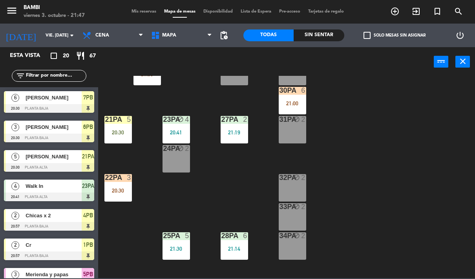
click at [296, 214] on div "33PA block 2" at bounding box center [292, 216] width 27 height 27
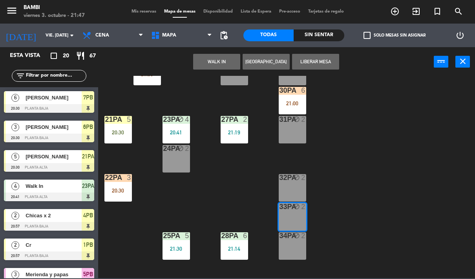
click at [316, 58] on button "Liberar Mesa" at bounding box center [315, 62] width 47 height 16
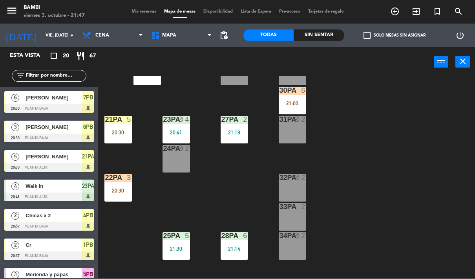
click at [175, 238] on div at bounding box center [176, 235] width 13 height 7
click at [351, 191] on div "4PB block 2 20:57 M103 1 7PB 6 20:30 3PB 2 21:43 M102 1 6PB block 3 20:30 2PB 2…" at bounding box center [289, 177] width 372 height 202
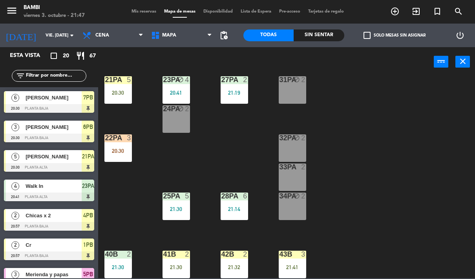
scroll to position [392, 0]
click at [173, 203] on div "25PA 5 21:30" at bounding box center [176, 205] width 27 height 27
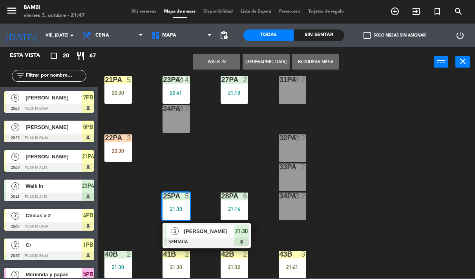
click at [291, 177] on div "33PA 2" at bounding box center [292, 176] width 27 height 27
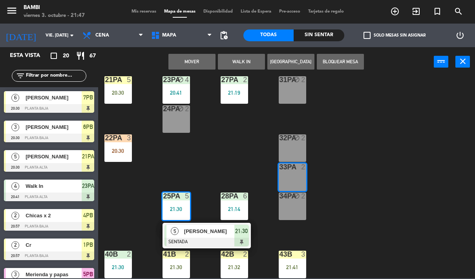
click at [202, 57] on button "Mover" at bounding box center [192, 62] width 47 height 16
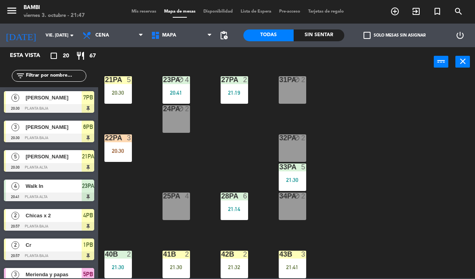
scroll to position [390, 0]
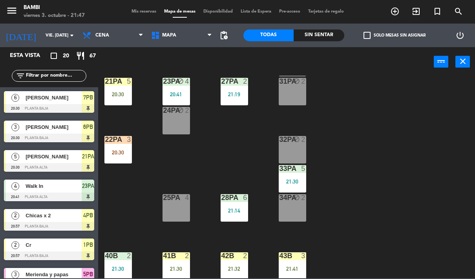
click at [181, 93] on div "20:41" at bounding box center [176, 94] width 27 height 5
click at [240, 169] on div "4PB block 2 20:57 M103 1 7PB 6 20:30 3PB 2 21:43 M102 1 6PB block 3 20:30 2PB 2…" at bounding box center [289, 177] width 372 height 202
click at [181, 117] on div "24PA block 2" at bounding box center [176, 120] width 27 height 27
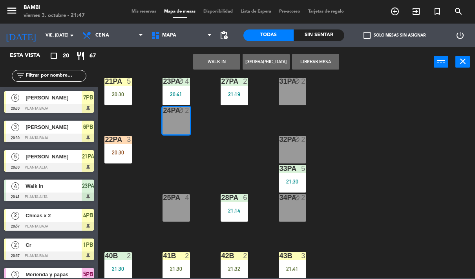
click at [321, 60] on button "Liberar Mesa" at bounding box center [315, 62] width 47 height 16
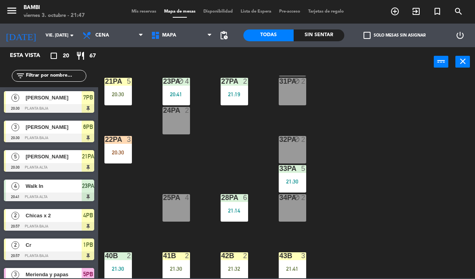
click at [357, 181] on div "4PB block 2 20:57 M103 1 7PB 6 20:30 3PB 2 21:43 M102 1 6PB block 3 20:30 2PB 2…" at bounding box center [289, 177] width 372 height 202
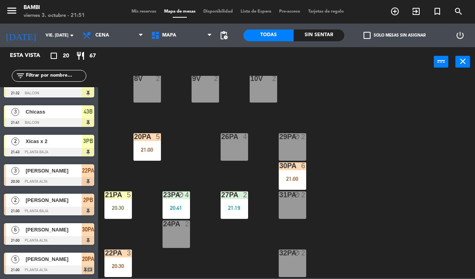
scroll to position [246, 0]
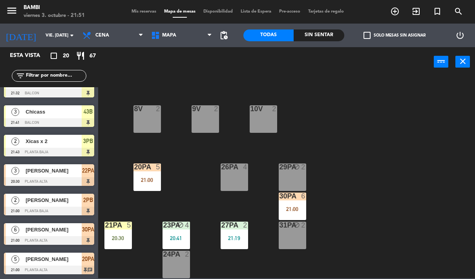
click at [234, 175] on div "26PA 4" at bounding box center [234, 176] width 27 height 27
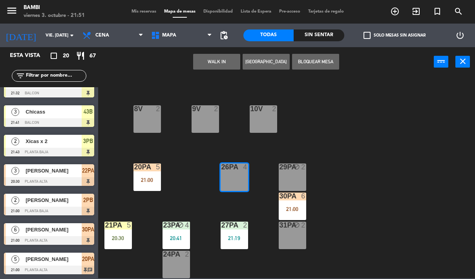
click at [215, 60] on button "WALK IN" at bounding box center [216, 62] width 47 height 16
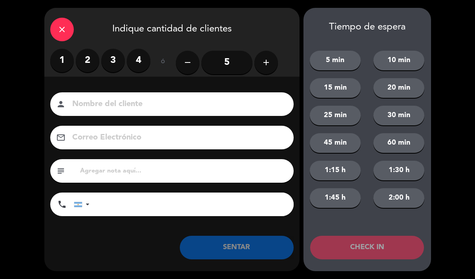
click at [139, 59] on label "4" at bounding box center [139, 61] width 24 height 24
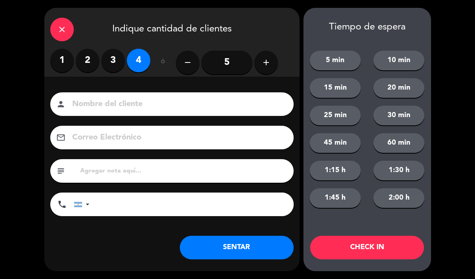
click at [153, 101] on input at bounding box center [177, 104] width 212 height 14
type input "2 parejas"
click at [357, 245] on button "CHECK IN" at bounding box center [367, 248] width 114 height 24
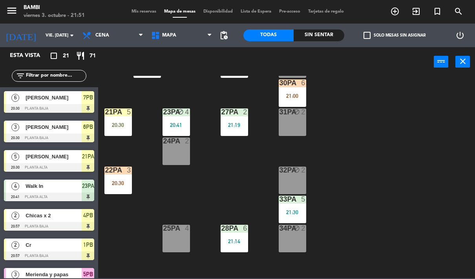
scroll to position [368, 0]
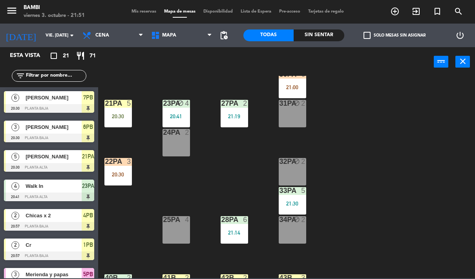
click at [180, 114] on div "20:41" at bounding box center [176, 116] width 27 height 5
click at [249, 186] on div "4PB block 2 20:57 M103 1 7PB 6 20:30 3PB 2 21:43 M102 1 6PB block 3 20:30 2PB 2…" at bounding box center [289, 177] width 372 height 202
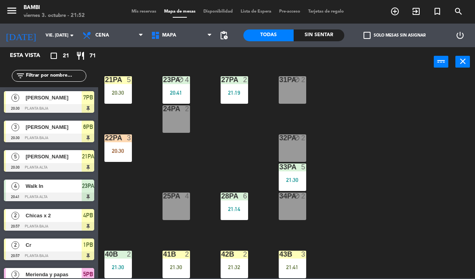
scroll to position [392, 0]
click at [119, 144] on div "22PA 3 20:30" at bounding box center [117, 147] width 27 height 27
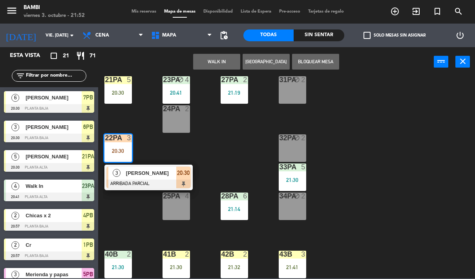
click at [150, 174] on span "[PERSON_NAME]" at bounding box center [151, 173] width 50 height 8
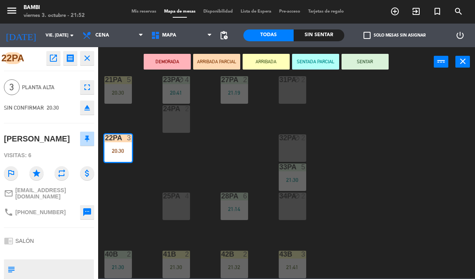
click at [370, 63] on button "SENTAR" at bounding box center [365, 62] width 47 height 16
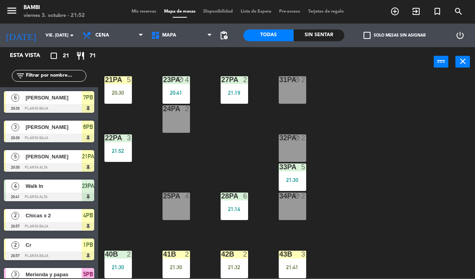
scroll to position [102, 0]
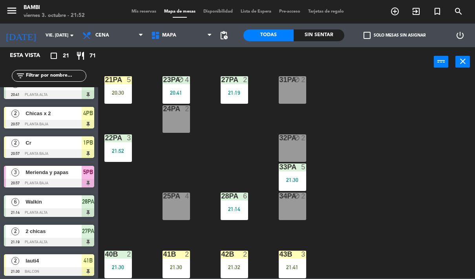
click at [120, 137] on div at bounding box center [118, 137] width 13 height 7
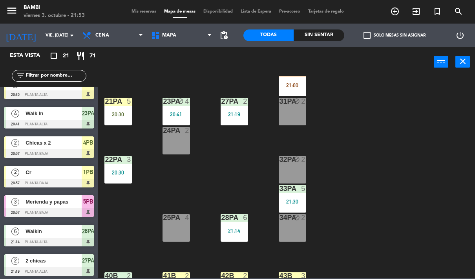
scroll to position [370, 0]
click at [176, 225] on div "25PA 4" at bounding box center [176, 227] width 27 height 27
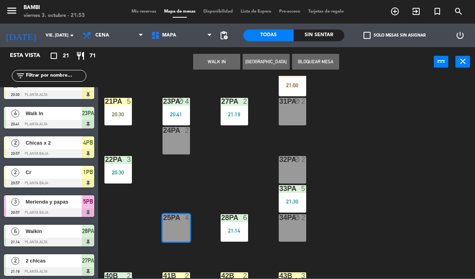
click at [219, 60] on button "WALK IN" at bounding box center [216, 62] width 47 height 16
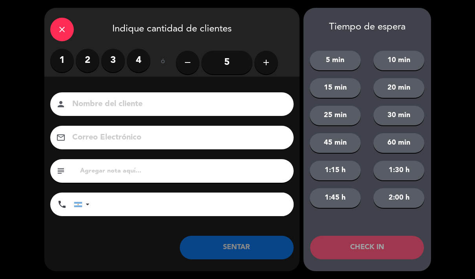
click at [273, 56] on button "add" at bounding box center [267, 63] width 24 height 24
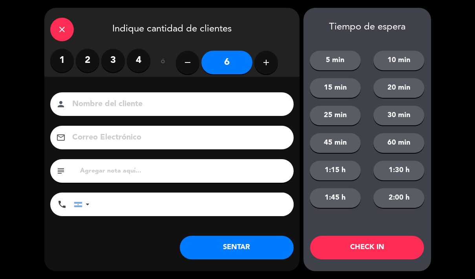
click at [269, 61] on icon "add" at bounding box center [266, 62] width 9 height 9
type input "7"
click at [119, 107] on input at bounding box center [177, 104] width 212 height 14
type input "7 senoras walk in"
click at [365, 241] on button "CHECK IN" at bounding box center [367, 248] width 114 height 24
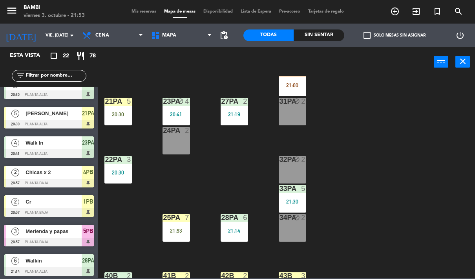
scroll to position [0, 0]
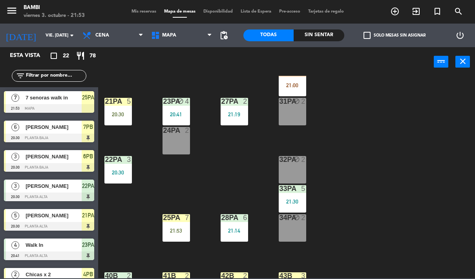
click at [181, 136] on div "24PA 2" at bounding box center [176, 140] width 27 height 27
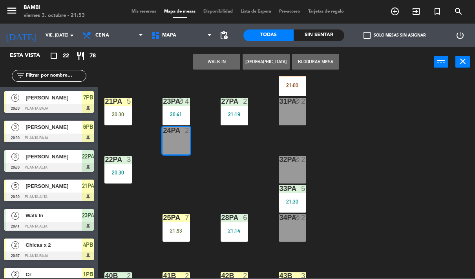
click at [319, 57] on button "Bloquear Mesa" at bounding box center [315, 62] width 47 height 16
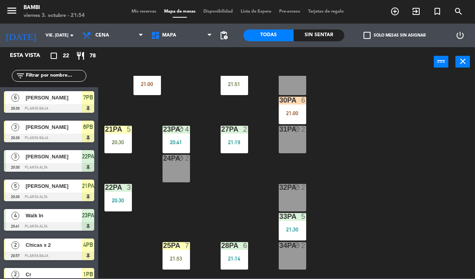
scroll to position [344, 0]
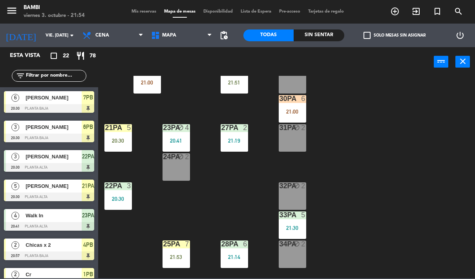
click at [117, 196] on div "20:30" at bounding box center [117, 198] width 27 height 5
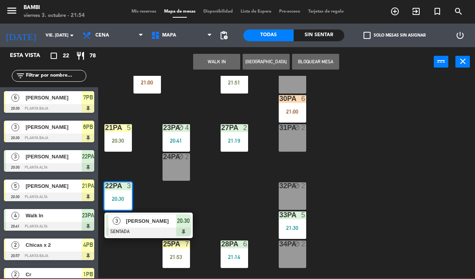
click at [150, 225] on span "[PERSON_NAME]" at bounding box center [151, 221] width 50 height 8
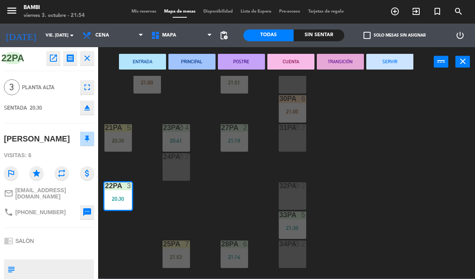
click at [298, 63] on button "CUENTA" at bounding box center [291, 62] width 47 height 16
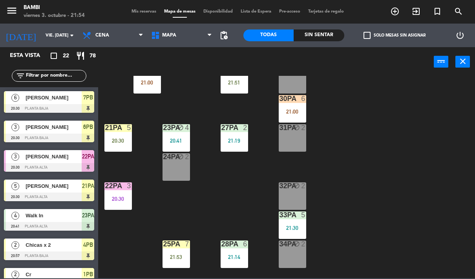
click at [121, 194] on div "22PA 3 20:30" at bounding box center [117, 195] width 27 height 27
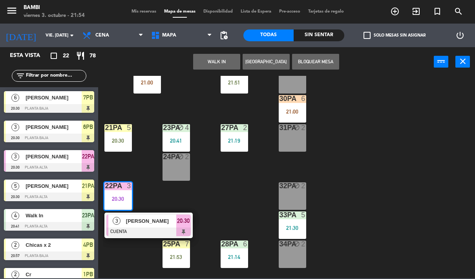
click at [143, 222] on span "[PERSON_NAME]" at bounding box center [151, 221] width 50 height 8
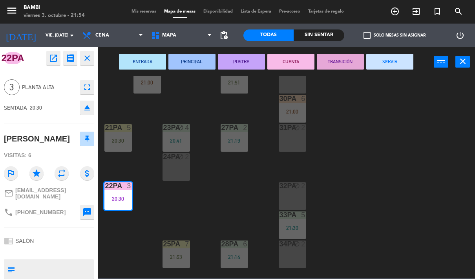
click at [345, 63] on button "TRANSICIÓN" at bounding box center [340, 62] width 47 height 16
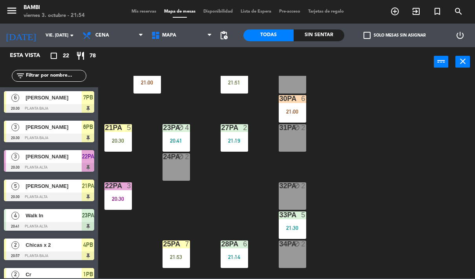
click at [119, 192] on div "22PA 3 20:30" at bounding box center [117, 195] width 27 height 27
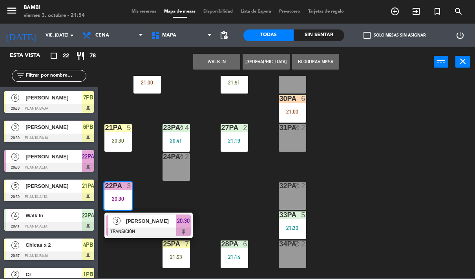
click at [148, 225] on div "[PERSON_NAME]" at bounding box center [150, 220] width 51 height 13
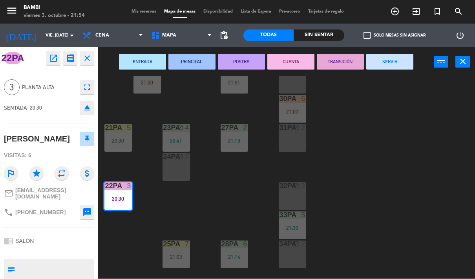
click at [390, 60] on button "SERVIR" at bounding box center [389, 62] width 47 height 16
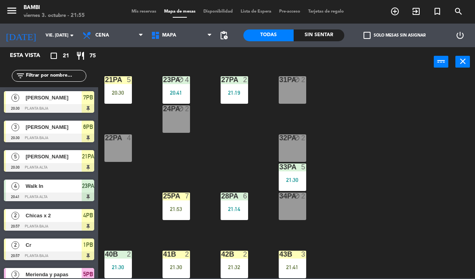
scroll to position [392, 0]
click at [51, 41] on input "vie. [DATE]" at bounding box center [71, 35] width 59 height 13
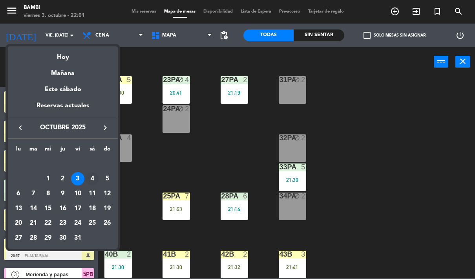
click at [92, 180] on div "4" at bounding box center [92, 178] width 13 height 13
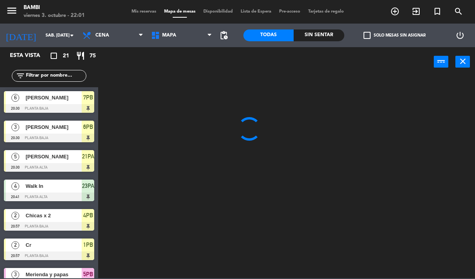
scroll to position [0, 0]
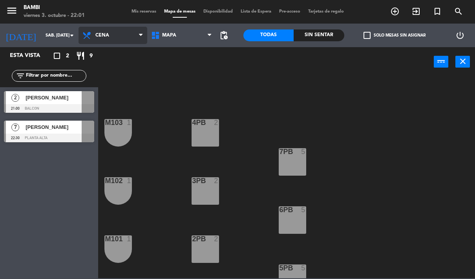
click at [106, 32] on select "Brunch Almuerzo Cena" at bounding box center [113, 35] width 69 height 17
click at [126, 34] on select "Brunch Almuerzo Cena" at bounding box center [113, 35] width 69 height 17
click at [108, 29] on select "Brunch Almuerzo Cena" at bounding box center [113, 35] width 69 height 17
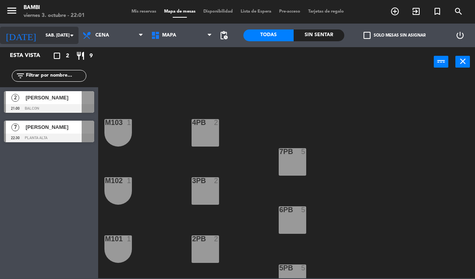
click at [53, 34] on input "sáb. [DATE]" at bounding box center [71, 35] width 59 height 13
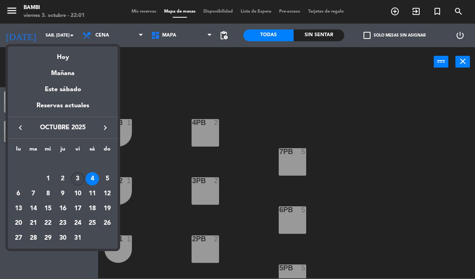
click at [77, 179] on div "3" at bounding box center [77, 178] width 13 height 13
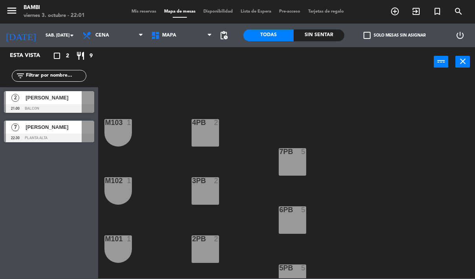
type input "vie. [DATE]"
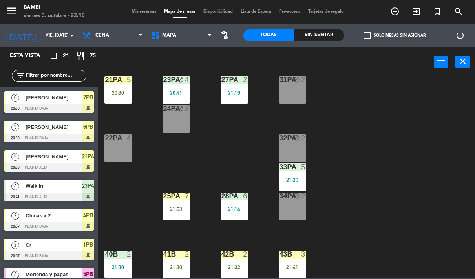
scroll to position [392, 0]
click at [239, 260] on div "42B 2 21:32" at bounding box center [234, 264] width 27 height 27
click at [236, 257] on div at bounding box center [234, 254] width 13 height 7
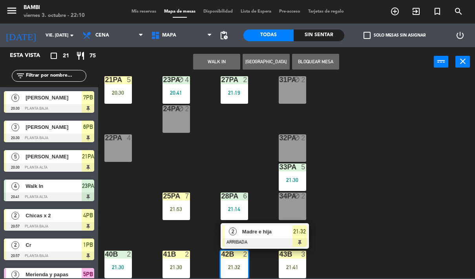
click at [252, 235] on span "Madre e hija" at bounding box center [267, 231] width 50 height 8
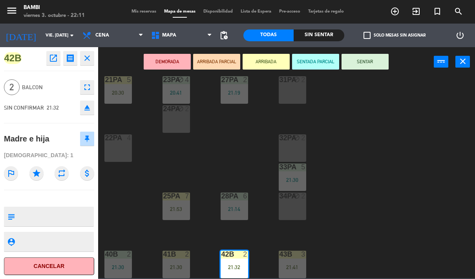
click at [363, 61] on button "SENTAR" at bounding box center [365, 62] width 47 height 16
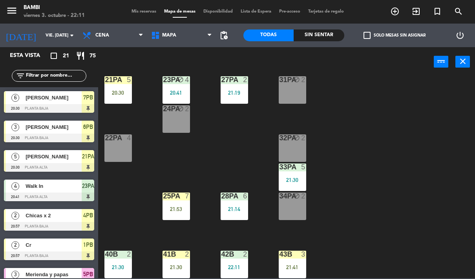
click at [235, 262] on div "42B 2 22:11" at bounding box center [234, 264] width 27 height 27
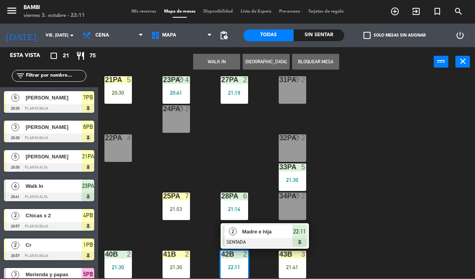
click at [253, 232] on span "Madre e hija" at bounding box center [267, 231] width 50 height 8
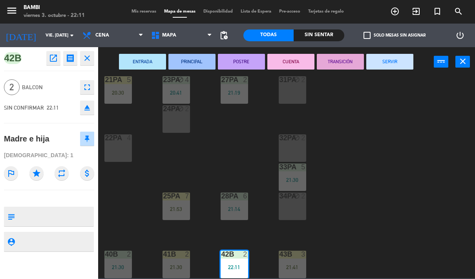
click at [398, 58] on button "SERVIR" at bounding box center [389, 62] width 47 height 16
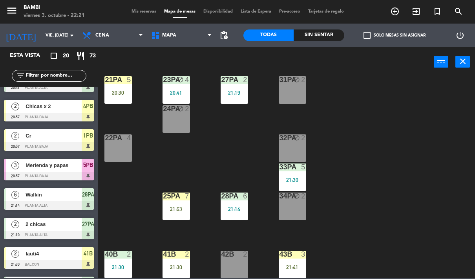
scroll to position [392, 0]
click at [119, 145] on div "22PA 4" at bounding box center [117, 147] width 27 height 27
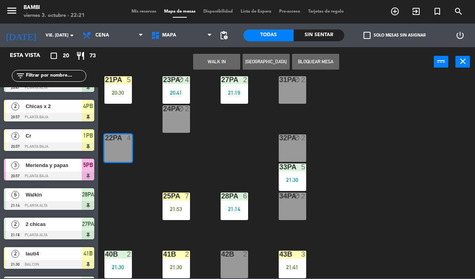
click at [225, 58] on button "WALK IN" at bounding box center [216, 62] width 47 height 16
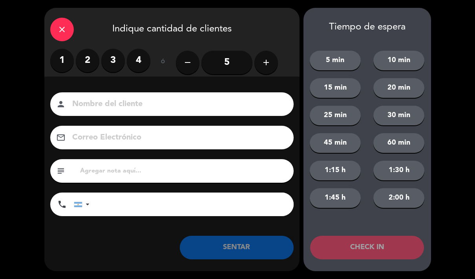
click at [117, 51] on label "3" at bounding box center [113, 61] width 24 height 24
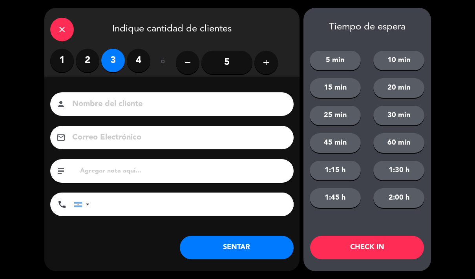
click at [129, 103] on input at bounding box center [177, 104] width 212 height 14
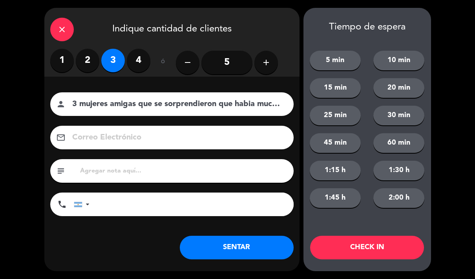
type input "3 mujeres amigas que se sorprendieron que habia muchas mujeres"
click at [356, 242] on button "CHECK IN" at bounding box center [367, 248] width 114 height 24
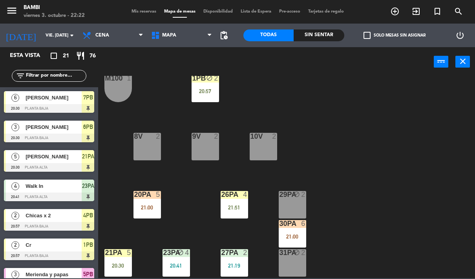
scroll to position [214, 0]
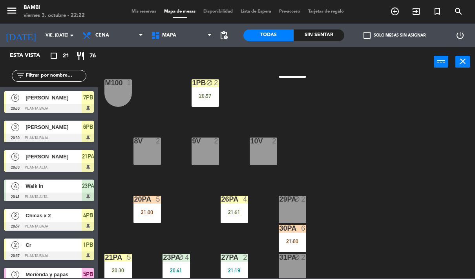
click at [148, 154] on div "8V 2" at bounding box center [147, 150] width 27 height 27
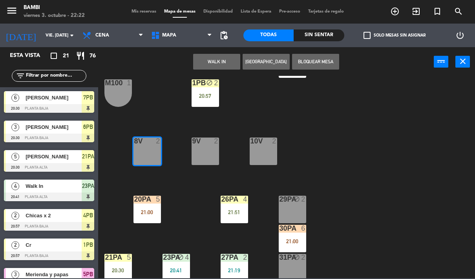
click at [226, 66] on button "WALK IN" at bounding box center [216, 62] width 47 height 16
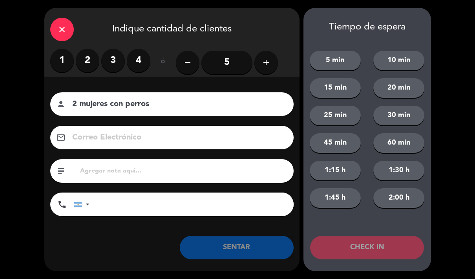
type input "2 mujeres con perros"
click at [90, 62] on label "2" at bounding box center [88, 61] width 24 height 24
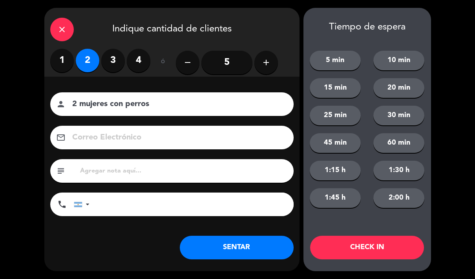
click at [353, 247] on button "CHECK IN" at bounding box center [367, 248] width 114 height 24
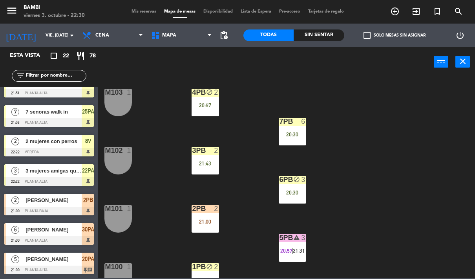
scroll to position [18, 0]
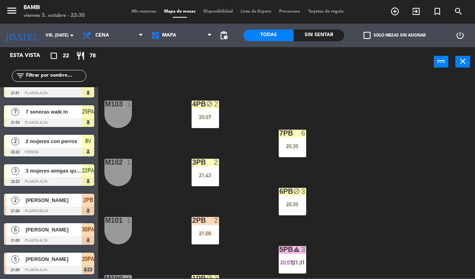
click at [288, 198] on div "6PB block 3 20:30" at bounding box center [292, 201] width 27 height 27
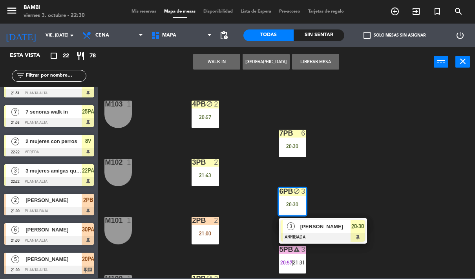
click at [313, 230] on span "[PERSON_NAME]" at bounding box center [325, 226] width 50 height 8
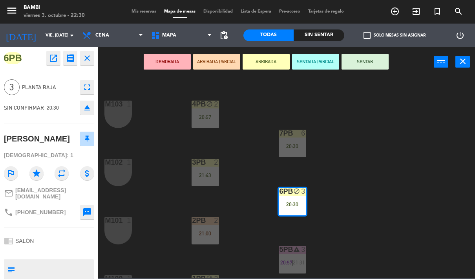
click at [358, 60] on button "SENTAR" at bounding box center [365, 62] width 47 height 16
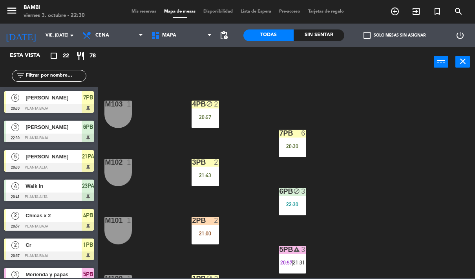
click at [291, 202] on div "22:30" at bounding box center [292, 204] width 27 height 5
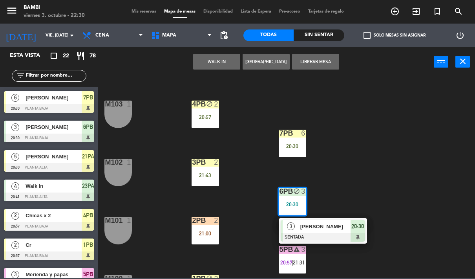
click at [320, 222] on span "[PERSON_NAME]" at bounding box center [325, 226] width 50 height 8
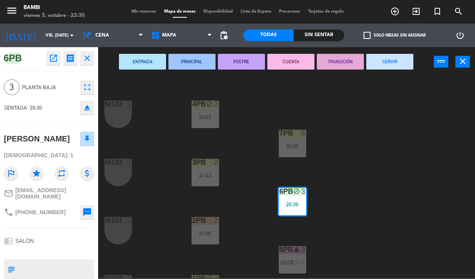
click at [396, 64] on button "SERVIR" at bounding box center [389, 62] width 47 height 16
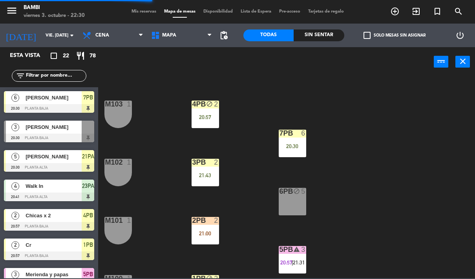
click at [374, 187] on div "4PB block 2 20:57 M103 1 7PB 6 20:30 3PB 2 21:43 M102 1 6PB block 5 2PB 2 21:00…" at bounding box center [289, 177] width 372 height 202
click at [282, 200] on div "6PB block 5" at bounding box center [292, 201] width 27 height 27
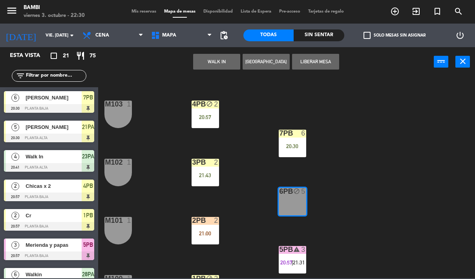
click at [322, 62] on button "Liberar Mesa" at bounding box center [315, 62] width 47 height 16
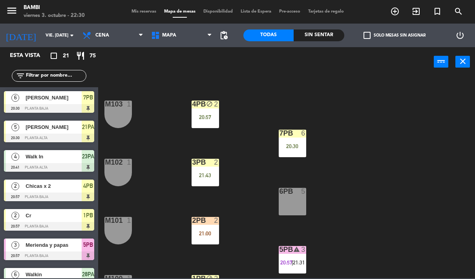
click at [381, 191] on div "4PB block 2 20:57 M103 1 7PB 6 20:30 3PB 2 21:43 M102 1 6PB 5 2PB 2 21:00 M101 …" at bounding box center [289, 177] width 372 height 202
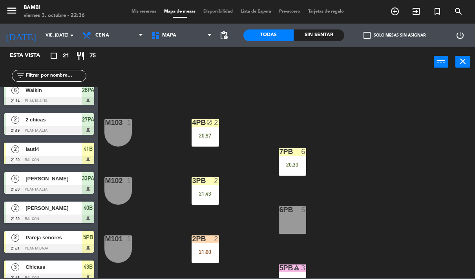
scroll to position [0, 0]
click at [205, 134] on div "20:57" at bounding box center [205, 135] width 27 height 5
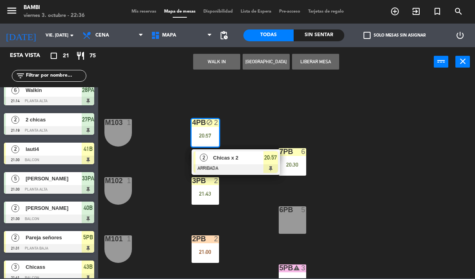
click at [244, 166] on div at bounding box center [236, 168] width 84 height 9
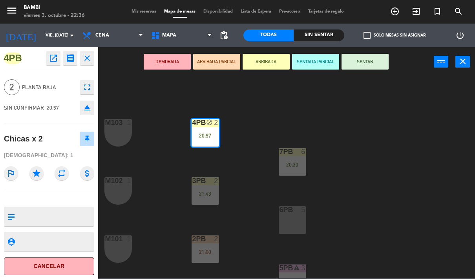
click at [370, 59] on button "SENTAR" at bounding box center [365, 62] width 47 height 16
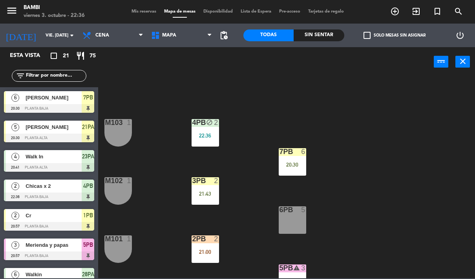
click at [204, 136] on div "22:36" at bounding box center [205, 135] width 27 height 5
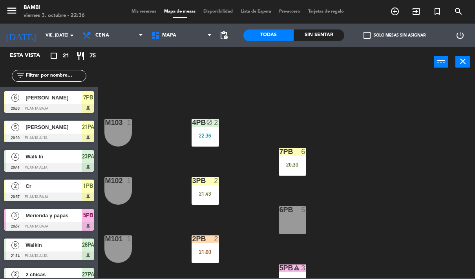
click at [329, 114] on div "4PB block 2 22:36 M103 1 7PB 6 20:30 3PB 2 21:43 M102 1 6PB 5 2PB 2 21:00 M101 …" at bounding box center [289, 177] width 372 height 202
click at [194, 191] on div "21:43" at bounding box center [205, 194] width 27 height 6
click at [342, 119] on div "4PB block 2 22:36 M103 1 7PB 6 20:30 3PB 2 21:43 M102 1 6PB 5 2PB 2 21:00 M101 …" at bounding box center [289, 177] width 372 height 202
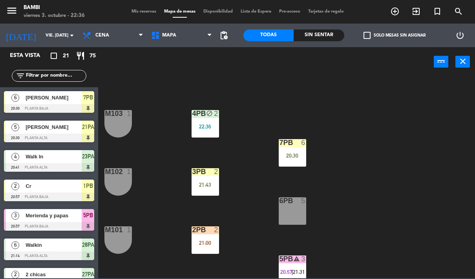
scroll to position [9, 0]
click at [208, 120] on div "4PB block 2 22:36" at bounding box center [205, 123] width 27 height 27
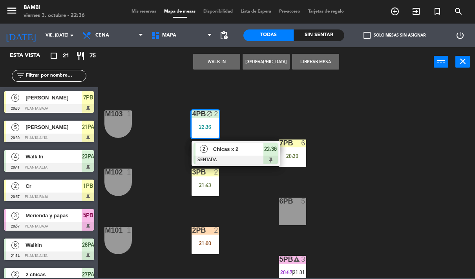
click at [317, 62] on button "Liberar Mesa" at bounding box center [315, 62] width 47 height 16
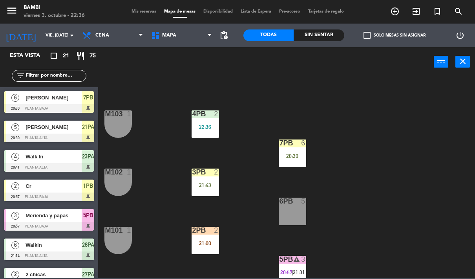
click at [207, 121] on div "4PB 2 22:36" at bounding box center [205, 123] width 27 height 27
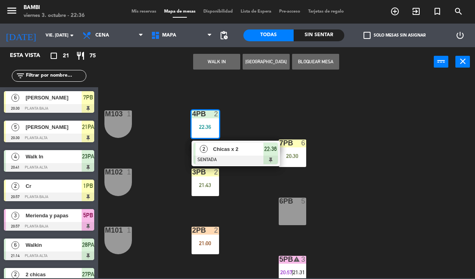
click at [244, 150] on span "Chicas x 2" at bounding box center [238, 149] width 50 height 8
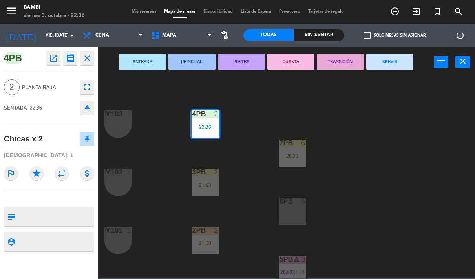
click at [392, 60] on button "SERVIR" at bounding box center [389, 62] width 47 height 16
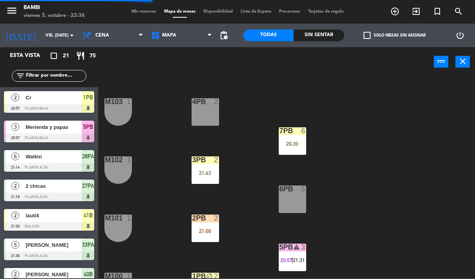
scroll to position [21, 0]
click at [210, 110] on div "4PB 2" at bounding box center [205, 111] width 27 height 27
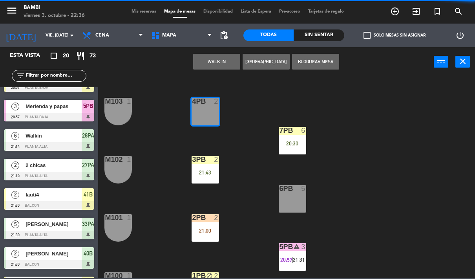
click at [227, 62] on button "WALK IN" at bounding box center [216, 62] width 47 height 16
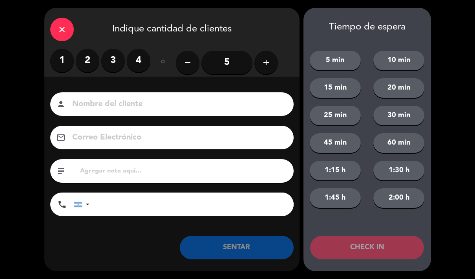
click at [88, 55] on label "2" at bounding box center [88, 61] width 24 height 24
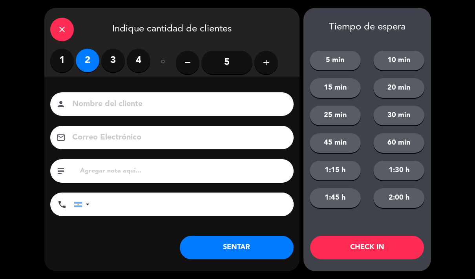
click at [126, 111] on input at bounding box center [177, 104] width 212 height 14
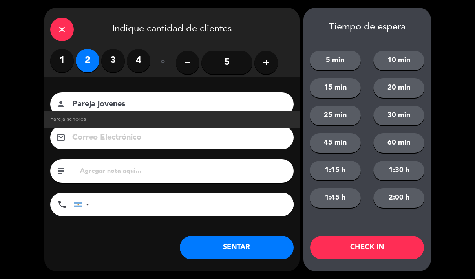
type input "Pareja jovenes"
click at [361, 244] on button "CHECK IN" at bounding box center [367, 248] width 114 height 24
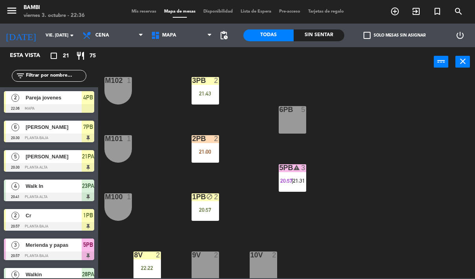
scroll to position [101, 0]
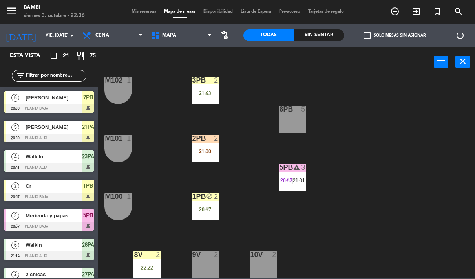
click at [205, 93] on div "21:43" at bounding box center [205, 92] width 27 height 5
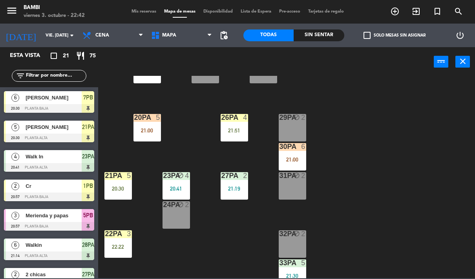
scroll to position [328, 0]
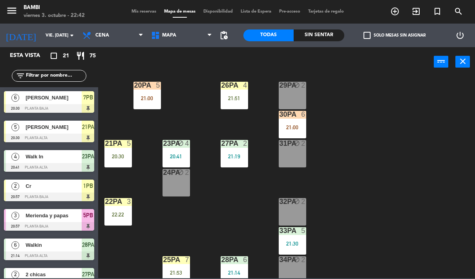
click at [174, 148] on div "23PA block 4 20:41" at bounding box center [176, 153] width 27 height 27
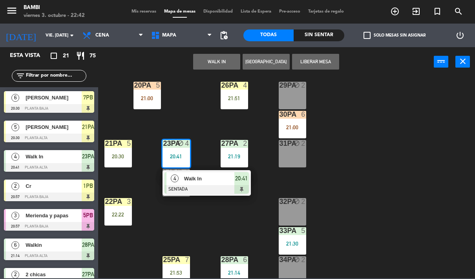
click at [219, 180] on span "Walk In" at bounding box center [209, 178] width 50 height 8
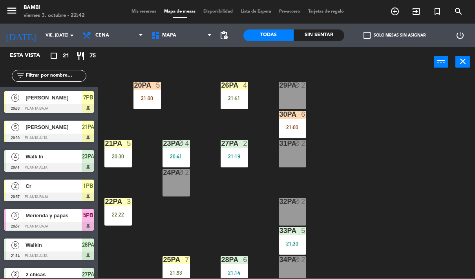
click at [179, 260] on div at bounding box center [176, 259] width 13 height 7
click at [237, 215] on div "4PB 2 22:36 M103 1 7PB 6 20:30 3PB 2 21:43 M102 1 6PB 5 2PB 2 21:00 M101 1 5PB …" at bounding box center [289, 177] width 372 height 202
click at [241, 208] on div "4PB 2 22:36 M103 1 7PB 6 20:30 3PB 2 21:43 M102 1 6PB 5 2PB 2 21:00 M101 1 5PB …" at bounding box center [289, 177] width 372 height 202
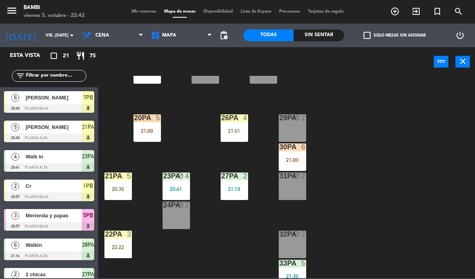
scroll to position [296, 0]
click at [239, 186] on div "21:19" at bounding box center [234, 188] width 27 height 5
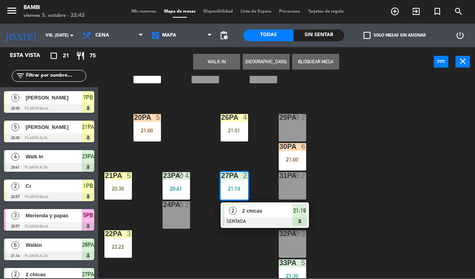
click at [360, 163] on div "4PB 2 22:36 M103 1 7PB 6 20:30 3PB 2 21:43 M102 1 6PB 5 2PB 2 21:00 M101 1 5PB …" at bounding box center [289, 177] width 372 height 202
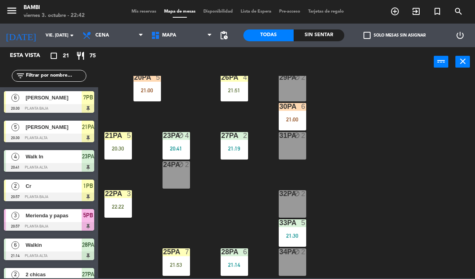
scroll to position [336, 0]
click at [179, 142] on div "23PA block 4 20:41" at bounding box center [176, 145] width 27 height 27
click at [227, 226] on div "4PB 2 22:36 M103 1 7PB 6 20:30 3PB 2 21:43 M102 1 6PB 5 2PB 2 21:00 M101 1 5PB …" at bounding box center [289, 177] width 372 height 202
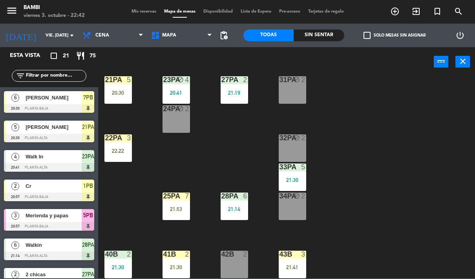
scroll to position [392, 0]
click at [178, 206] on div "21:53" at bounding box center [176, 208] width 27 height 5
click at [255, 144] on div "4PB 2 22:36 M103 1 7PB 6 20:30 3PB 2 21:43 M102 1 6PB 5 2PB 2 21:00 M101 1 5PB …" at bounding box center [289, 177] width 372 height 202
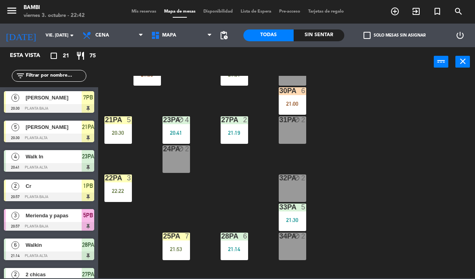
scroll to position [346, 0]
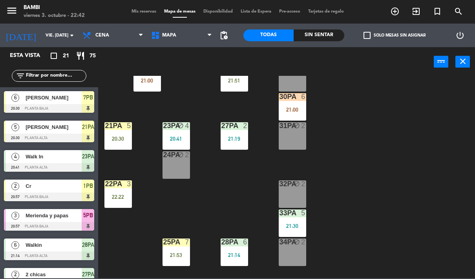
click at [176, 137] on div "20:41" at bounding box center [176, 138] width 27 height 5
click at [248, 229] on div "4PB 2 22:36 M103 1 7PB 6 20:30 3PB 2 21:43 M102 1 6PB 5 2PB 2 21:00 M101 1 5PB …" at bounding box center [289, 177] width 372 height 202
click at [248, 247] on div "28PA 6 21:14" at bounding box center [234, 251] width 27 height 27
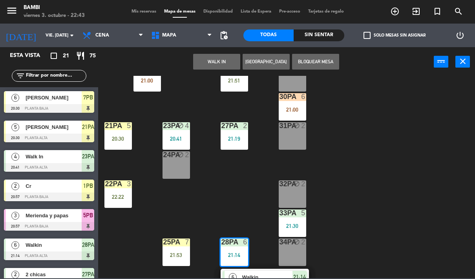
click at [231, 254] on div "21:14" at bounding box center [234, 254] width 27 height 5
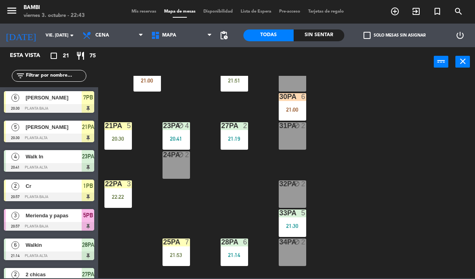
click at [253, 203] on div "4PB 2 22:36 M103 1 7PB 6 20:30 3PB 2 21:43 M102 1 6PB 5 2PB 2 21:00 M101 1 5PB …" at bounding box center [289, 177] width 372 height 202
click at [234, 247] on div "28PA 6 21:14" at bounding box center [234, 251] width 27 height 27
click at [266, 184] on div "4PB 2 22:36 M103 1 7PB 6 20:30 3PB 2 21:43 M102 1 6PB 5 2PB 2 21:00 M101 1 5PB …" at bounding box center [289, 177] width 372 height 202
click at [173, 139] on div "20:41" at bounding box center [176, 138] width 27 height 5
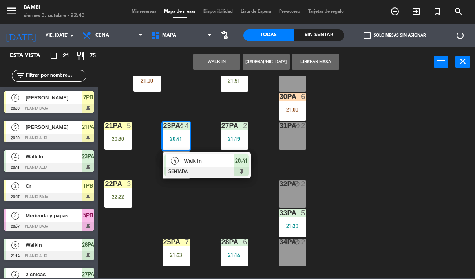
click at [204, 170] on div at bounding box center [207, 171] width 84 height 9
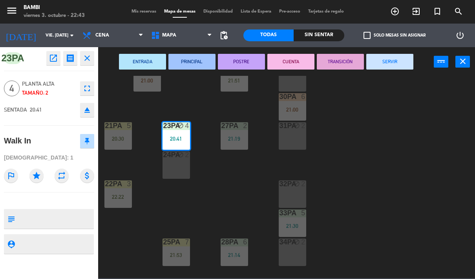
click at [395, 62] on button "SERVIR" at bounding box center [389, 62] width 47 height 16
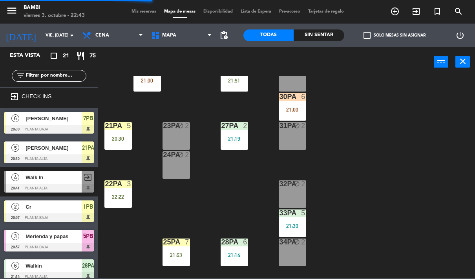
scroll to position [371, 0]
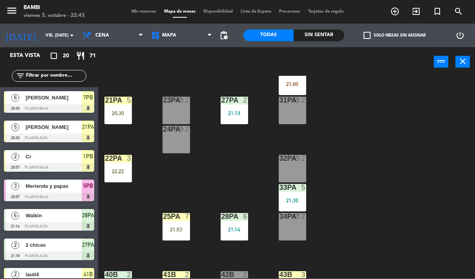
click at [120, 110] on div "20:30" at bounding box center [117, 112] width 27 height 5
click at [176, 180] on div "4PB 2 22:36 M103 1 7PB 6 20:30 3PB 2 21:43 M102 1 6PB 5 2PB 2 21:00 M101 1 5PB …" at bounding box center [289, 177] width 372 height 202
click at [117, 169] on div "22:22" at bounding box center [117, 171] width 27 height 5
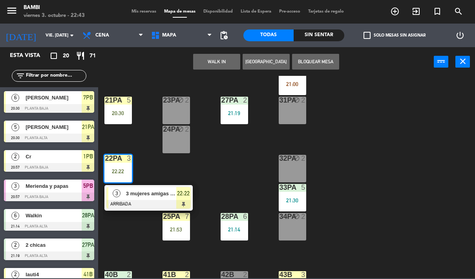
click at [219, 163] on div "4PB 2 22:36 M103 1 7PB 6 20:30 3PB 2 21:43 M102 1 6PB 5 2PB 2 21:00 M101 1 5PB …" at bounding box center [289, 177] width 372 height 202
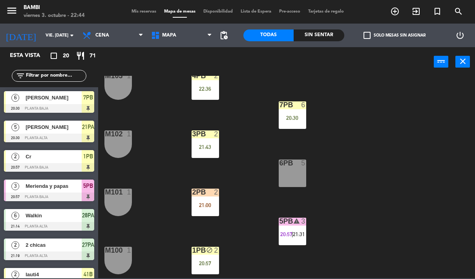
scroll to position [37, 0]
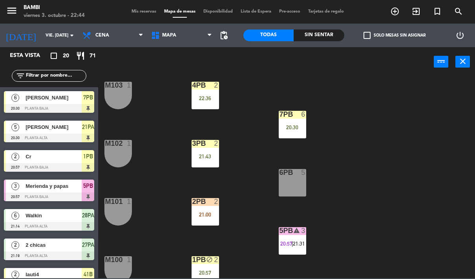
click at [364, 193] on div "4PB 2 22:36 M103 1 7PB 6 20:30 3PB 2 21:43 M102 1 6PB 5 2PB 2 21:00 M101 1 5PB …" at bounding box center [289, 177] width 372 height 202
click at [290, 191] on div "6PB 5" at bounding box center [292, 182] width 27 height 27
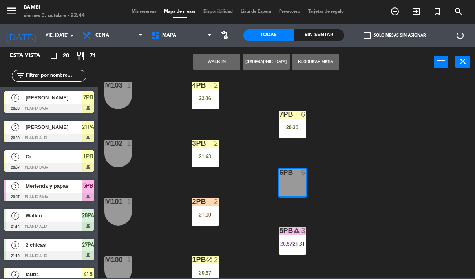
click at [320, 59] on button "Bloquear Mesa" at bounding box center [315, 62] width 47 height 16
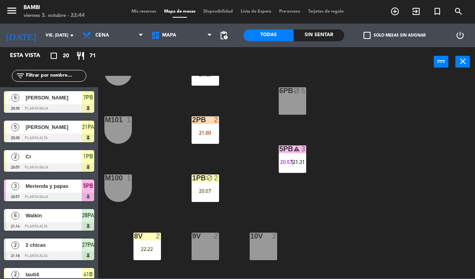
scroll to position [64, 0]
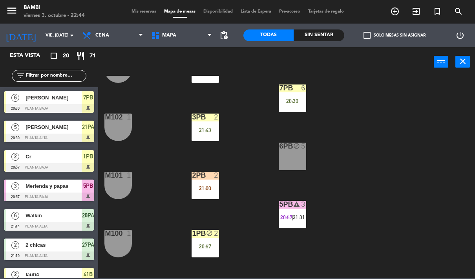
click at [291, 217] on span "20:57" at bounding box center [286, 217] width 12 height 6
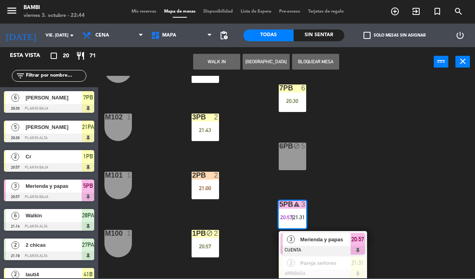
click at [323, 248] on div at bounding box center [323, 250] width 84 height 9
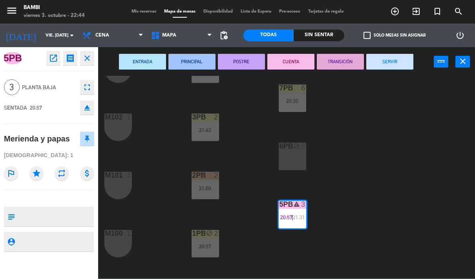
click at [392, 62] on button "SERVIR" at bounding box center [389, 62] width 47 height 16
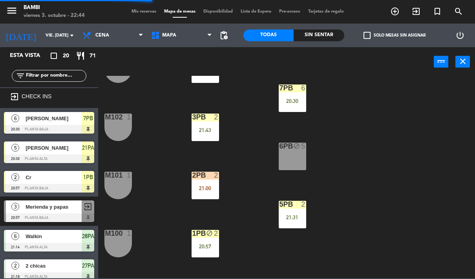
click at [295, 216] on div "21:31" at bounding box center [292, 216] width 27 height 5
click at [384, 158] on div "4PB 2 22:36 M103 1 7PB 6 20:30 3PB 2 21:43 M102 1 6PB block 5 2PB 2 21:00 M101 …" at bounding box center [289, 177] width 372 height 202
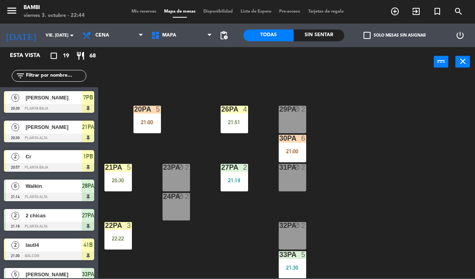
scroll to position [304, 0]
